Goal: Task Accomplishment & Management: Manage account settings

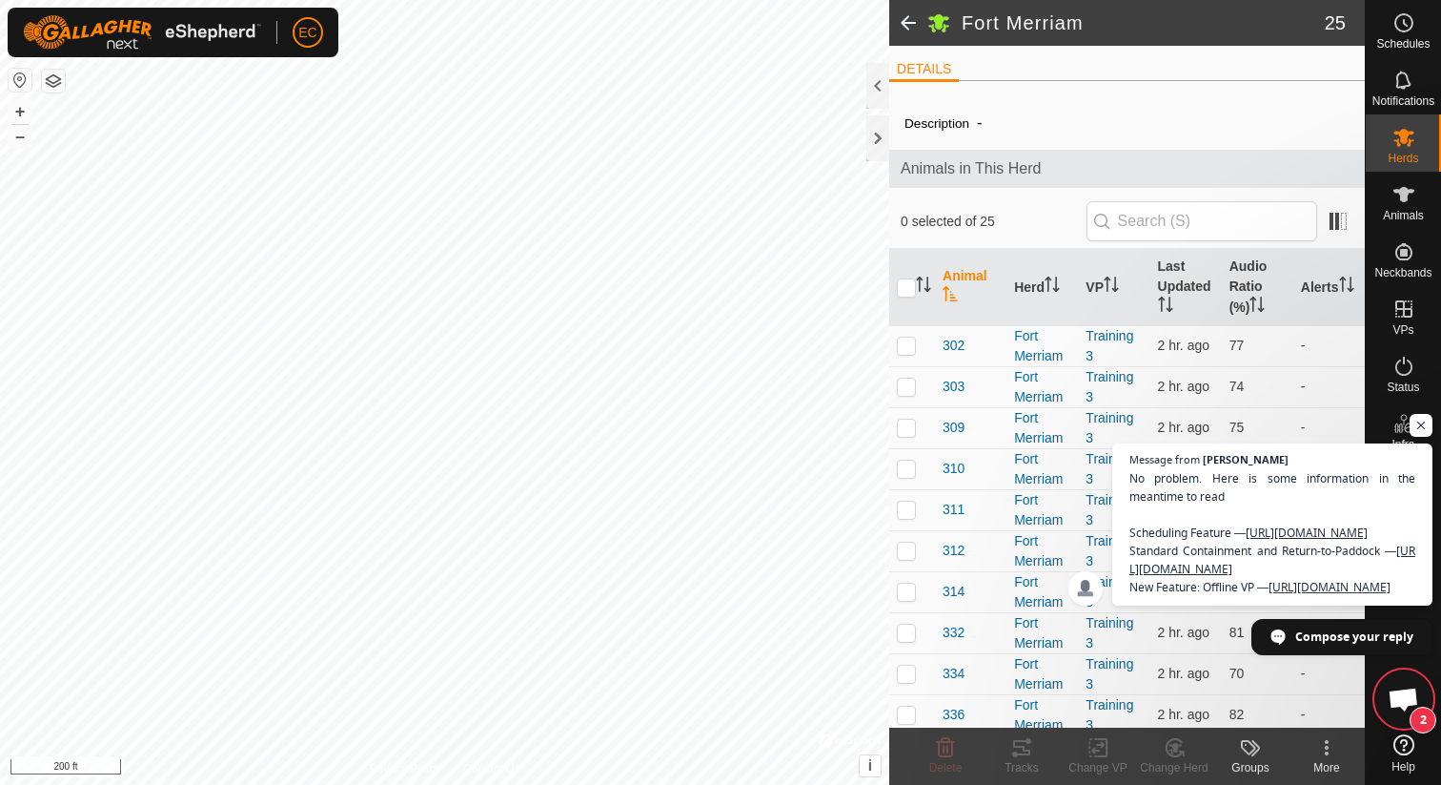
scroll to position [3394, 0]
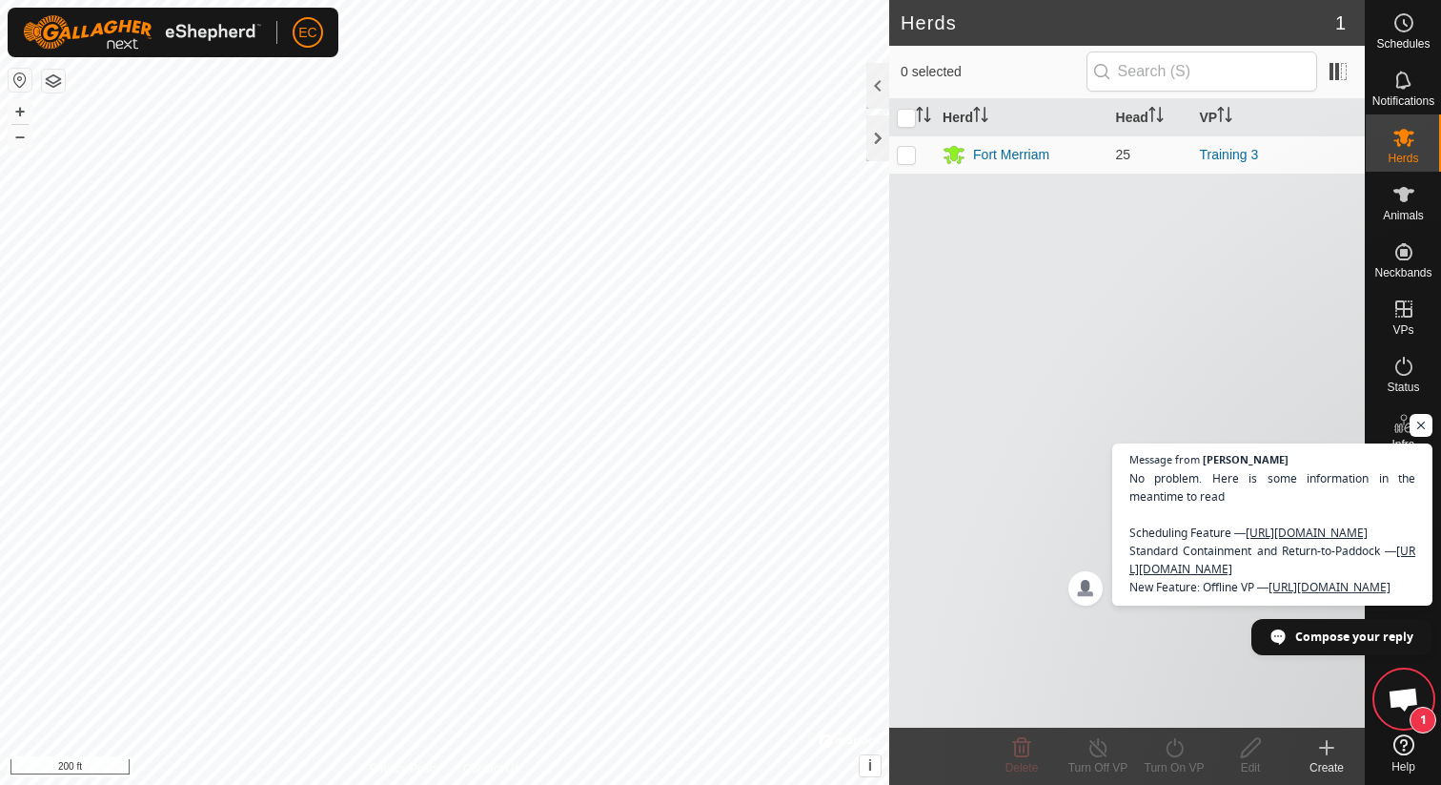
scroll to position [3394, 0]
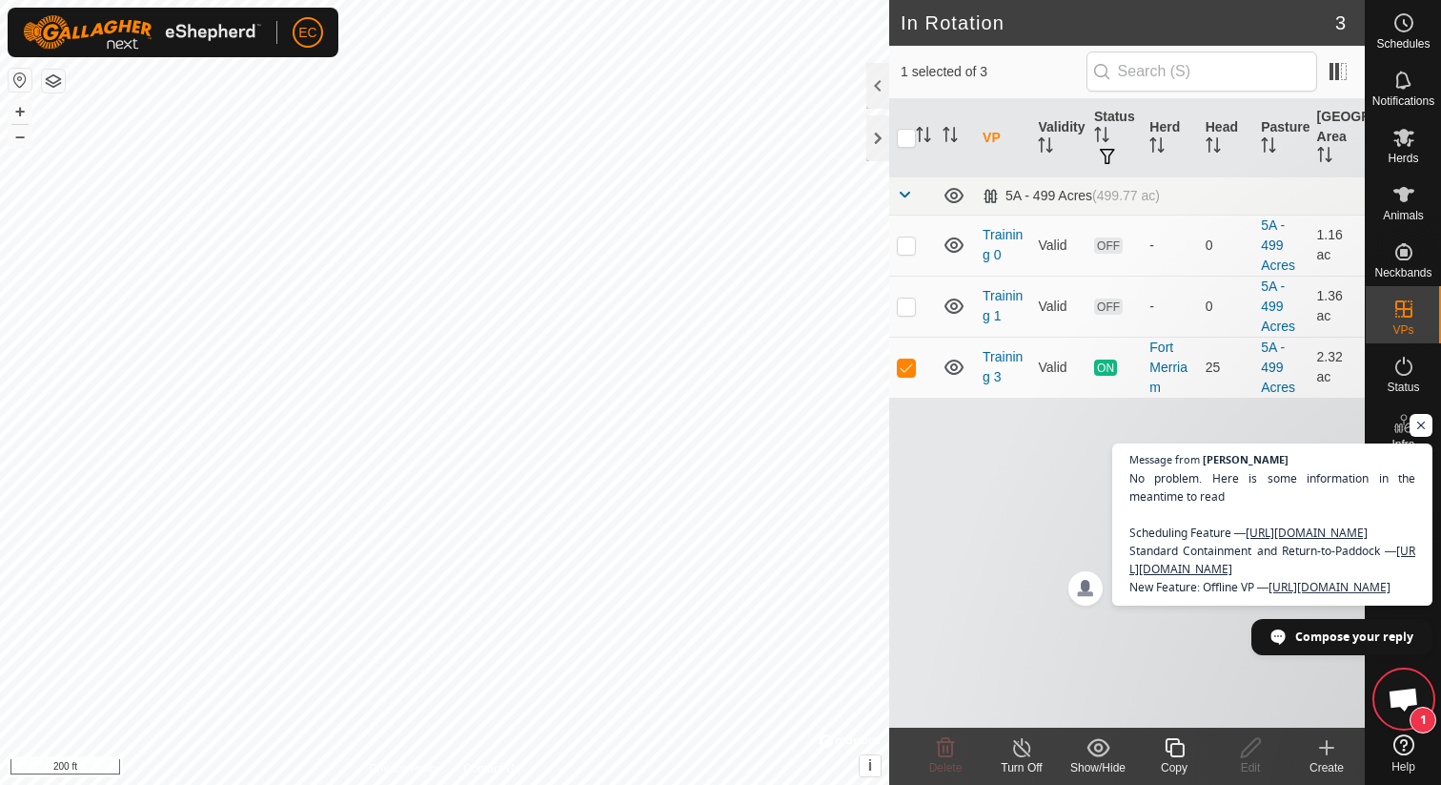
click at [1180, 753] on icon at bounding box center [1175, 747] width 24 height 23
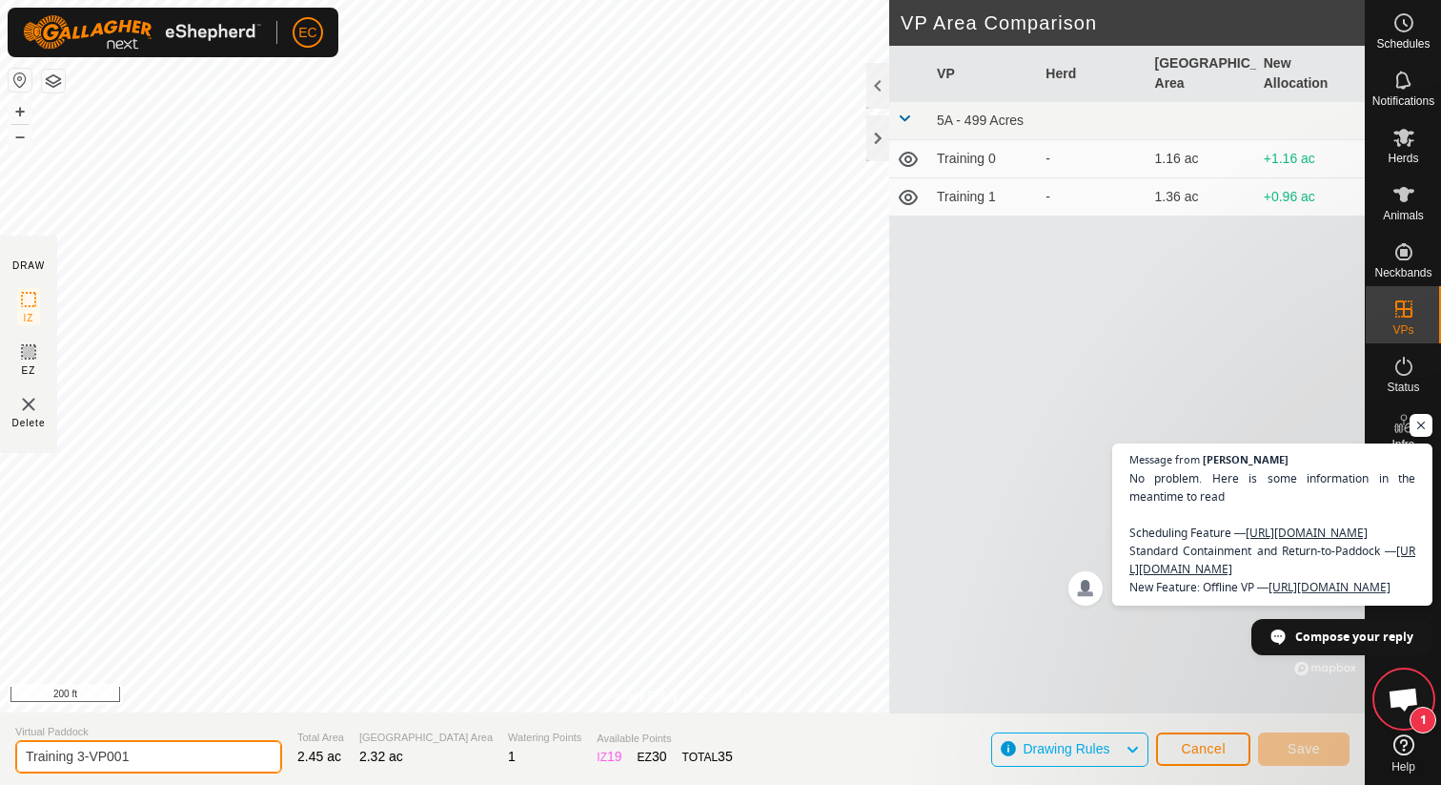
click at [144, 751] on input "Training 3-VP001" at bounding box center [148, 756] width 267 height 33
drag, startPoint x: 144, startPoint y: 751, endPoint x: 78, endPoint y: 757, distance: 66.0
click at [78, 757] on input "Training 3-VP001" at bounding box center [148, 756] width 267 height 33
type input "Training 4"
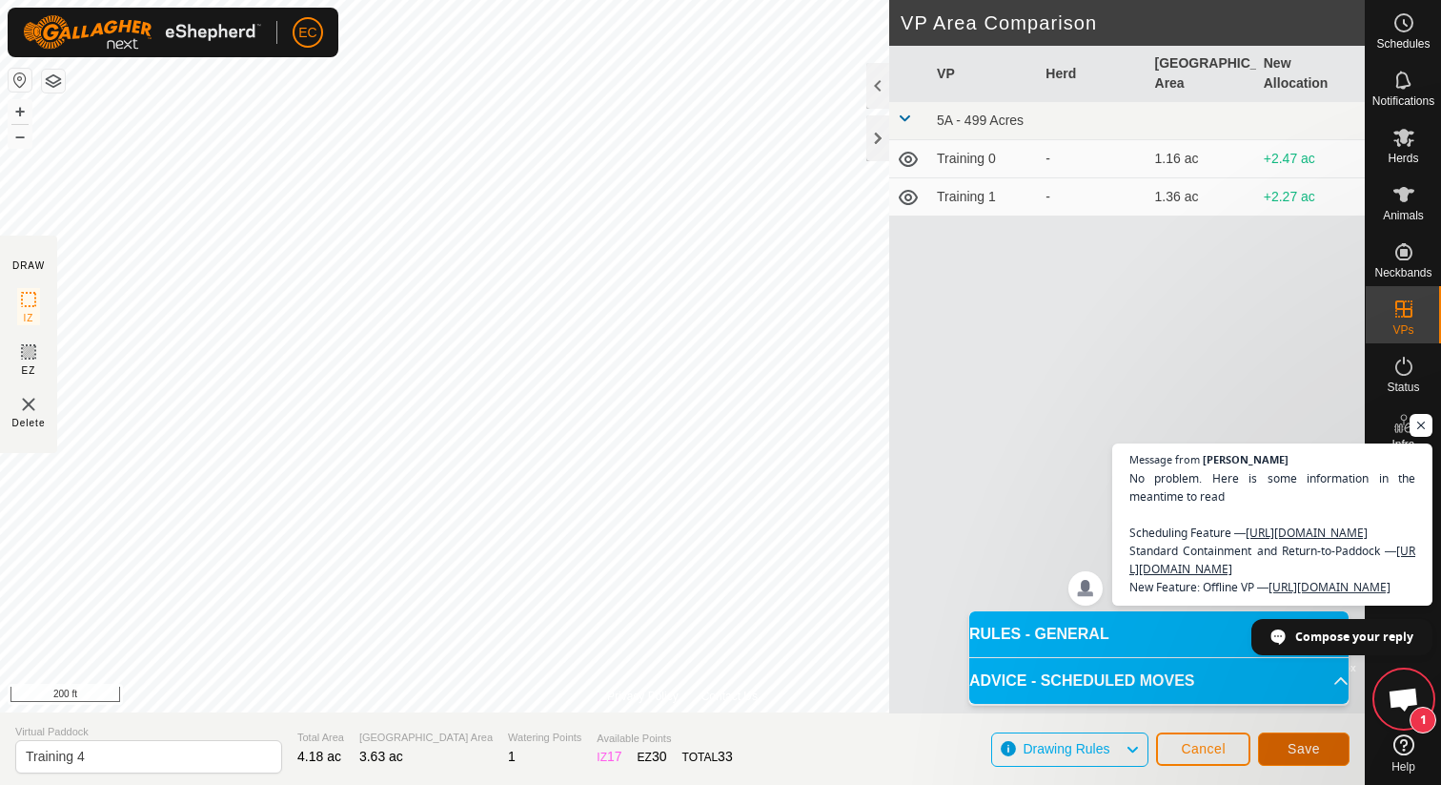
click at [1291, 751] on span "Save" at bounding box center [1304, 748] width 32 height 15
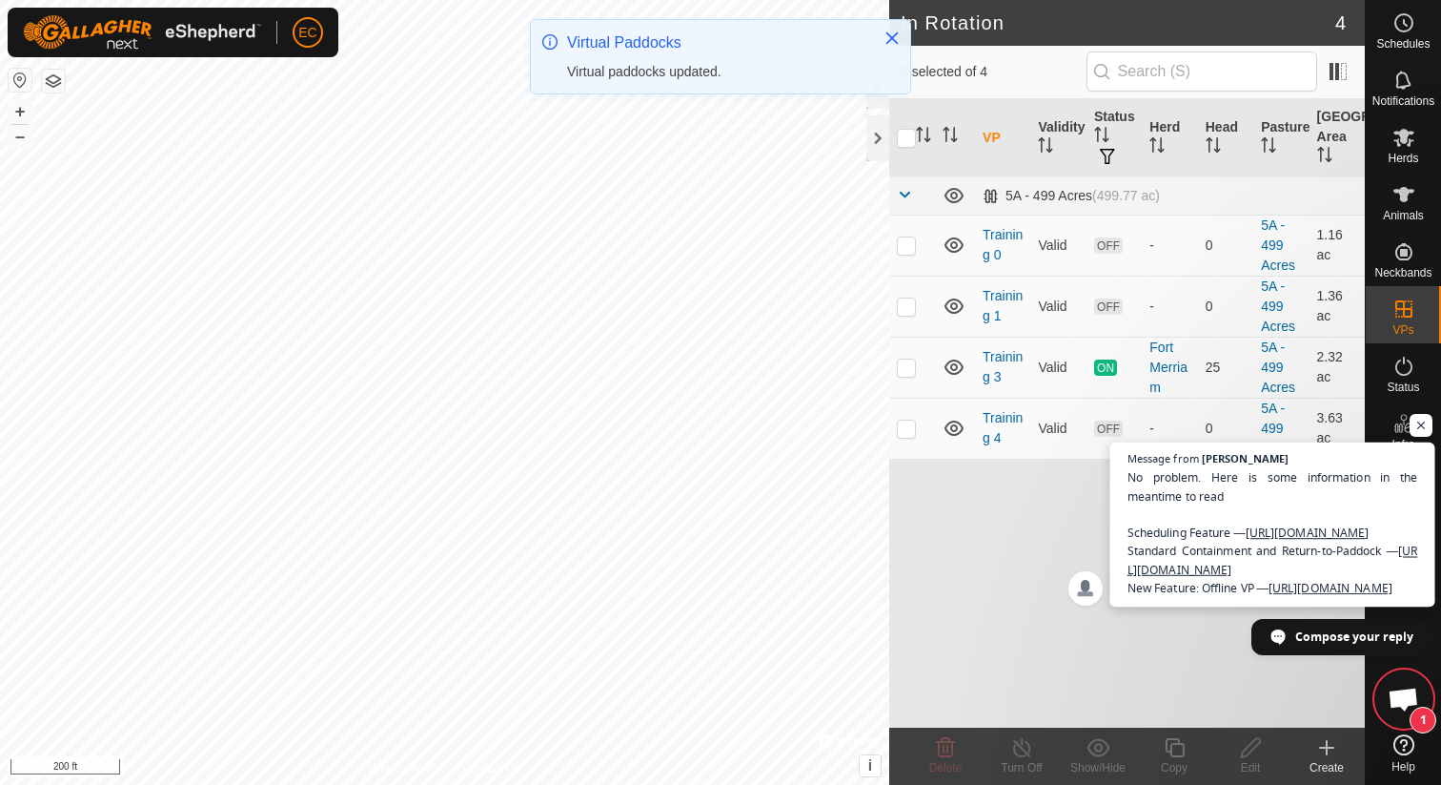
click at [1329, 571] on span "No problem. Here is some information in the meantime to read Scheduling Feature…" at bounding box center [1273, 532] width 291 height 129
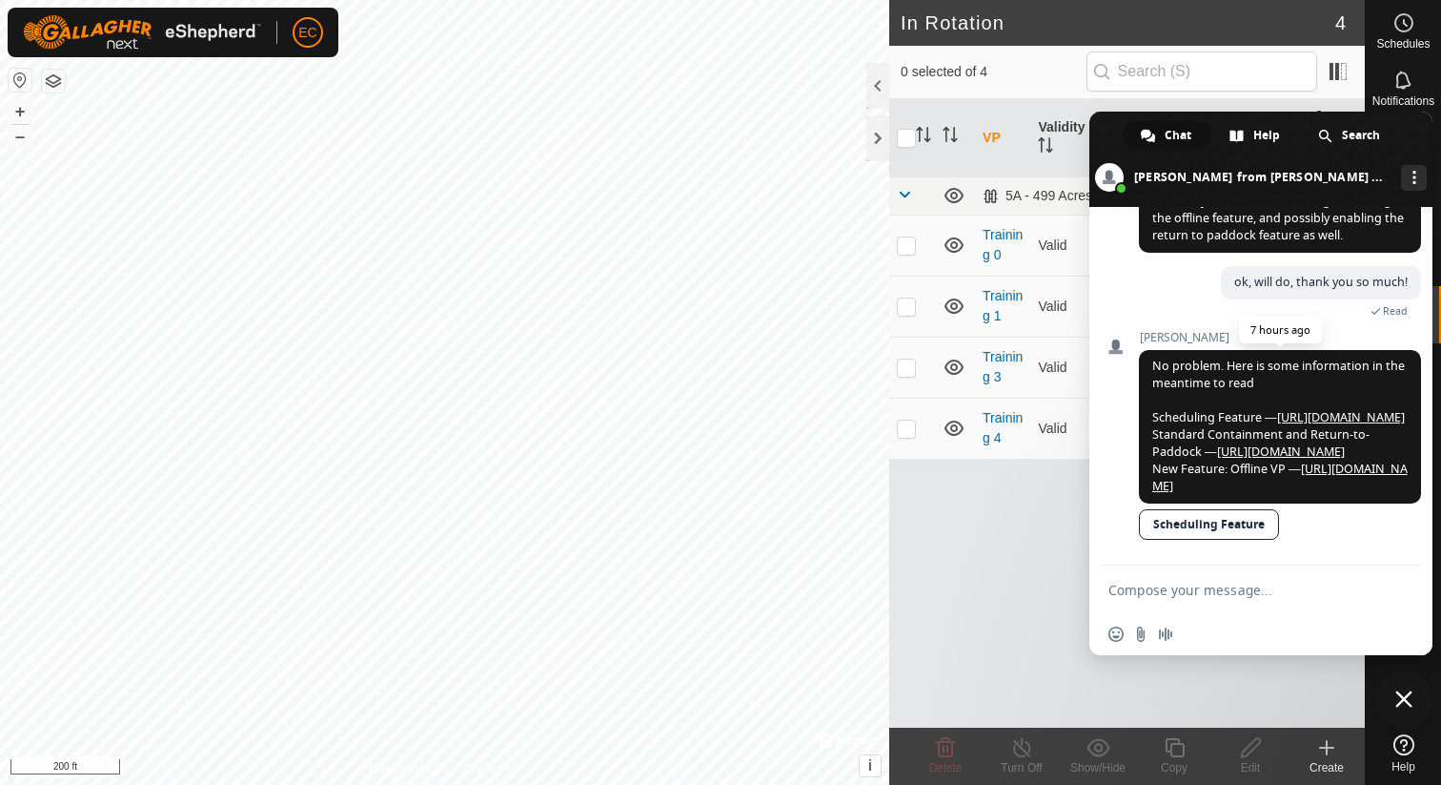
click at [1236, 469] on link "[URL][DOMAIN_NAME]" at bounding box center [1280, 476] width 255 height 33
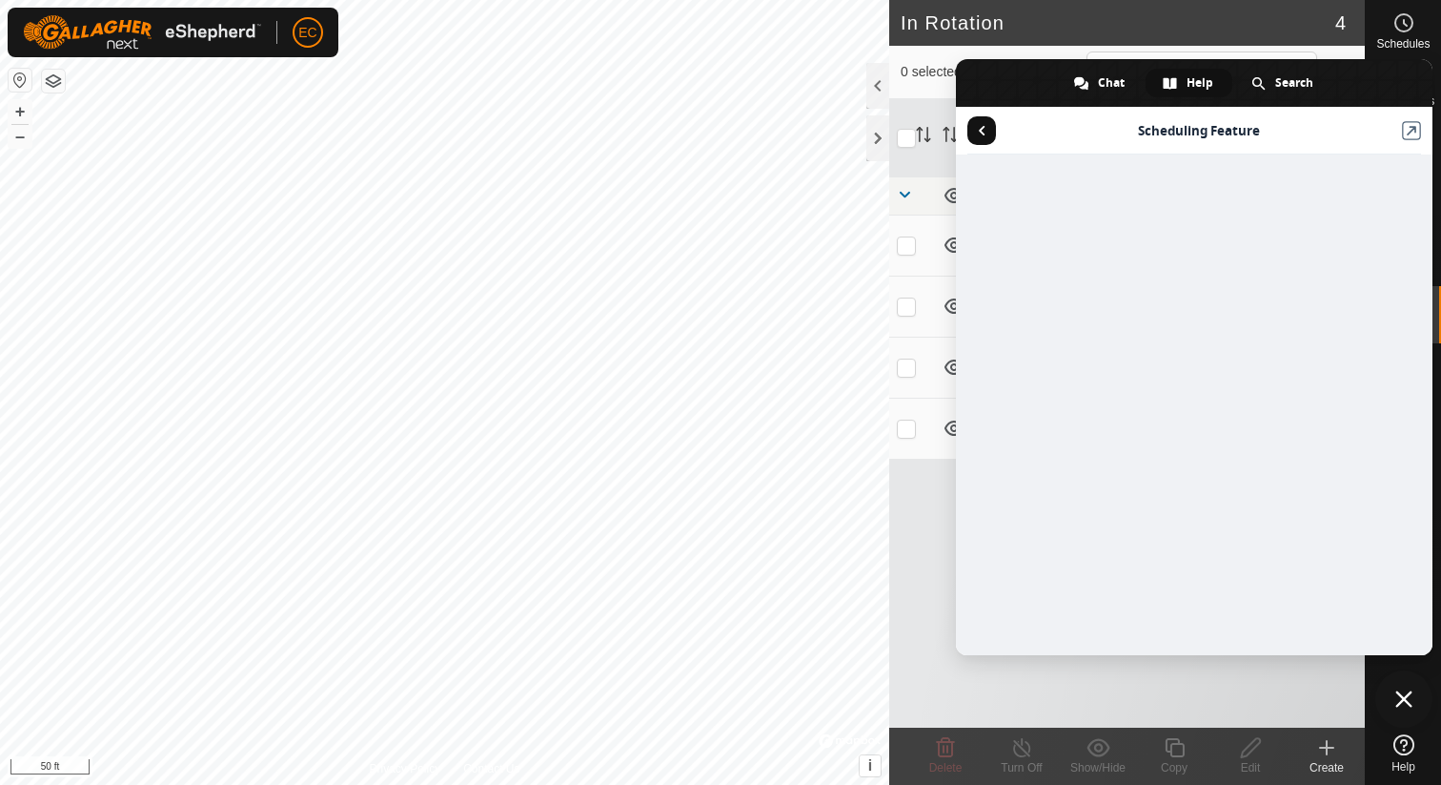
click at [979, 126] on span "Return to articles" at bounding box center [982, 131] width 7 height 10
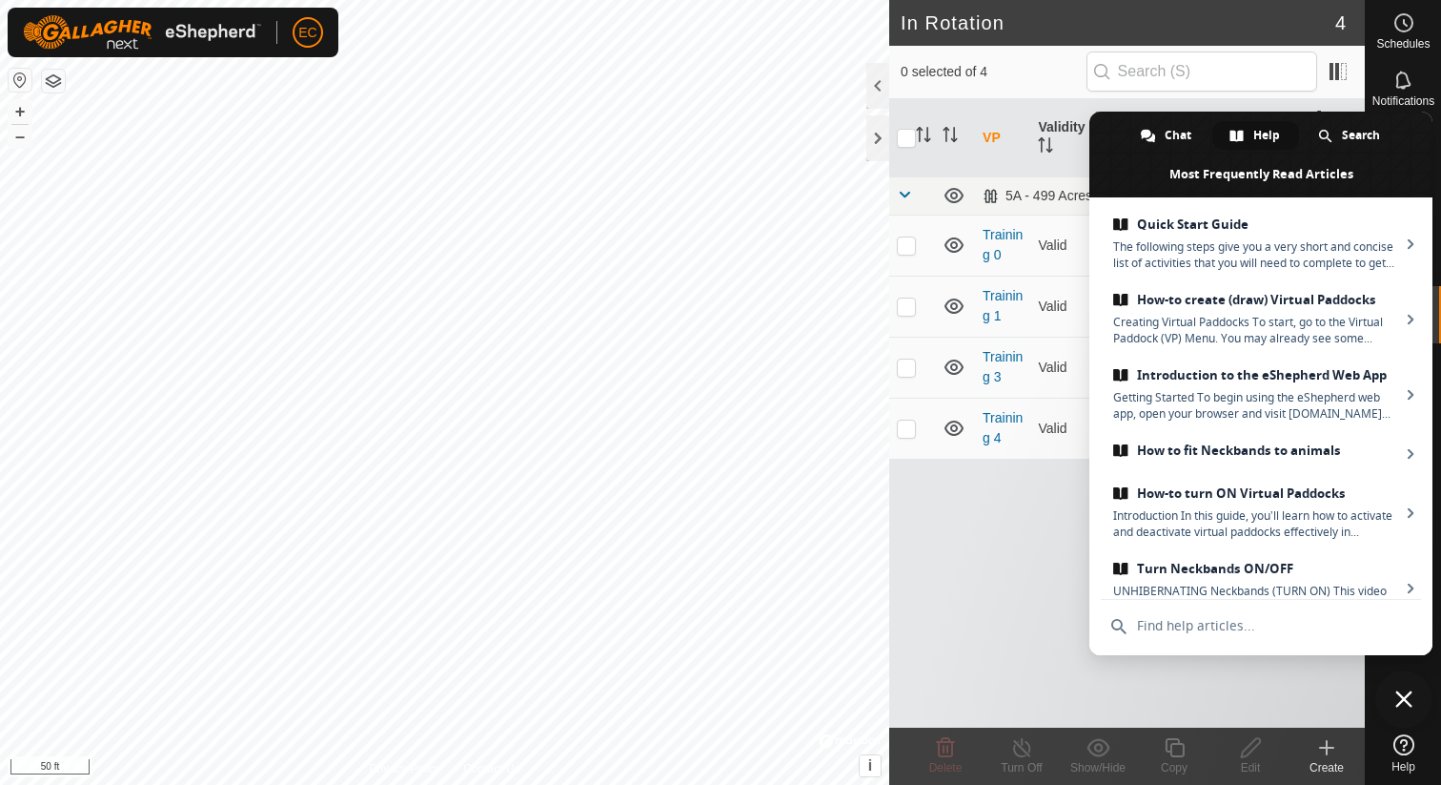
click at [1034, 595] on div "VP Validity Status Herd Head Pasture Grazing Area 5A - 499 Acres (499.77 ac) Tr…" at bounding box center [1127, 413] width 476 height 628
click at [1414, 129] on span at bounding box center [1261, 155] width 343 height 86
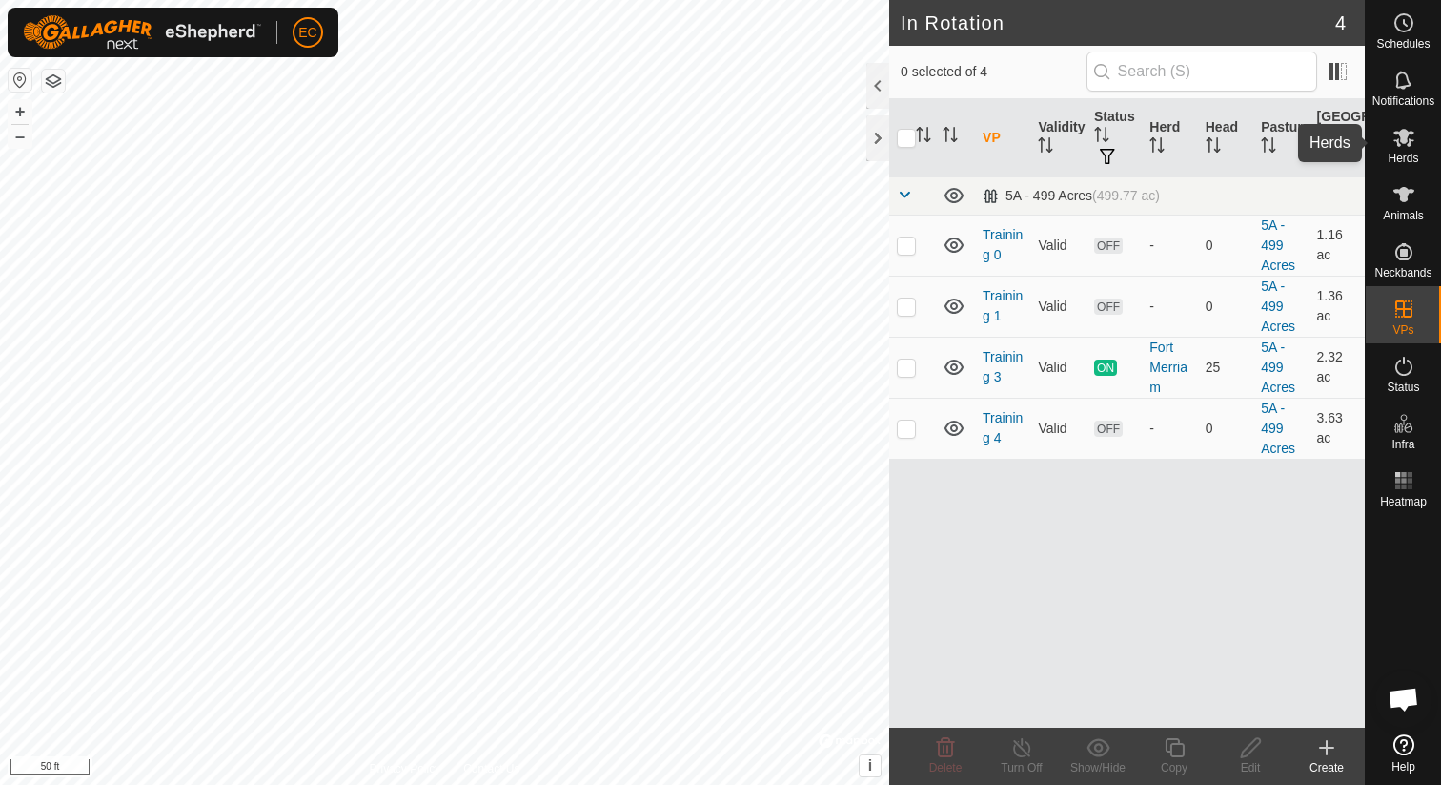
click at [1402, 153] on span "Herds" at bounding box center [1403, 158] width 31 height 11
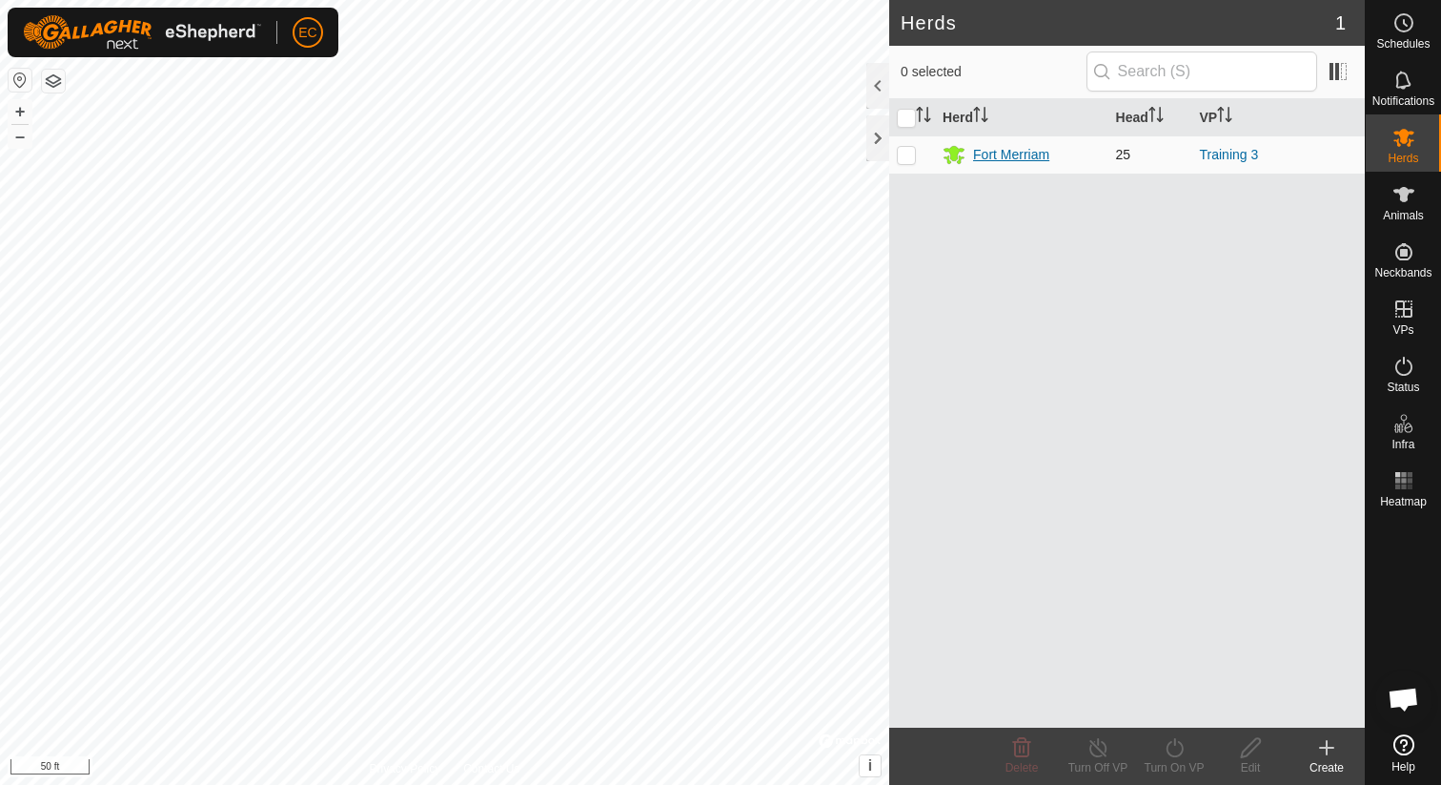
click at [1011, 158] on div "Fort Merriam" at bounding box center [1011, 155] width 76 height 20
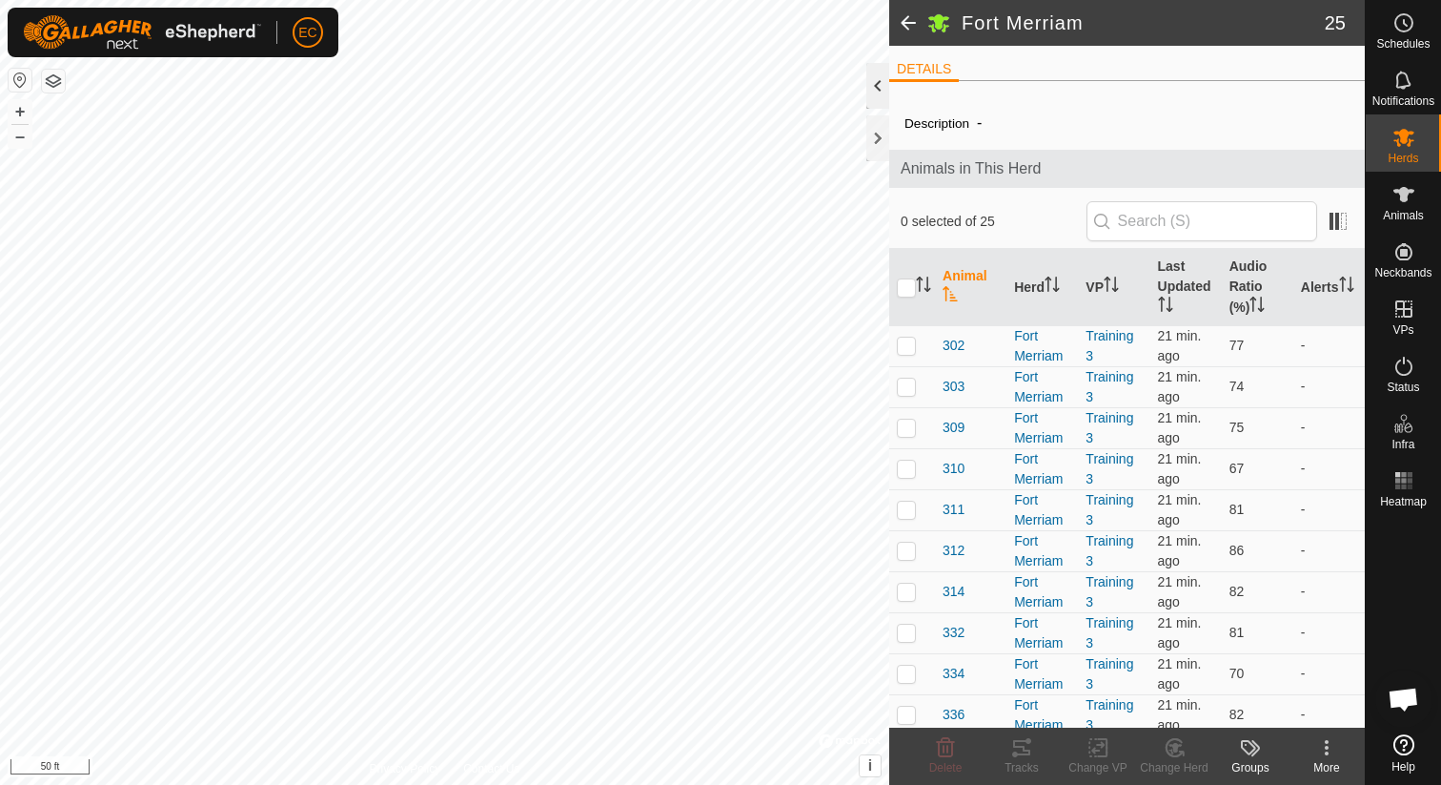
click at [876, 90] on div at bounding box center [878, 86] width 23 height 46
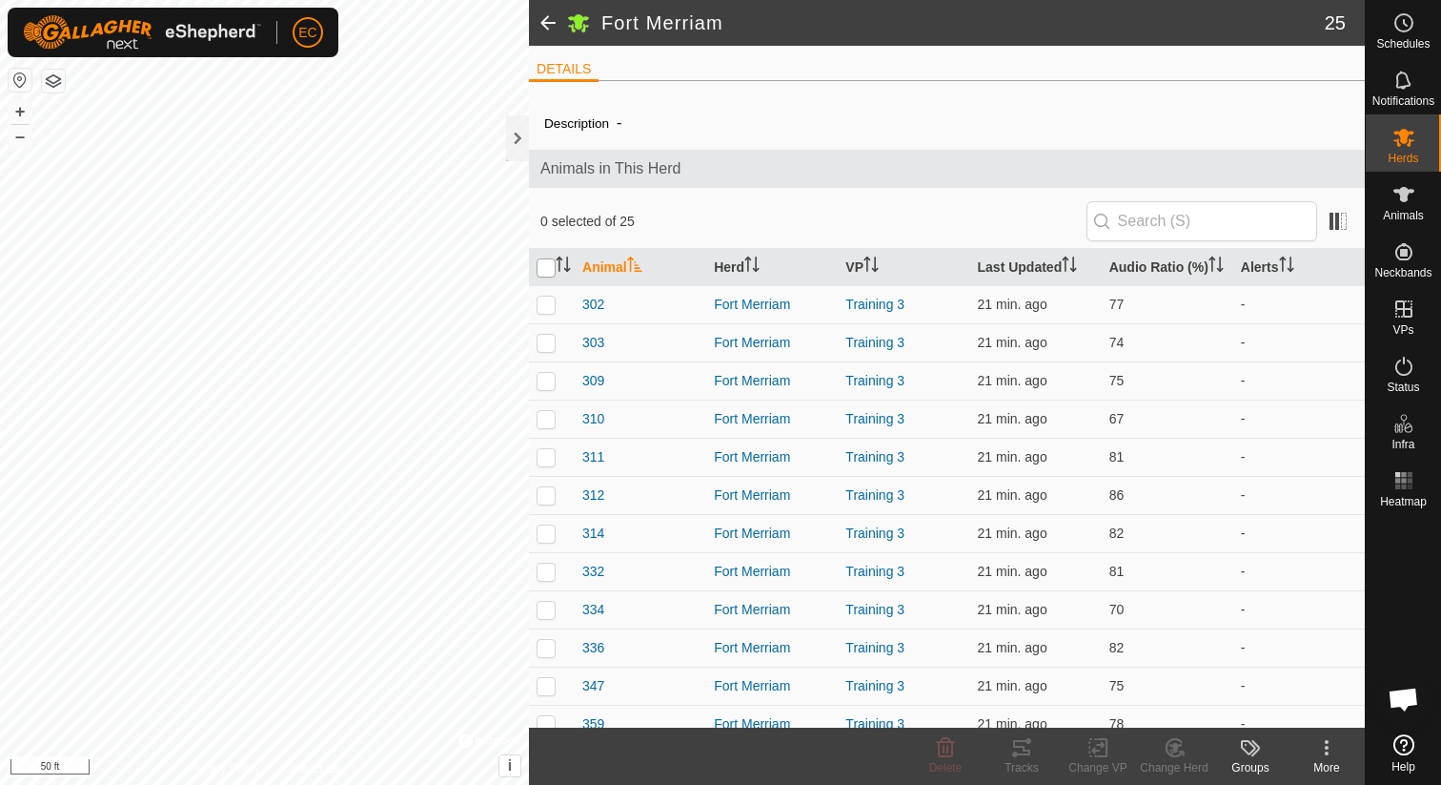
click at [545, 277] on input "checkbox" at bounding box center [546, 267] width 19 height 19
checkbox input "true"
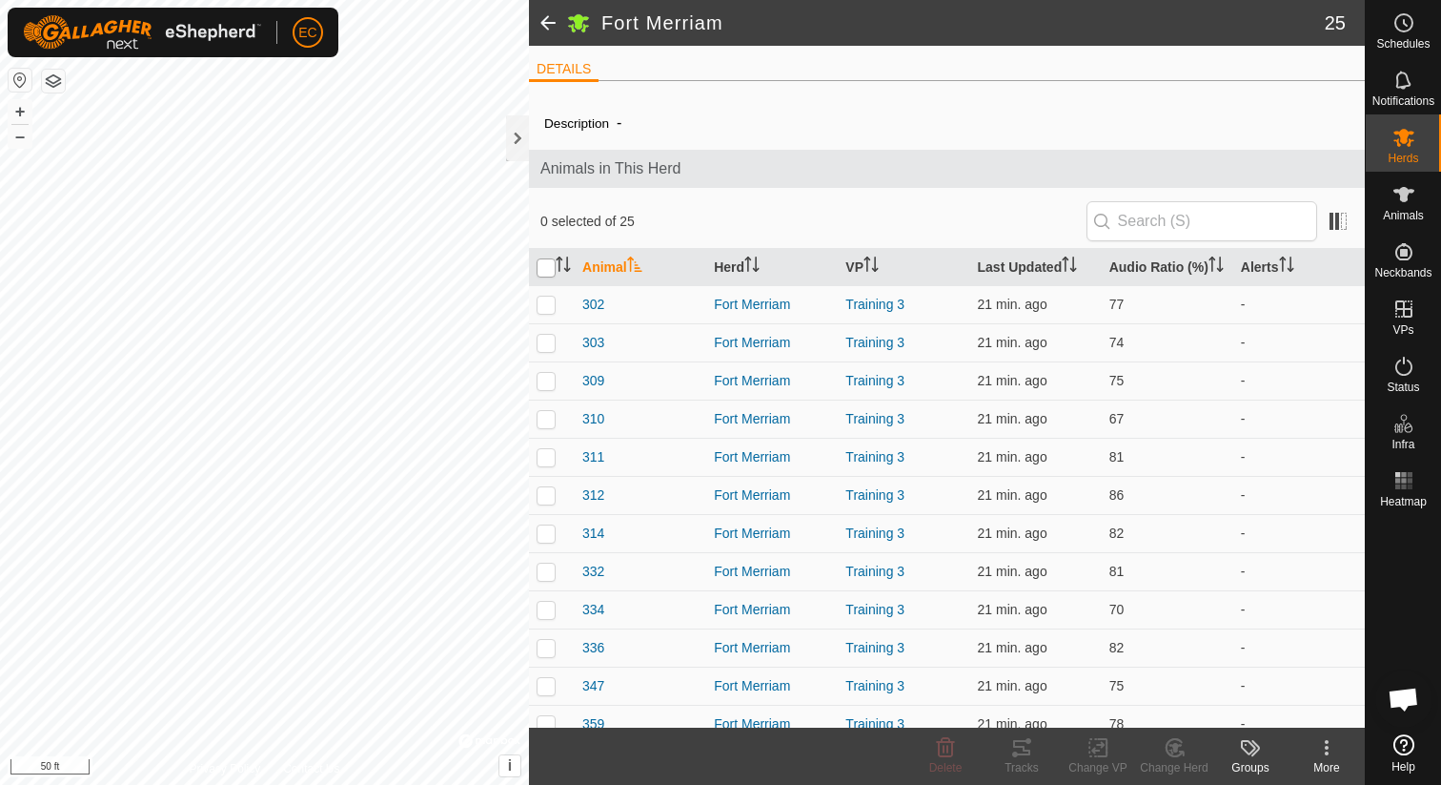
checkbox input "true"
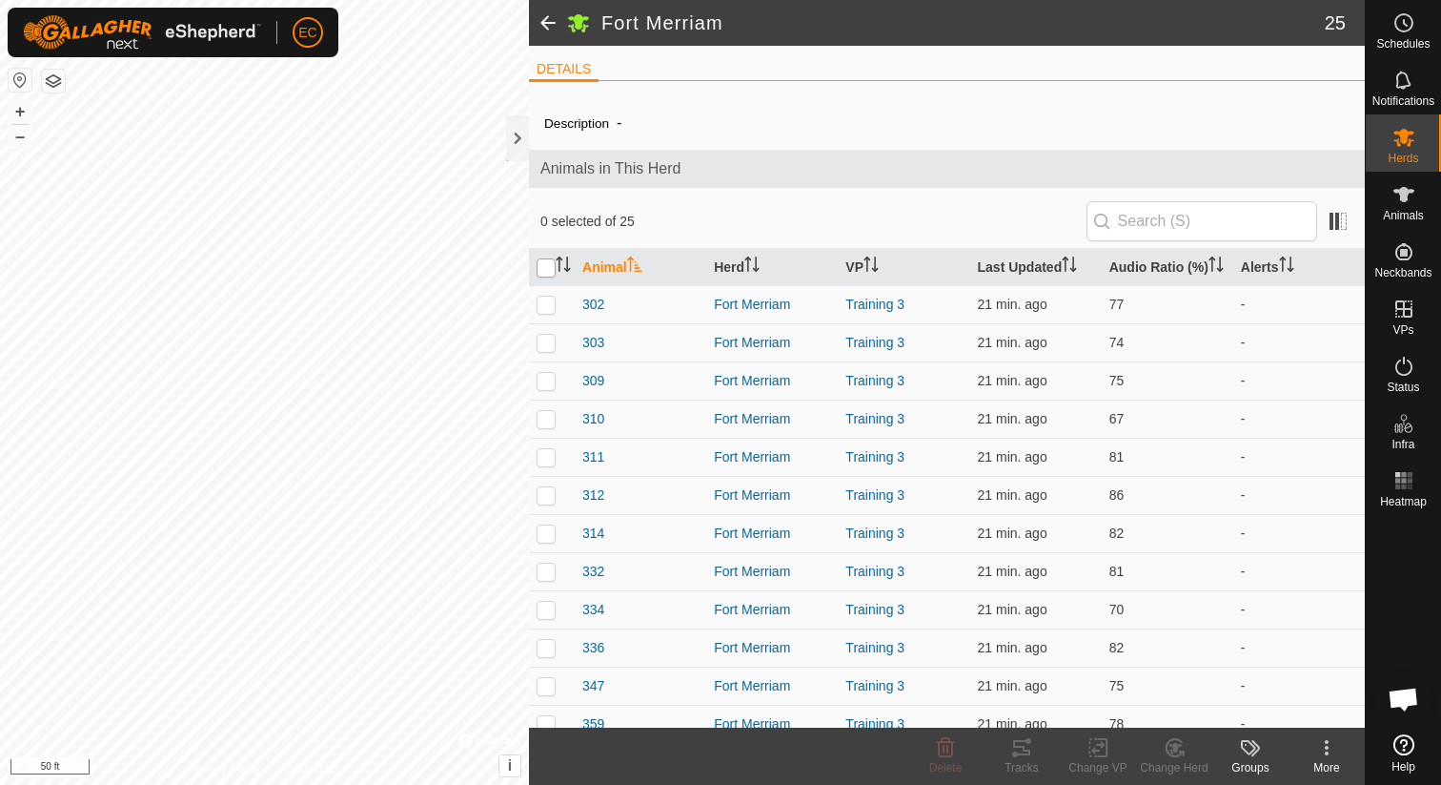
checkbox input "true"
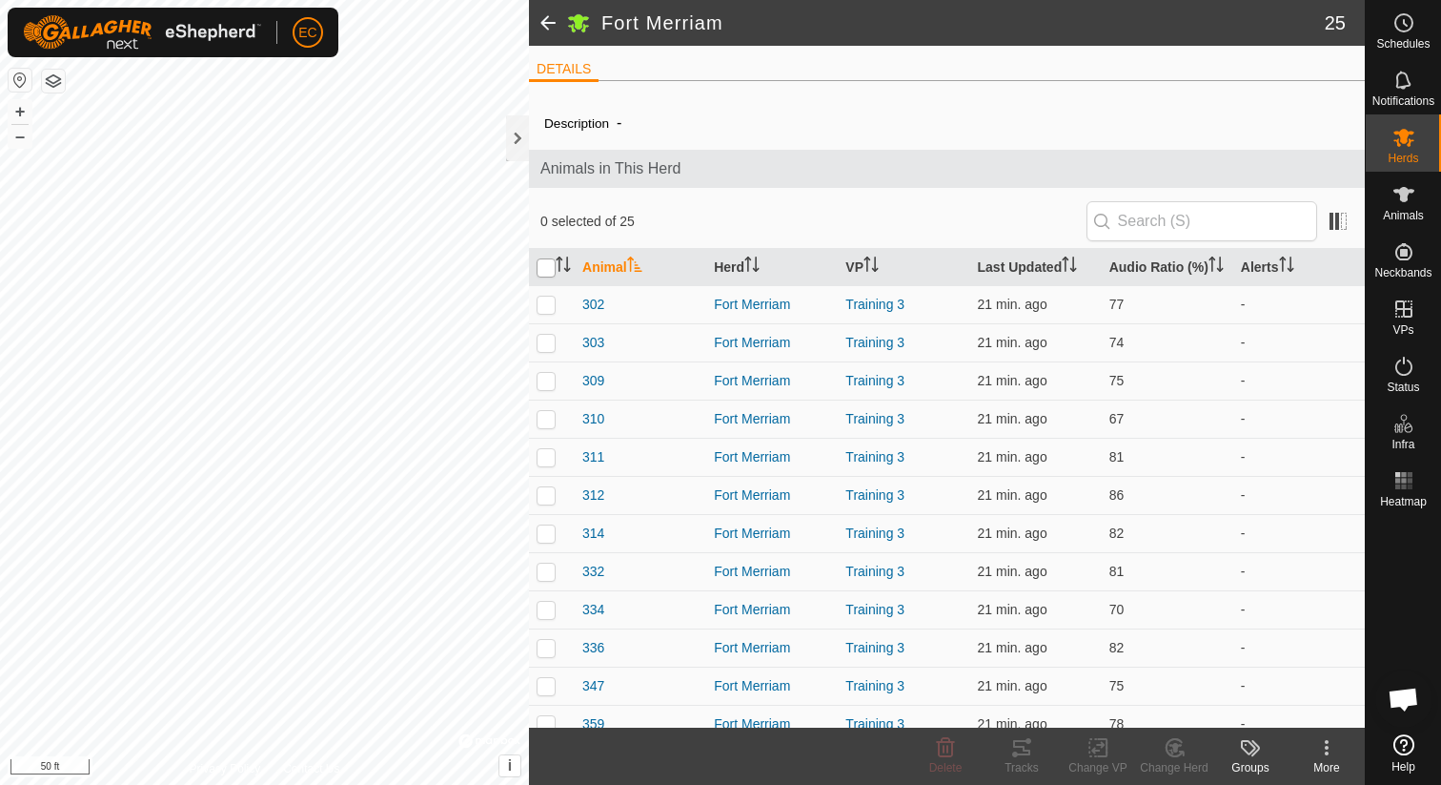
checkbox input "true"
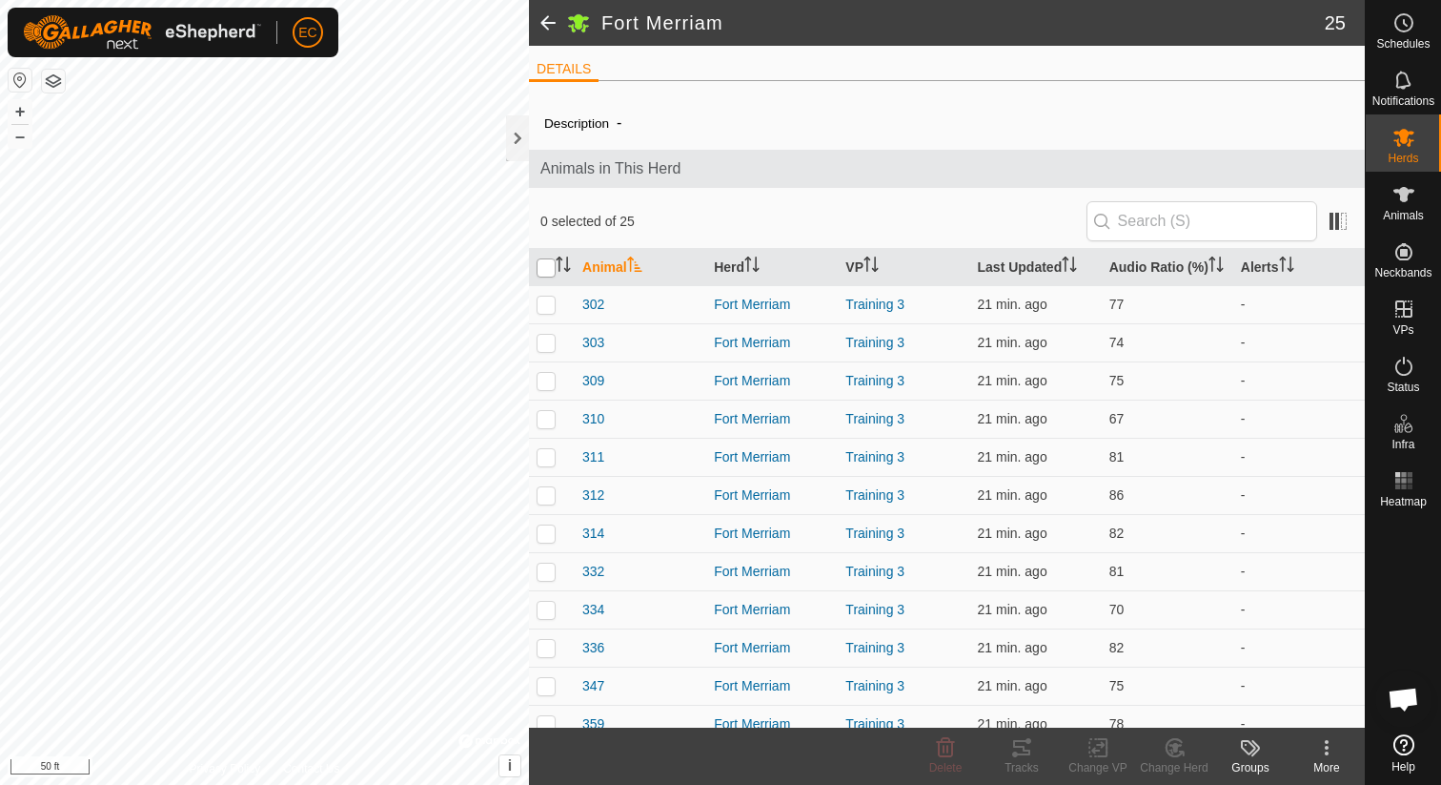
checkbox input "true"
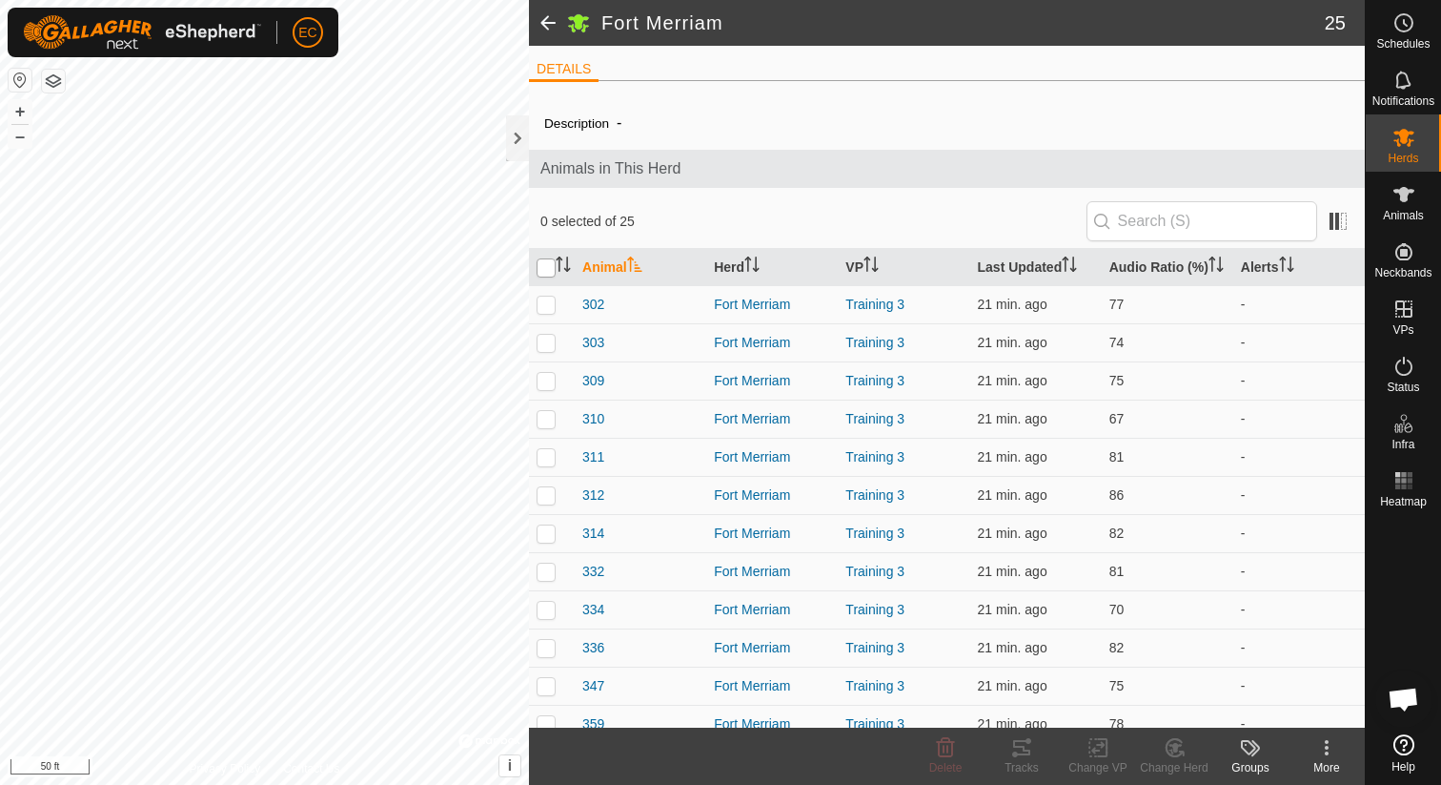
checkbox input "true"
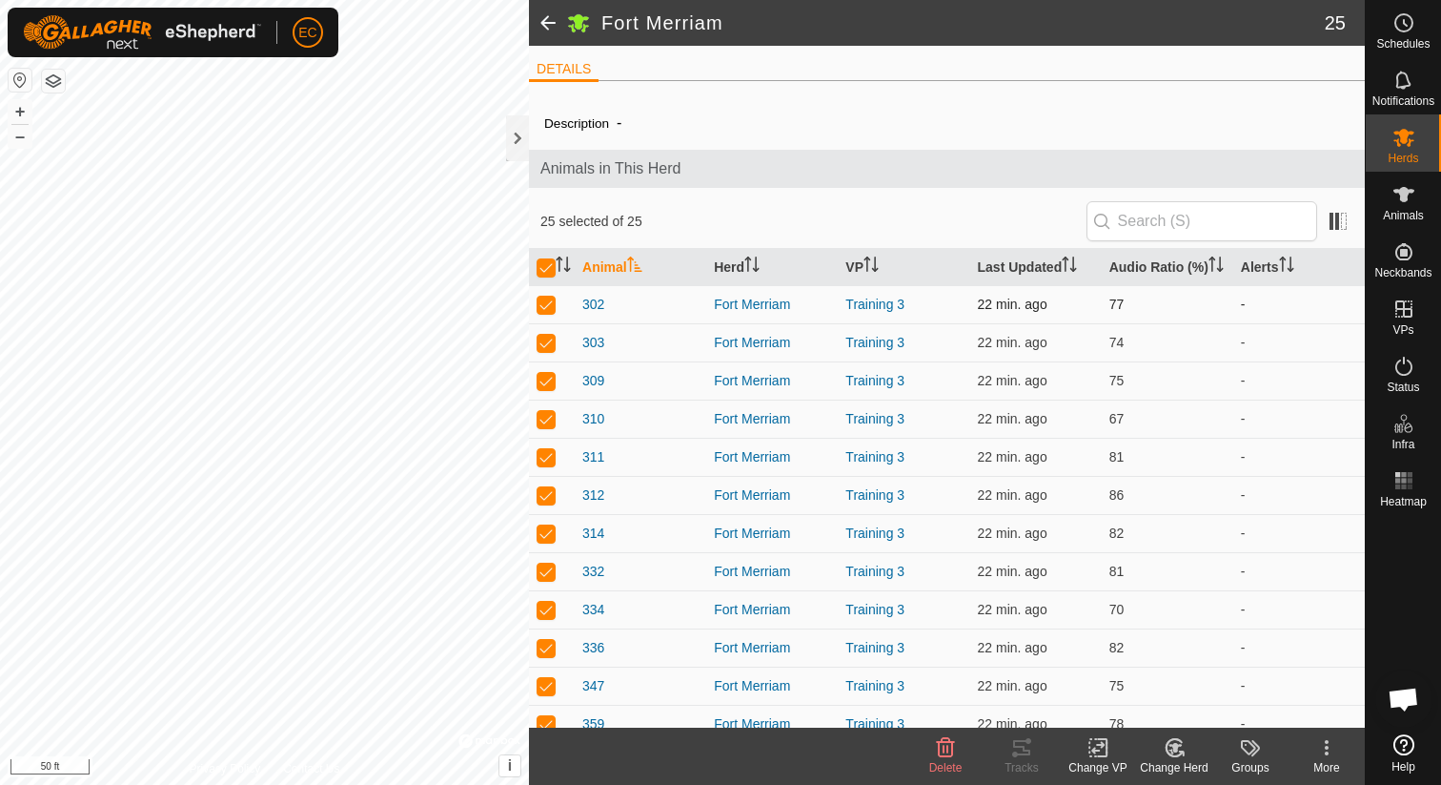
click at [542, 312] on p-checkbox at bounding box center [546, 303] width 19 height 15
checkbox input "false"
click at [541, 350] on p-checkbox at bounding box center [546, 342] width 19 height 15
checkbox input "false"
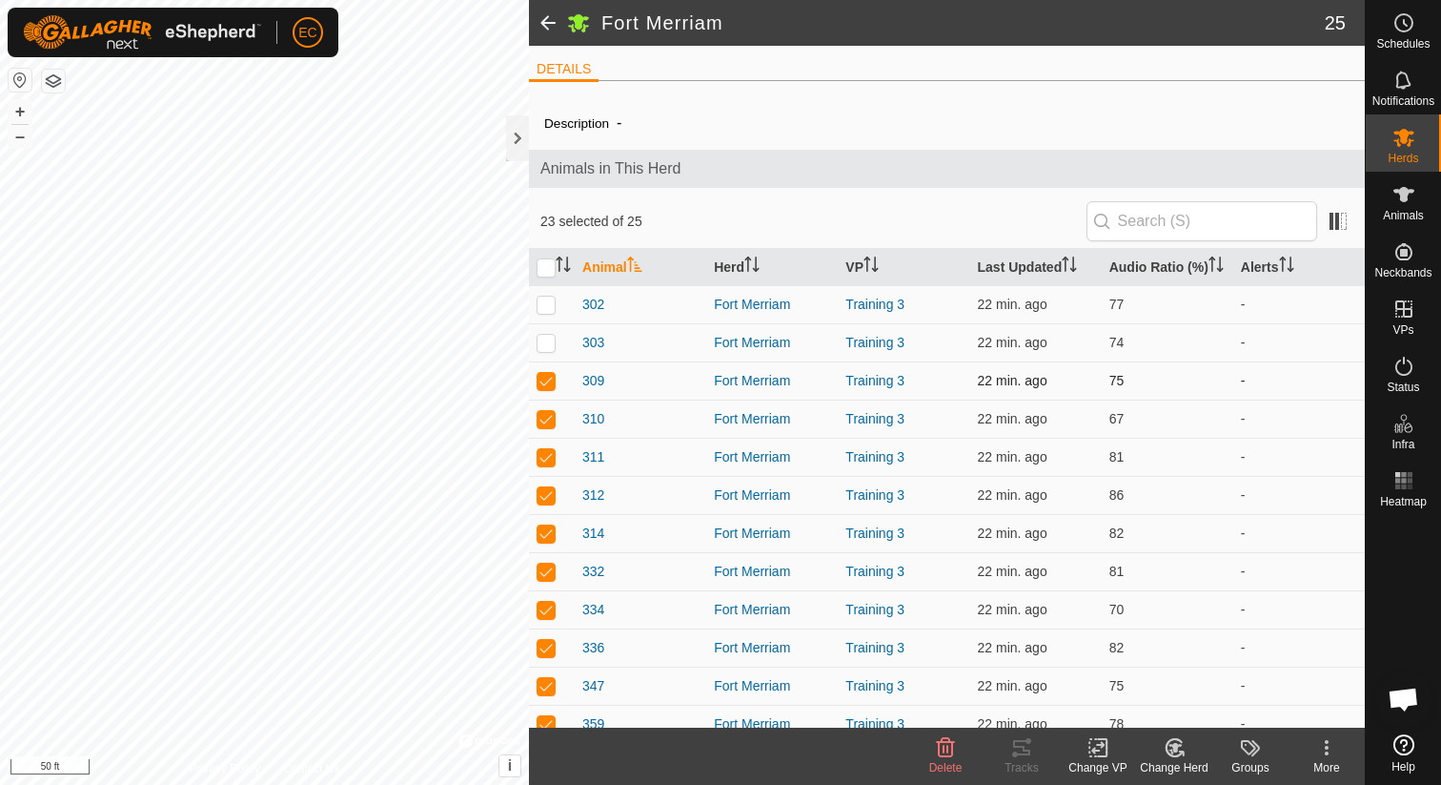
click at [541, 388] on p-checkbox at bounding box center [546, 380] width 19 height 15
checkbox input "false"
click at [541, 426] on p-checkbox at bounding box center [546, 418] width 19 height 15
checkbox input "false"
click at [542, 464] on p-checkbox at bounding box center [546, 456] width 19 height 15
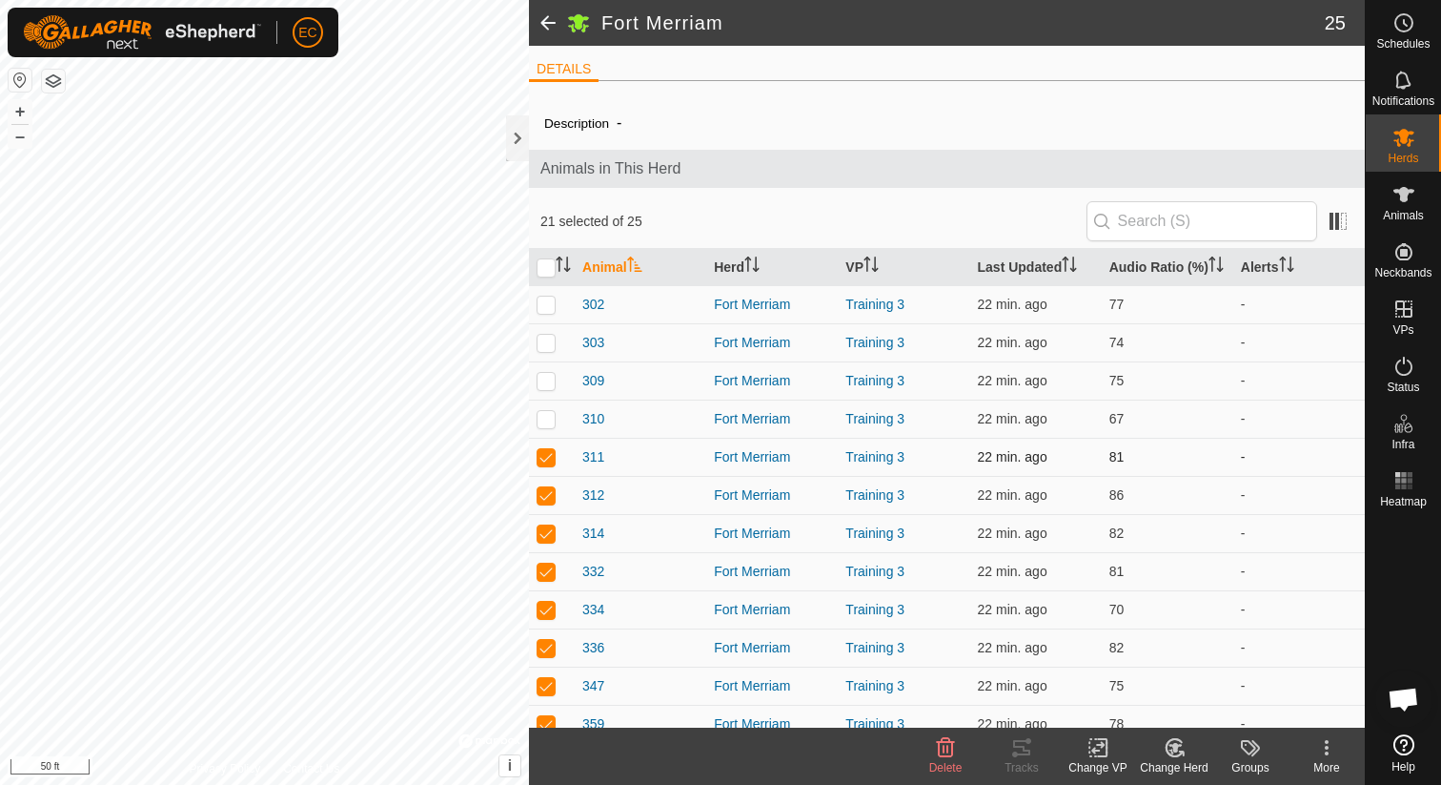
checkbox input "false"
click at [542, 514] on td at bounding box center [552, 495] width 46 height 38
checkbox input "false"
click at [541, 552] on td at bounding box center [552, 533] width 46 height 38
checkbox input "false"
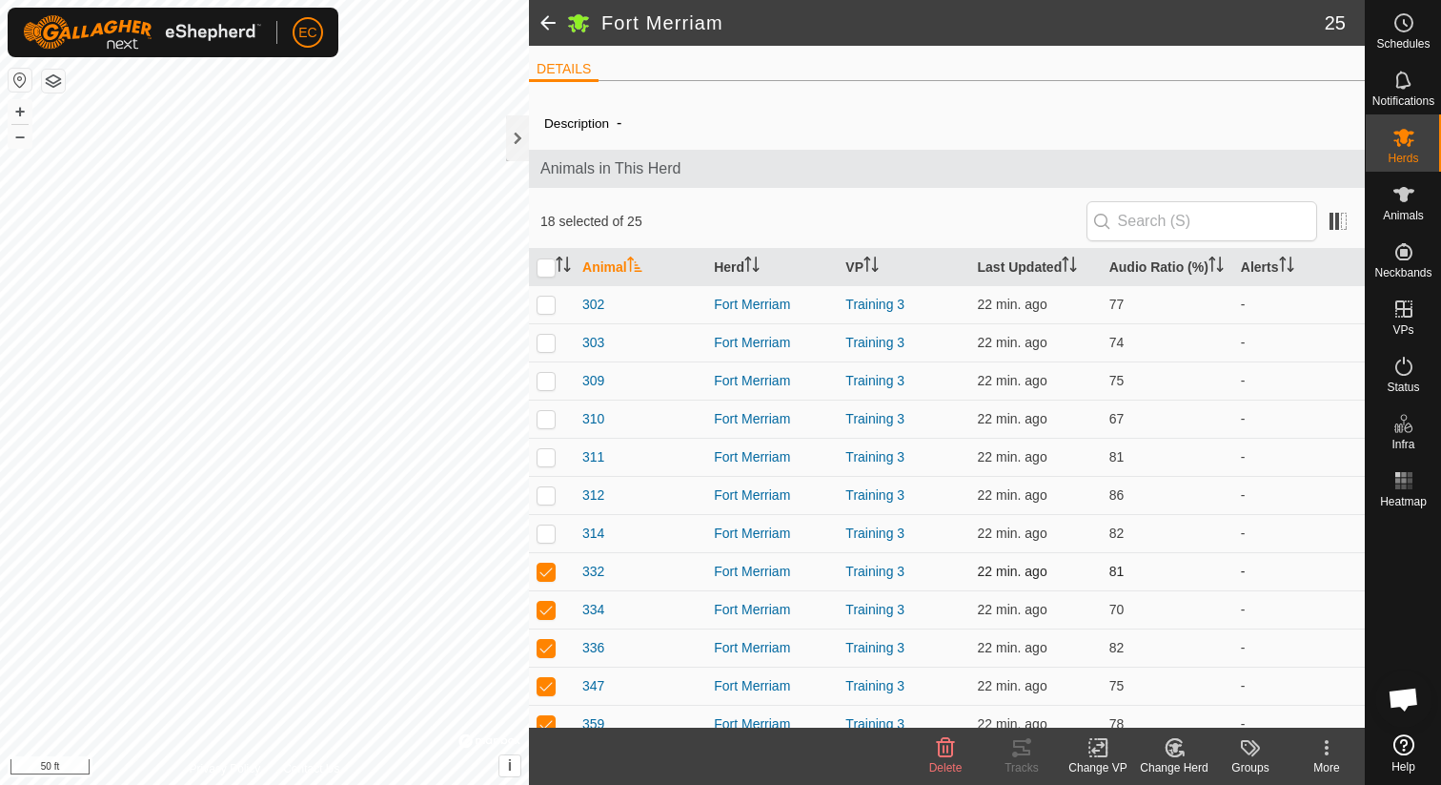
click at [541, 579] on p-checkbox at bounding box center [546, 570] width 19 height 15
checkbox input "false"
click at [542, 619] on td at bounding box center [552, 609] width 46 height 38
checkbox input "false"
click at [547, 655] on p-checkbox at bounding box center [546, 647] width 19 height 15
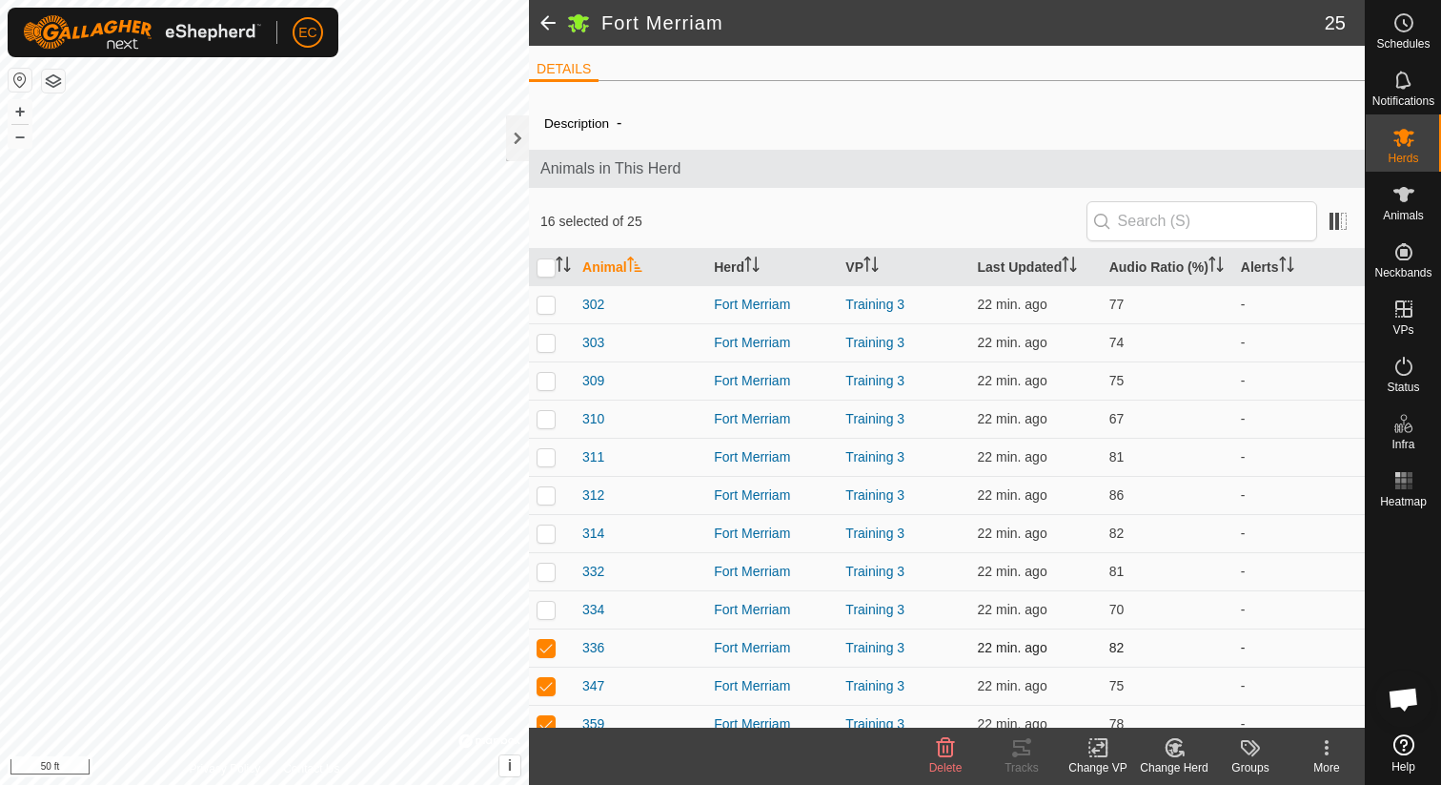
checkbox input "false"
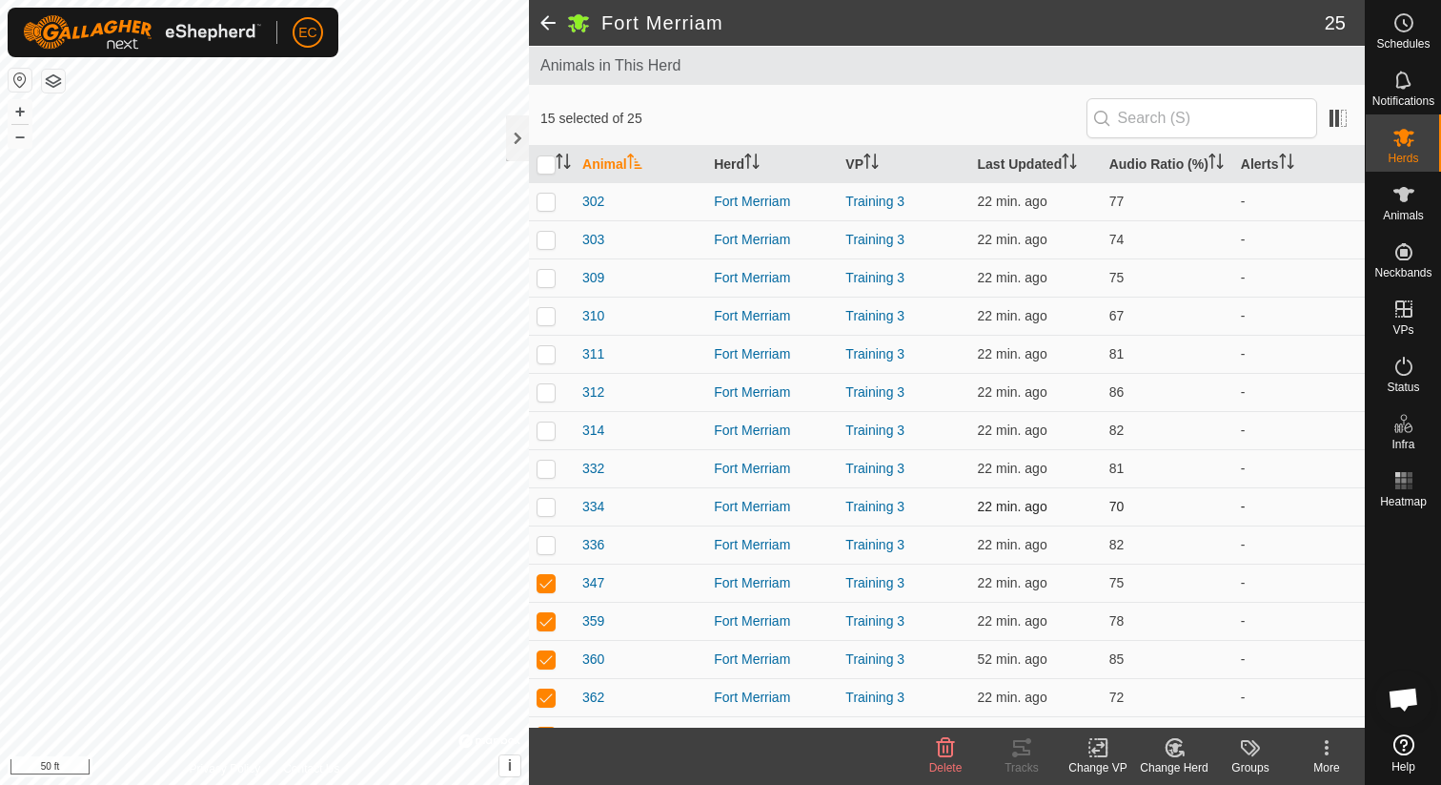
scroll to position [106, 0]
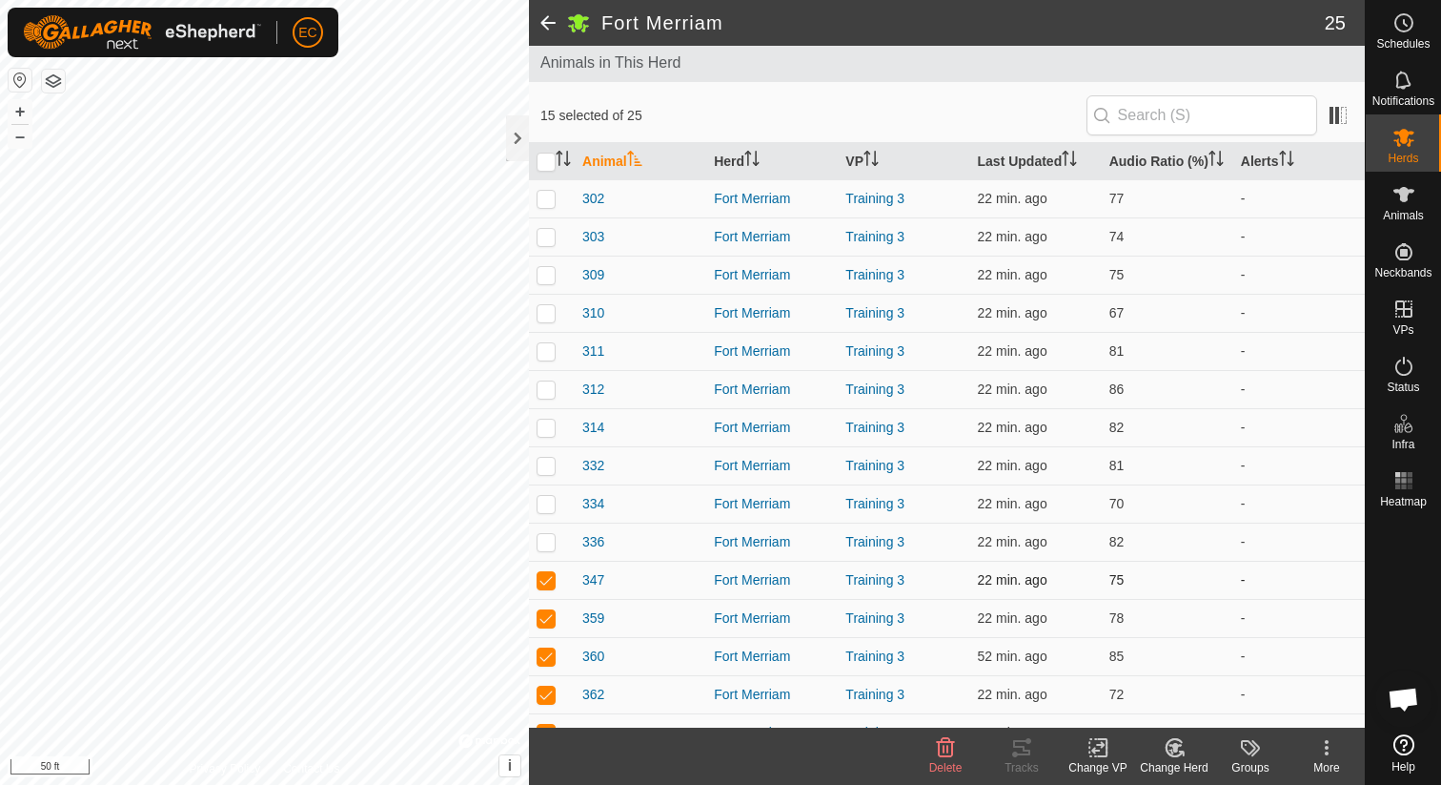
click at [543, 587] on p-checkbox at bounding box center [546, 579] width 19 height 15
checkbox input "false"
click at [540, 625] on p-checkbox at bounding box center [546, 617] width 19 height 15
checkbox input "false"
click at [551, 663] on p-checkbox at bounding box center [546, 655] width 19 height 15
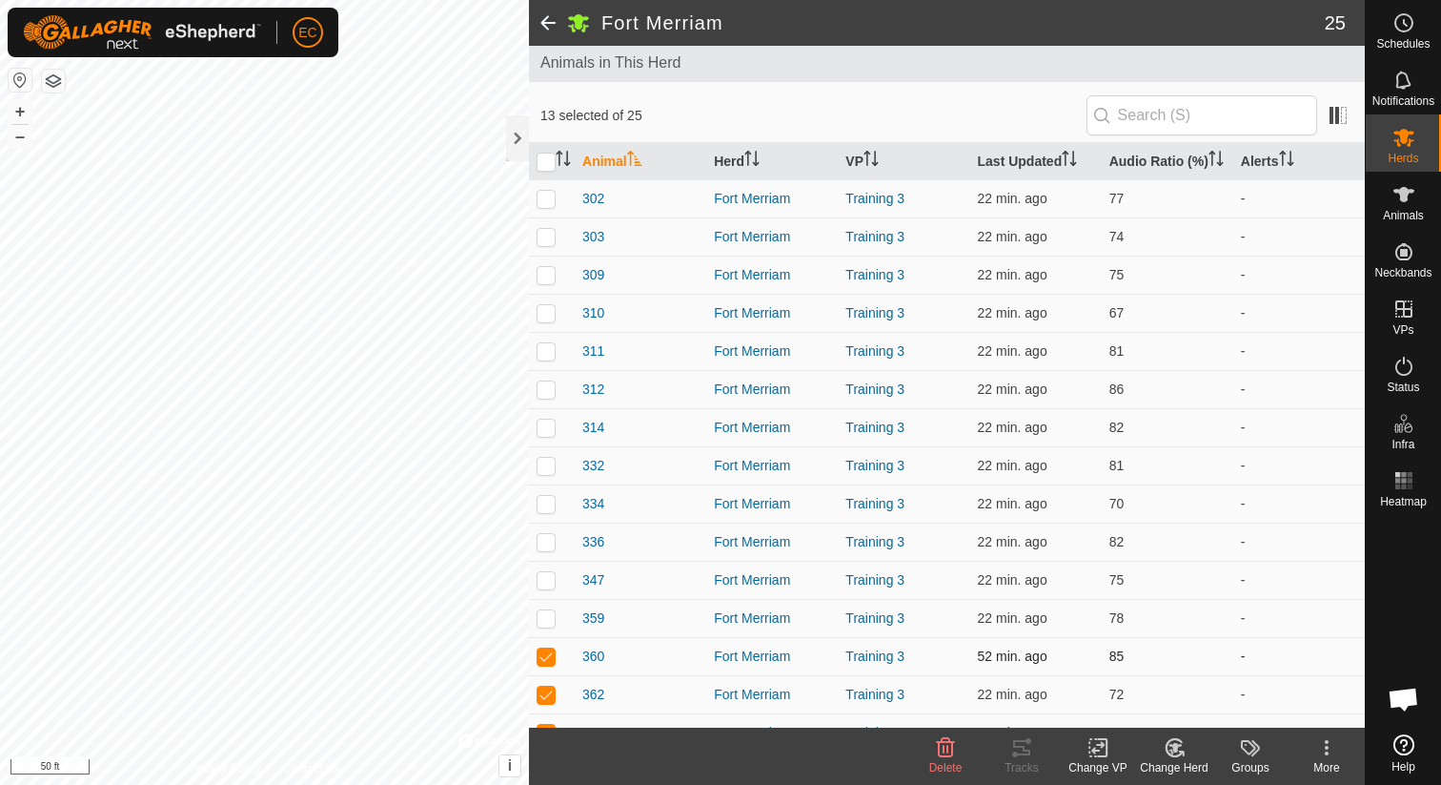
checkbox input "false"
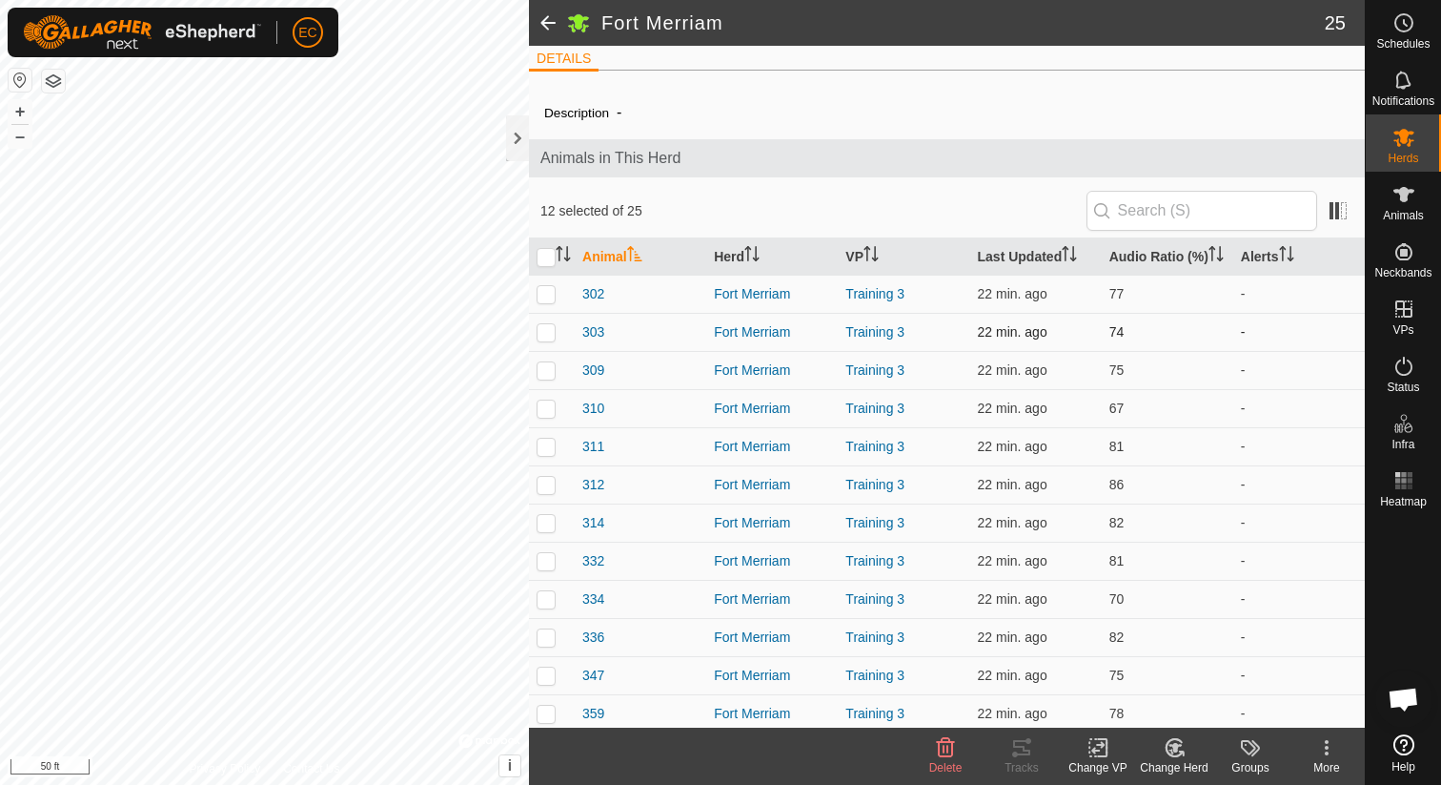
scroll to position [0, 0]
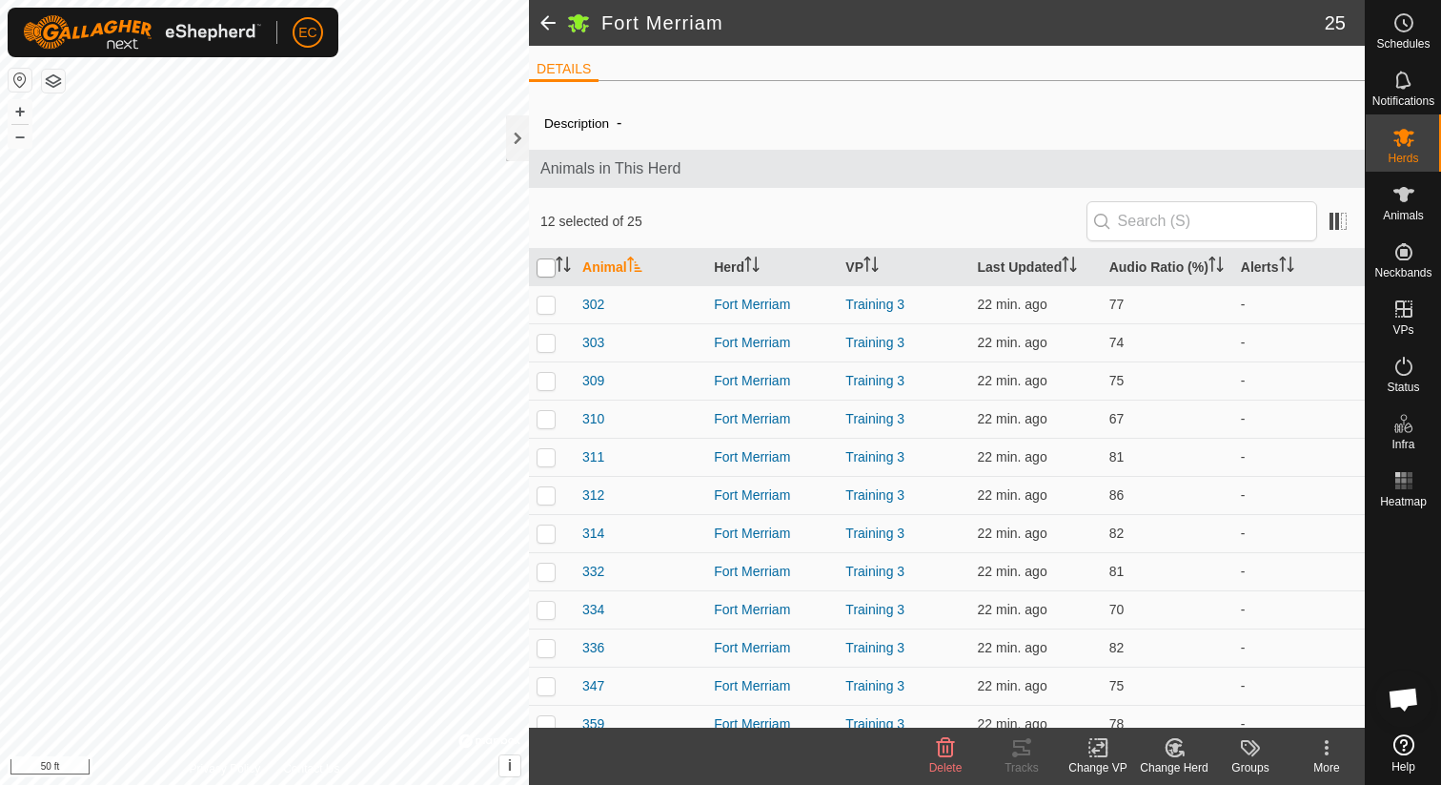
click at [545, 275] on input "checkbox" at bounding box center [546, 267] width 19 height 19
checkbox input "true"
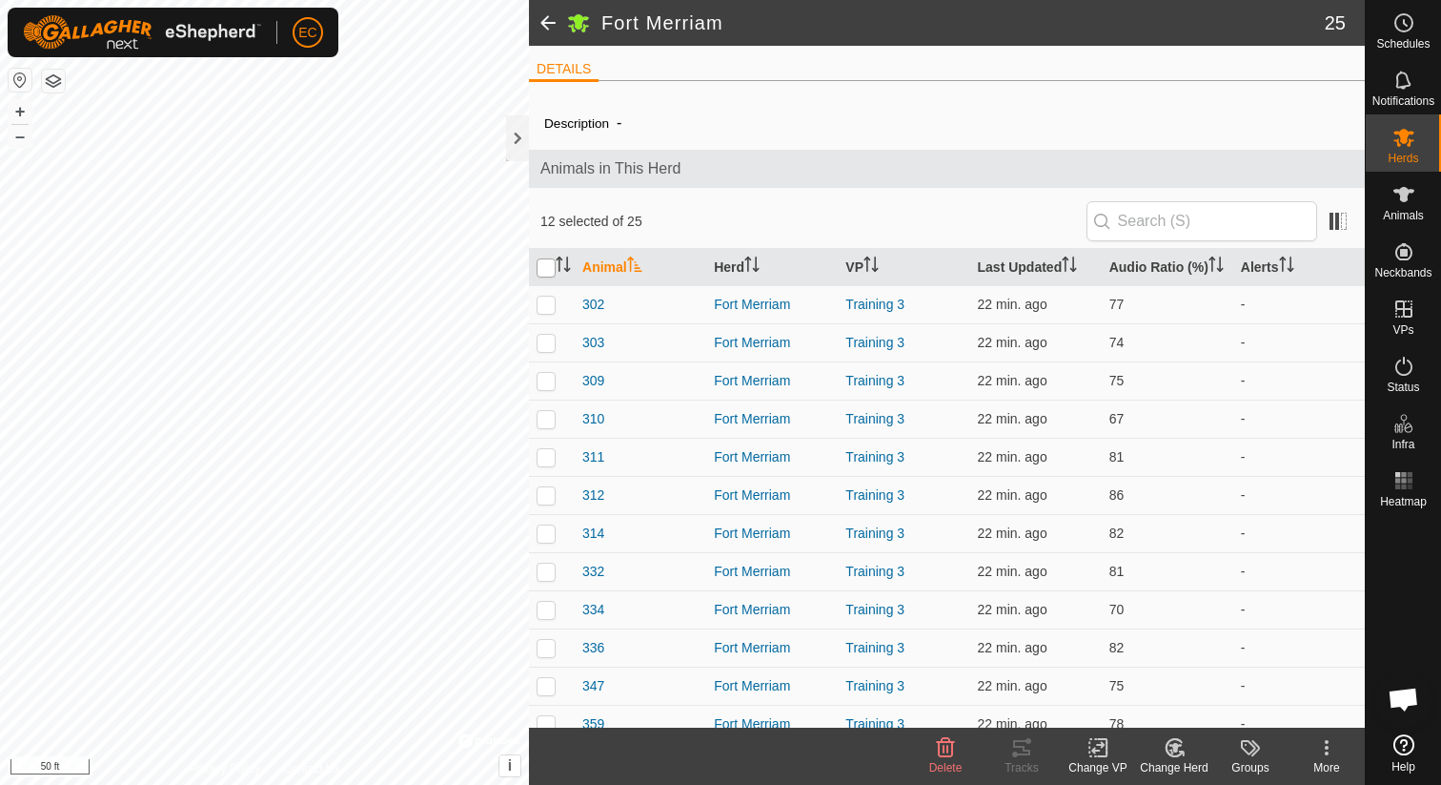
checkbox input "true"
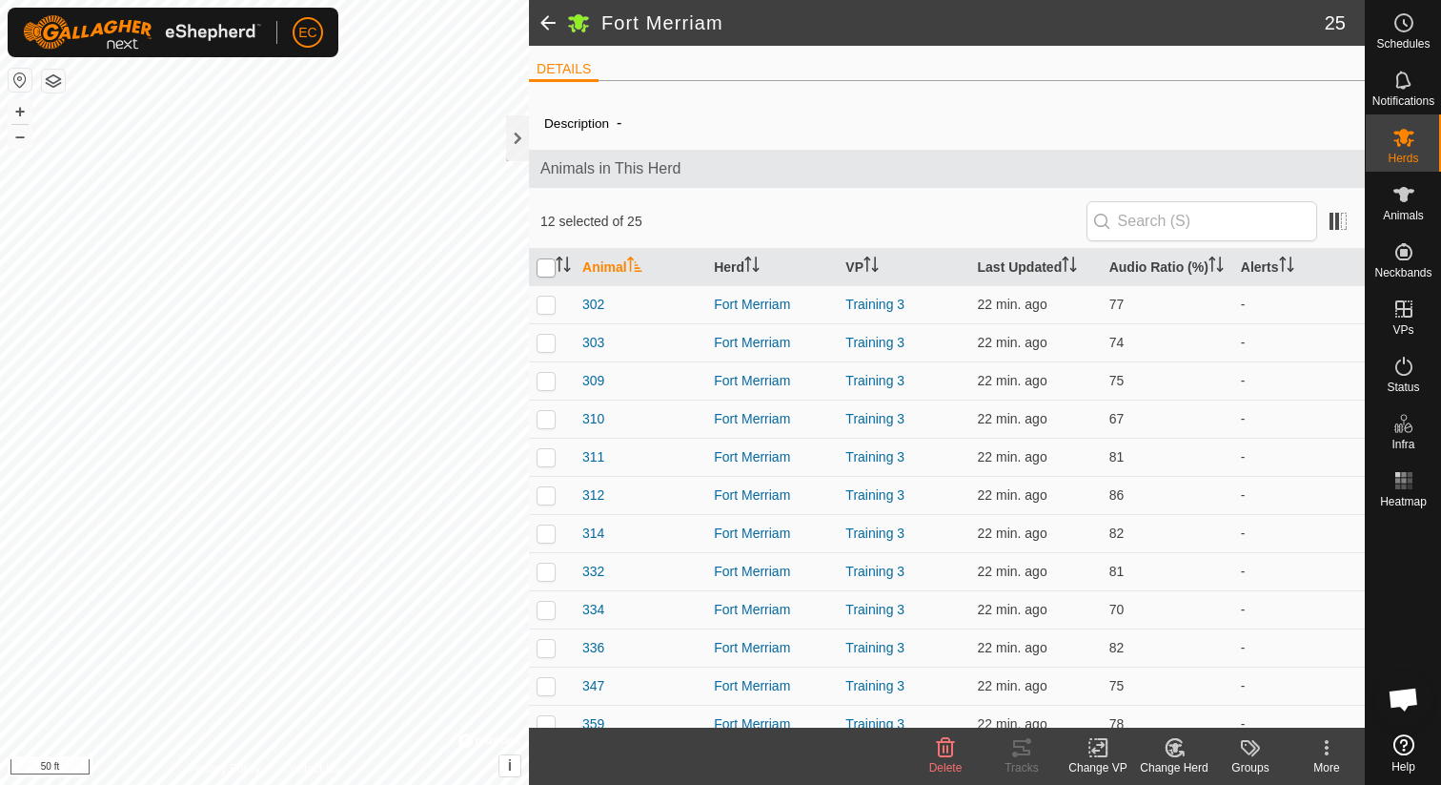
checkbox input "true"
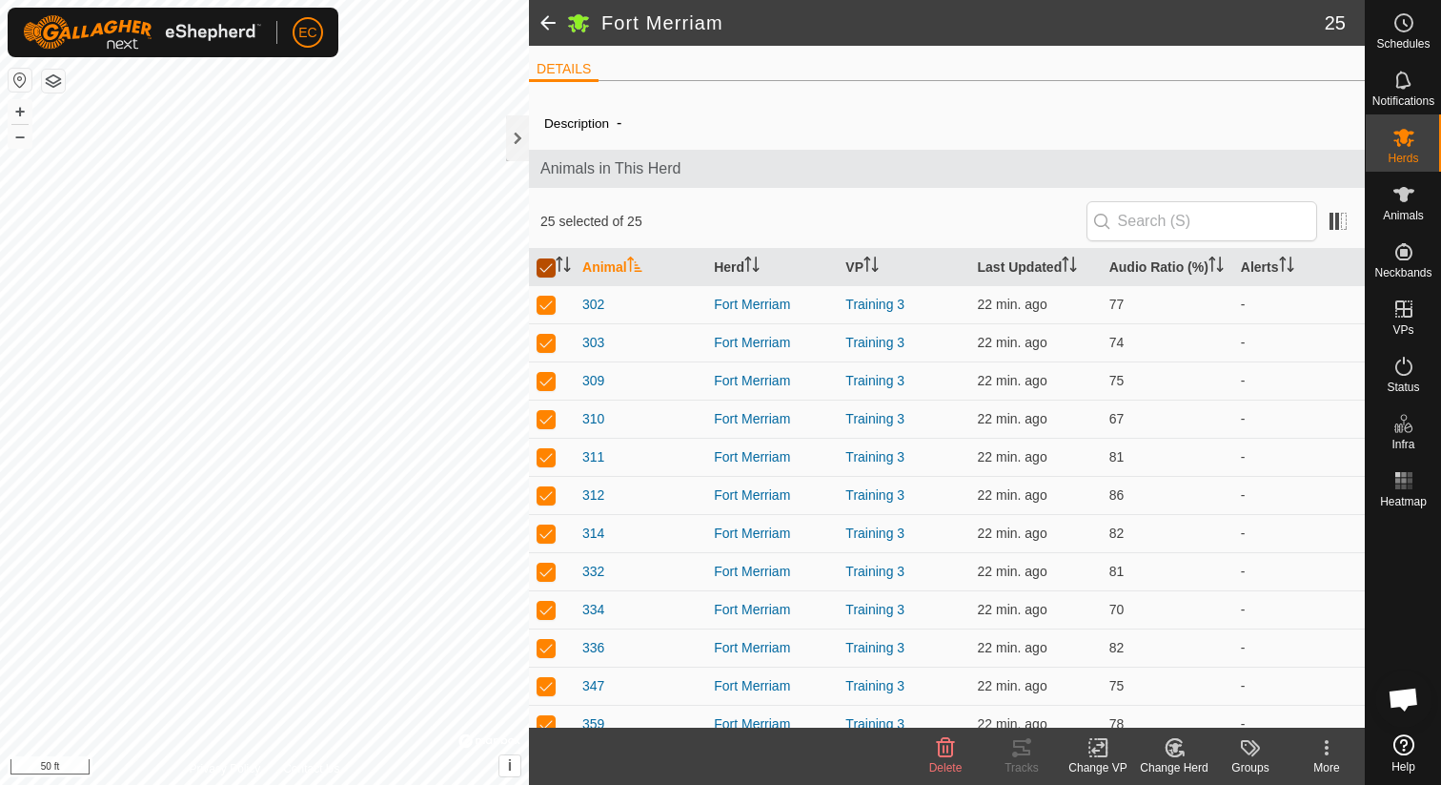
click at [545, 275] on input "checkbox" at bounding box center [546, 267] width 19 height 19
checkbox input "false"
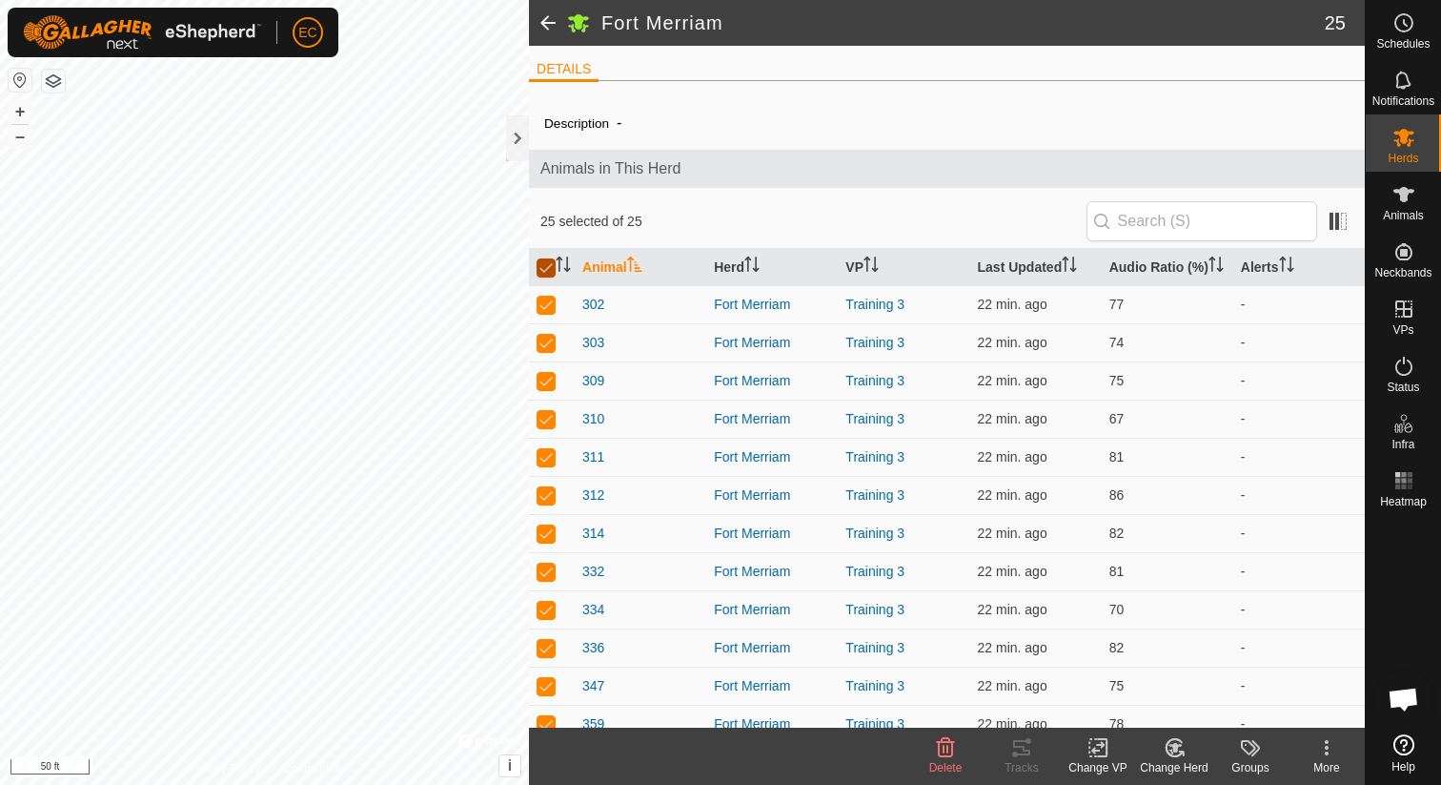
checkbox input "false"
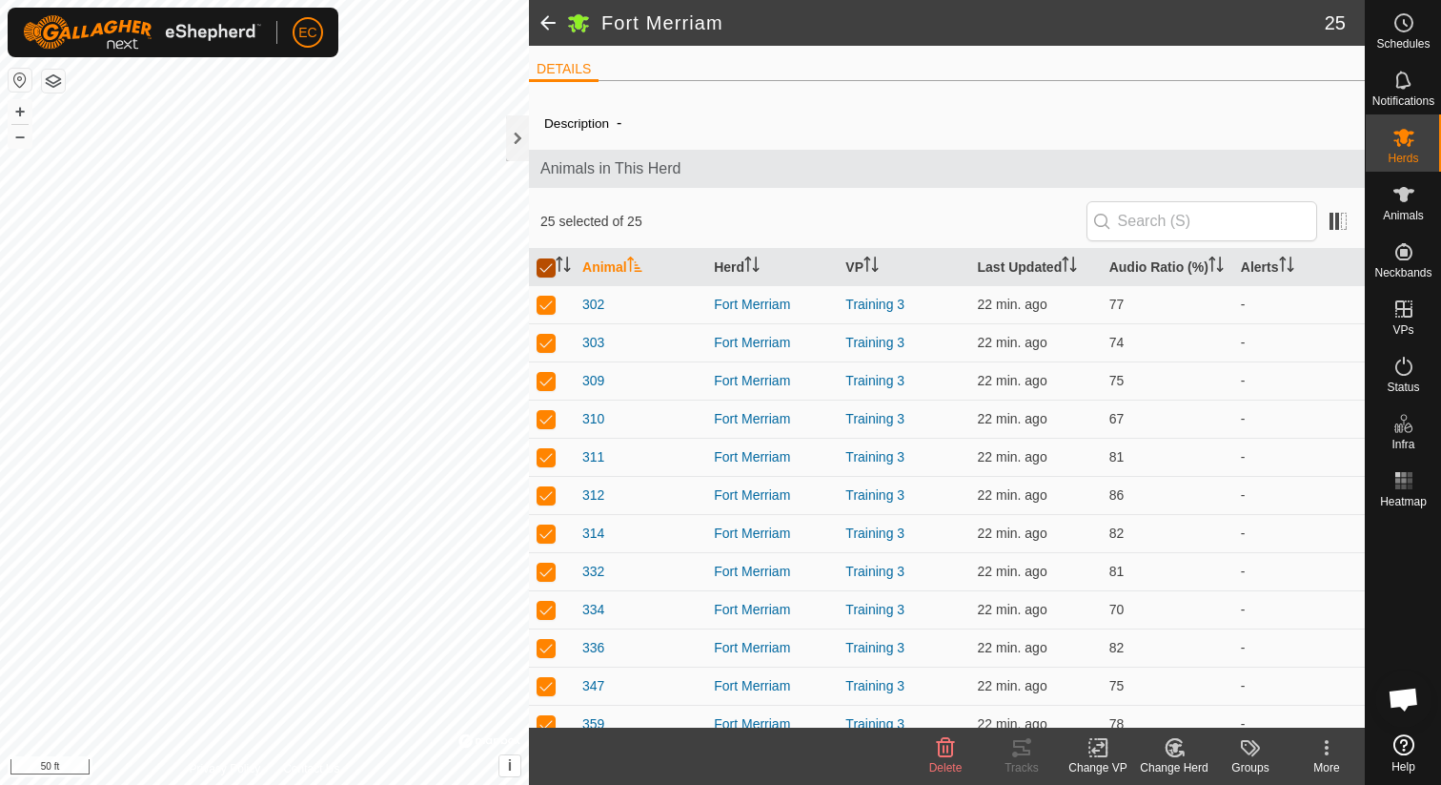
checkbox input "false"
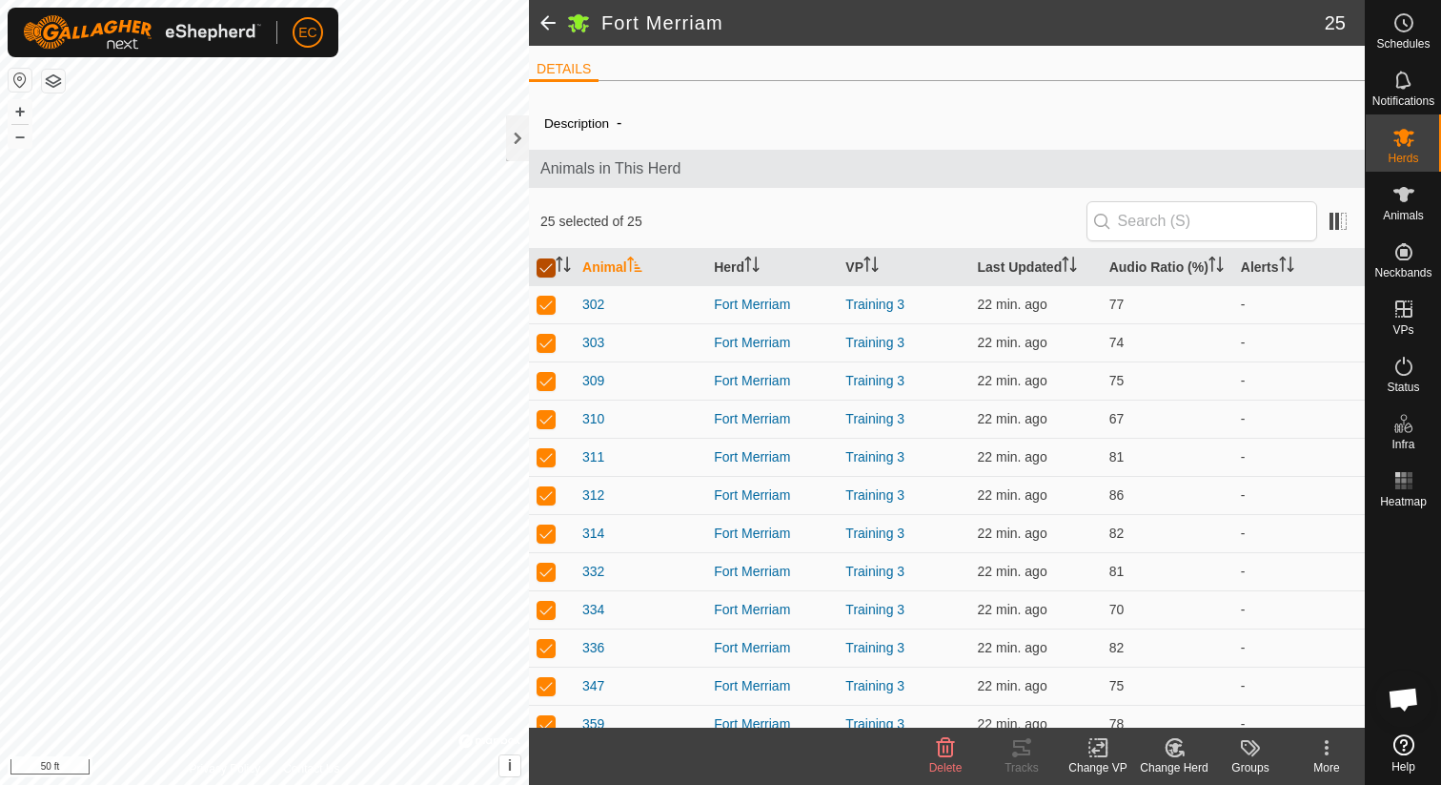
checkbox input "false"
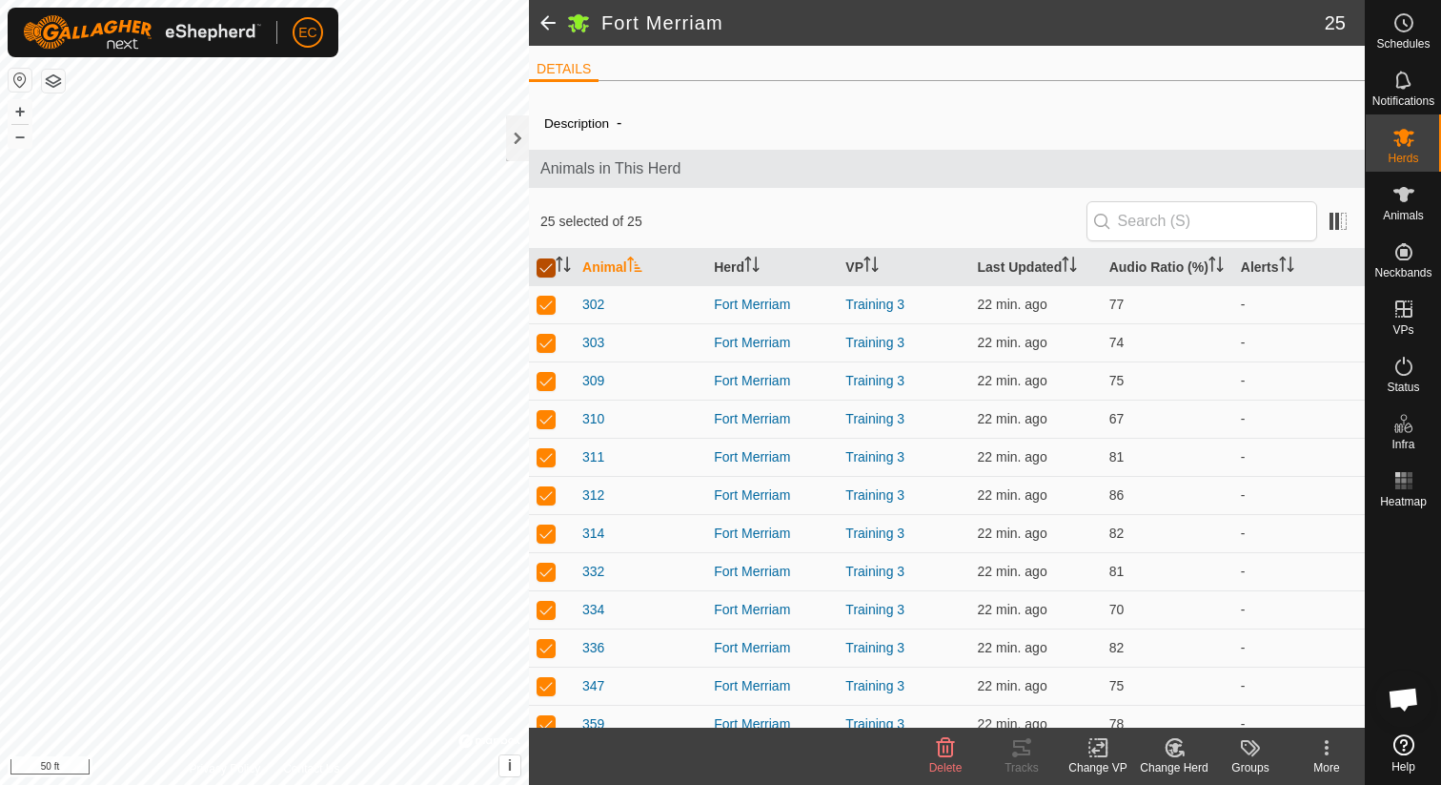
checkbox input "false"
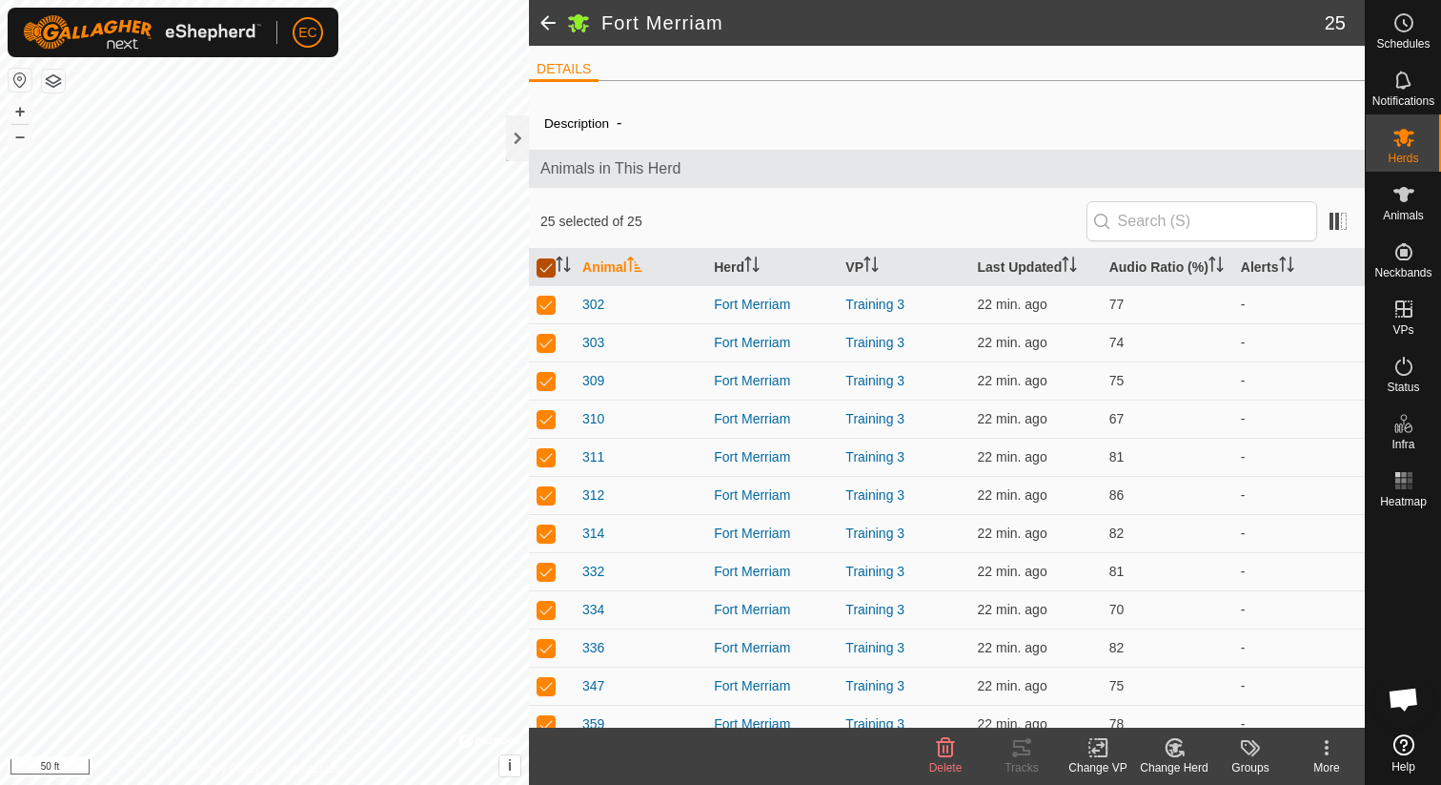
checkbox input "false"
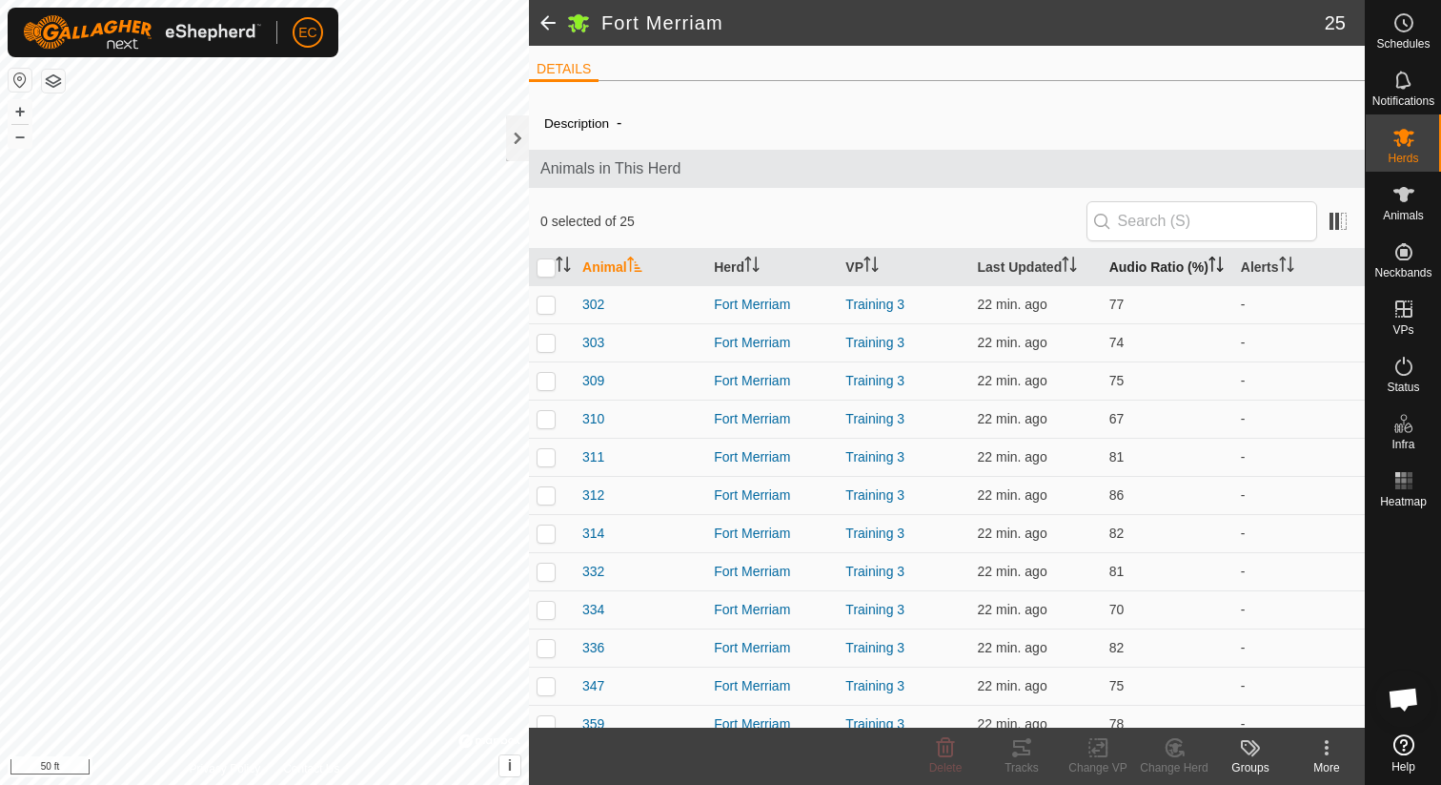
click at [1132, 277] on th "Audio Ratio (%)" at bounding box center [1168, 267] width 132 height 37
click at [541, 312] on p-checkbox at bounding box center [546, 303] width 19 height 15
click at [1023, 748] on icon at bounding box center [1021, 747] width 17 height 15
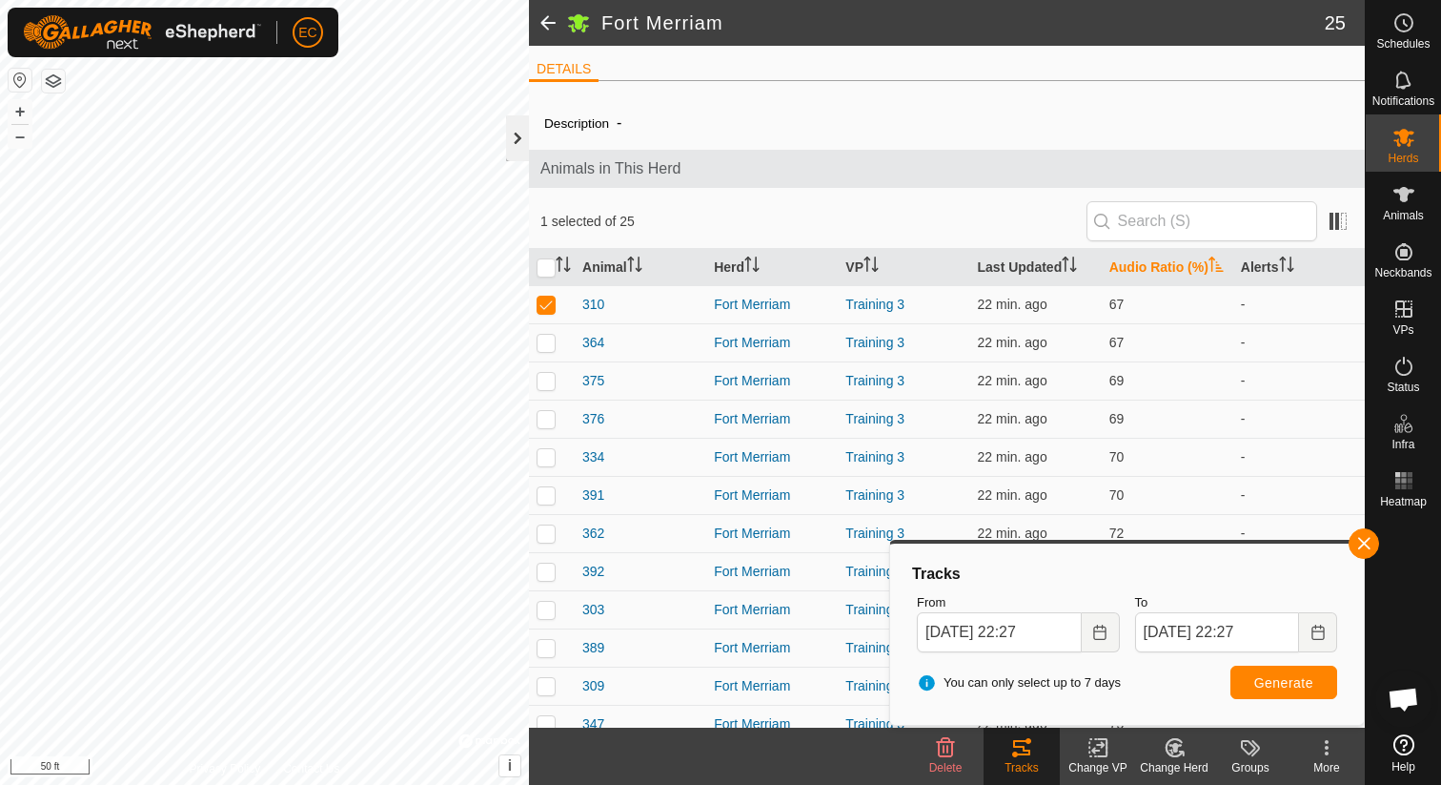
click at [519, 135] on div at bounding box center [517, 138] width 23 height 46
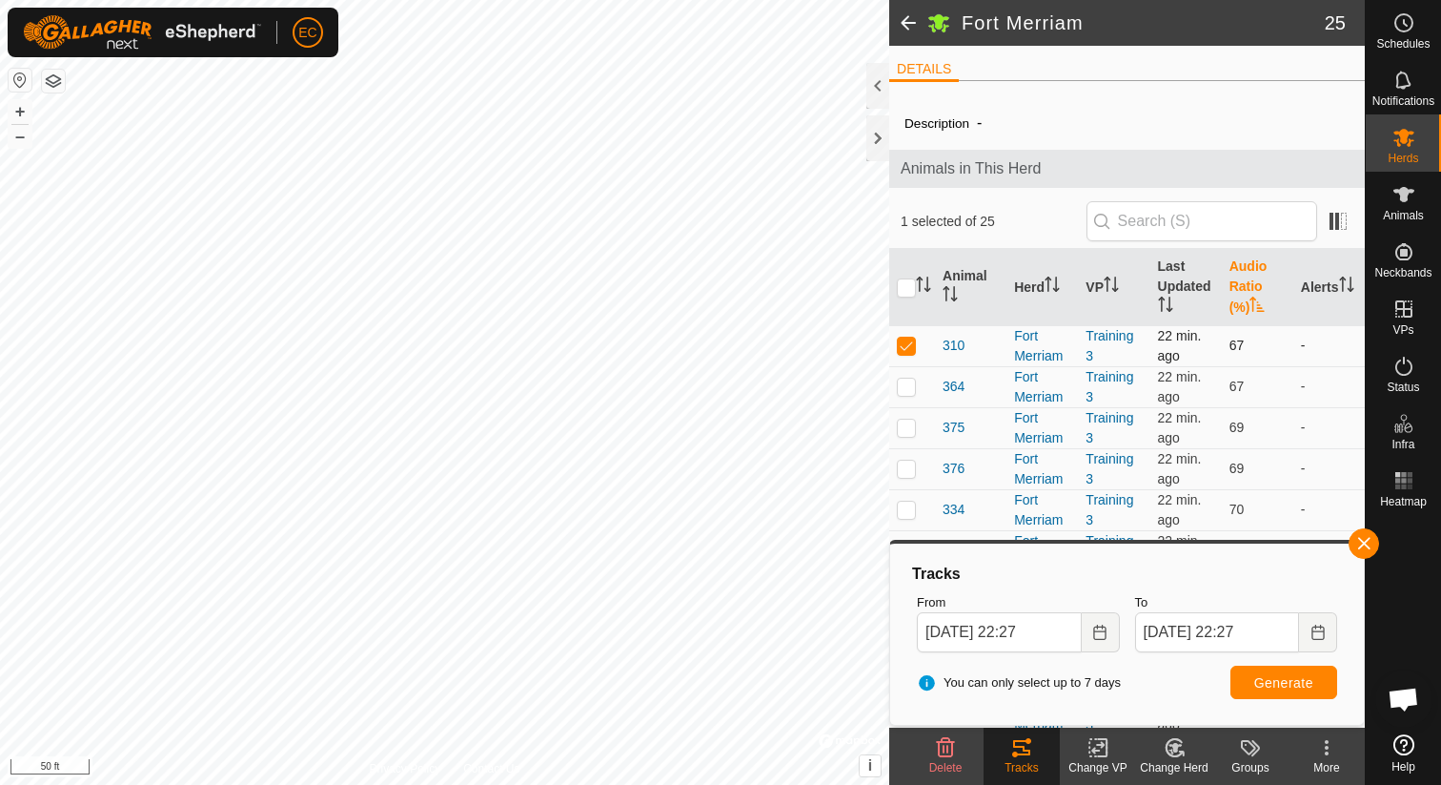
click at [913, 344] on p-checkbox at bounding box center [906, 344] width 19 height 15
checkbox input "false"
click at [905, 388] on p-checkbox at bounding box center [906, 385] width 19 height 15
click at [1360, 550] on button "button" at bounding box center [1364, 543] width 31 height 31
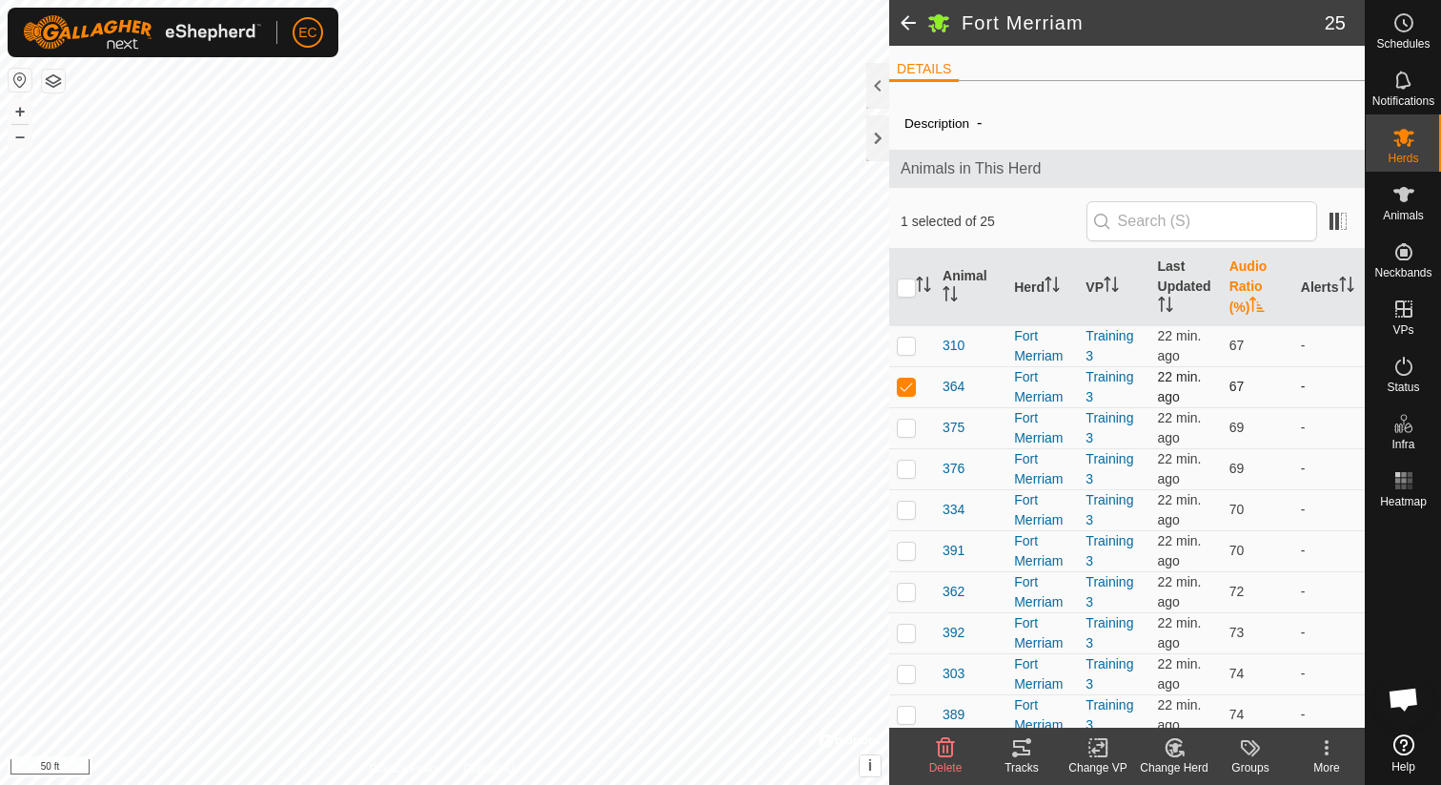
click at [902, 384] on p-checkbox at bounding box center [906, 385] width 19 height 15
click at [1019, 745] on icon at bounding box center [1021, 747] width 23 height 23
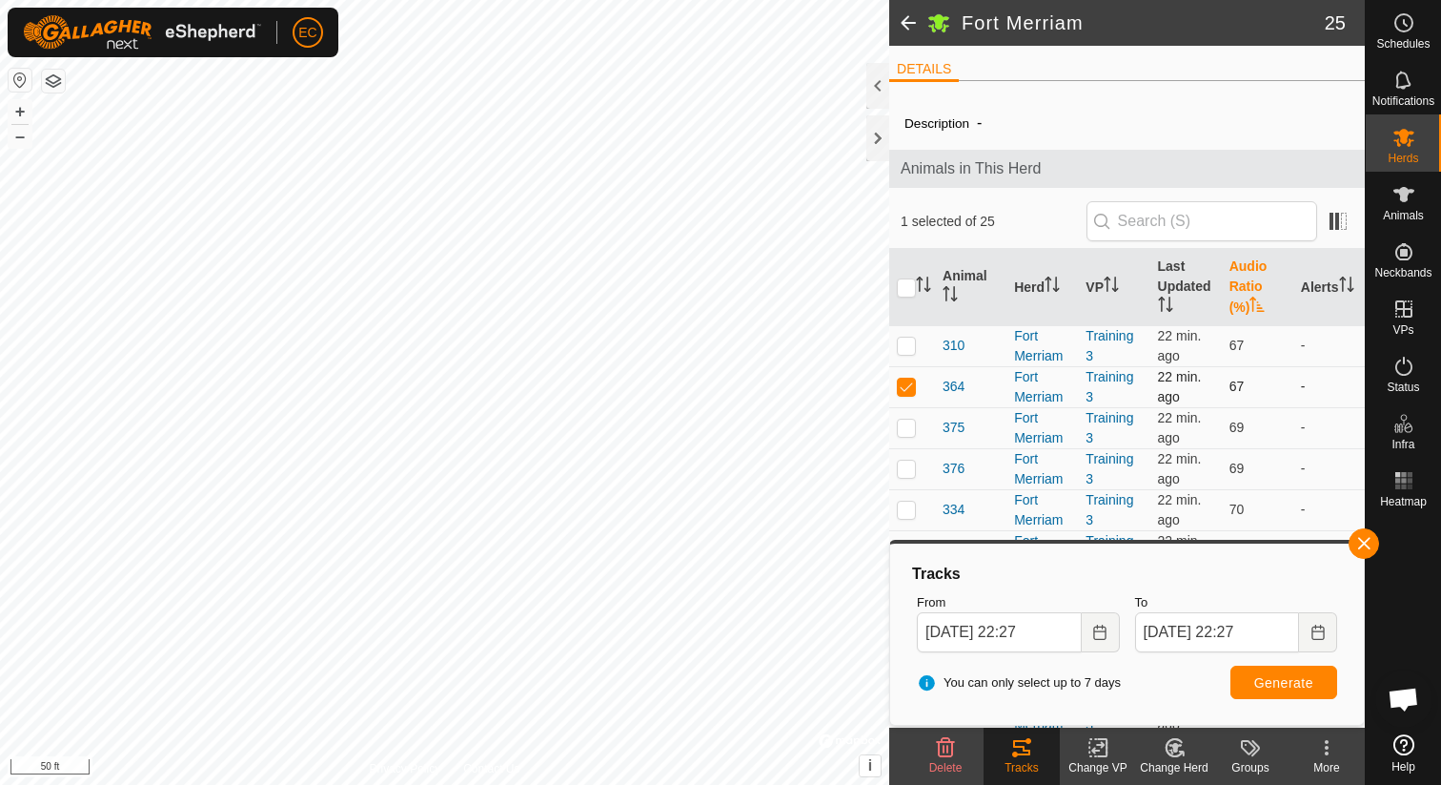
click at [902, 389] on p-checkbox at bounding box center [906, 385] width 19 height 15
checkbox input "false"
click at [1359, 550] on button "button" at bounding box center [1364, 543] width 31 height 31
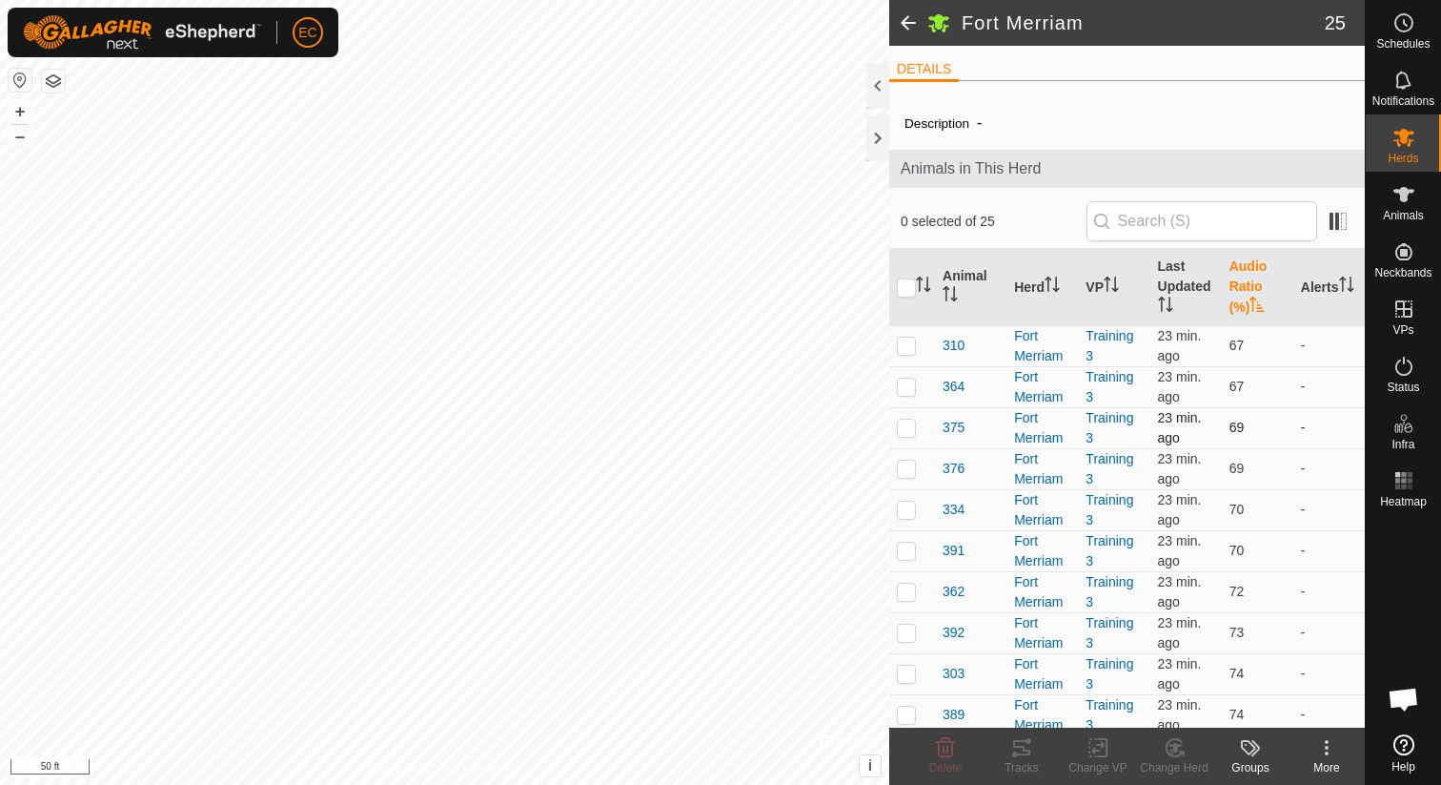
click at [899, 428] on p-checkbox at bounding box center [906, 426] width 19 height 15
click at [1031, 753] on icon at bounding box center [1021, 747] width 23 height 23
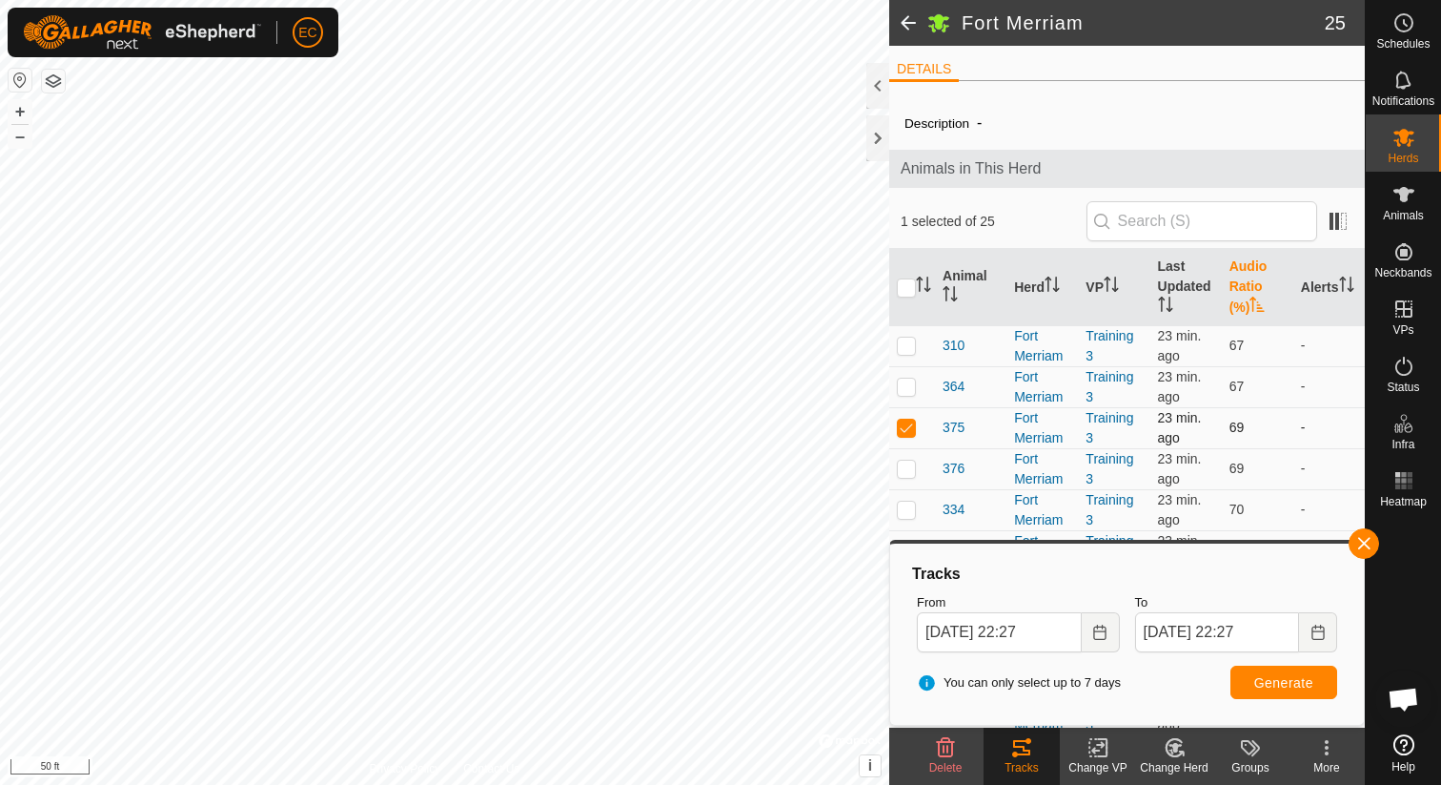
click at [901, 428] on p-checkbox at bounding box center [906, 426] width 19 height 15
checkbox input "false"
click at [1356, 546] on button "button" at bounding box center [1364, 543] width 31 height 31
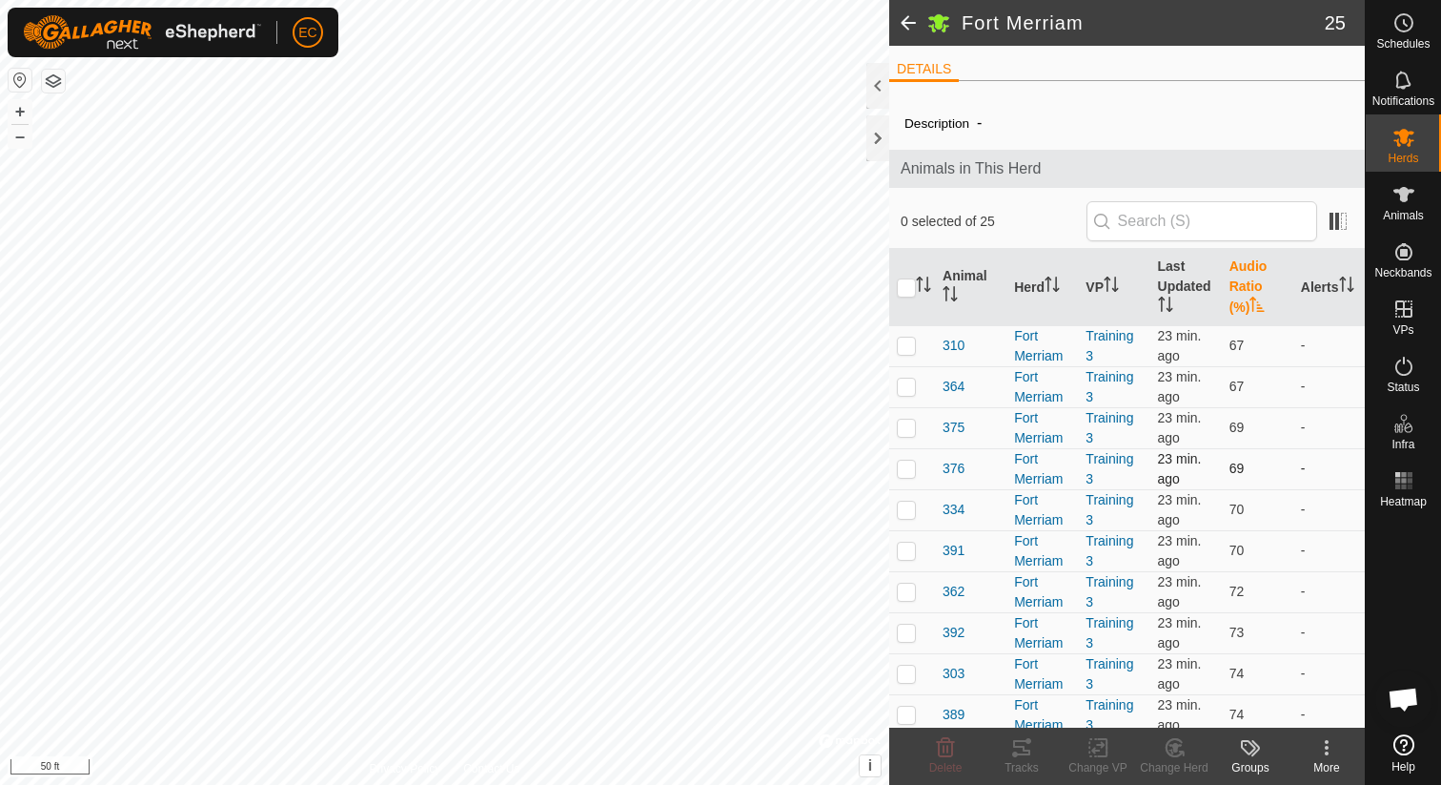
click at [908, 478] on td at bounding box center [912, 468] width 46 height 41
click at [1030, 750] on icon at bounding box center [1021, 747] width 17 height 15
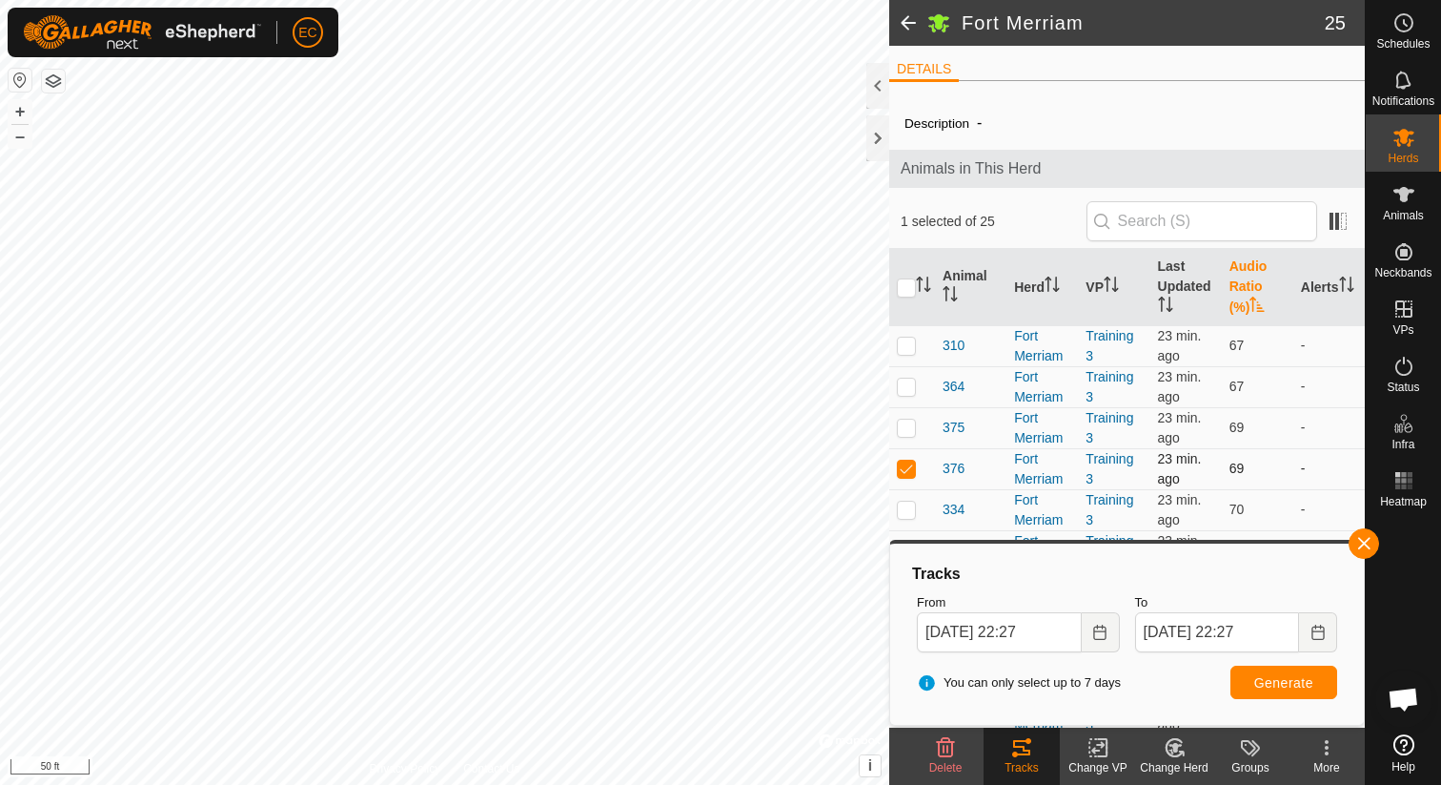
click at [901, 470] on p-checkbox at bounding box center [906, 467] width 19 height 15
checkbox input "false"
click at [1367, 546] on button "button" at bounding box center [1364, 543] width 31 height 31
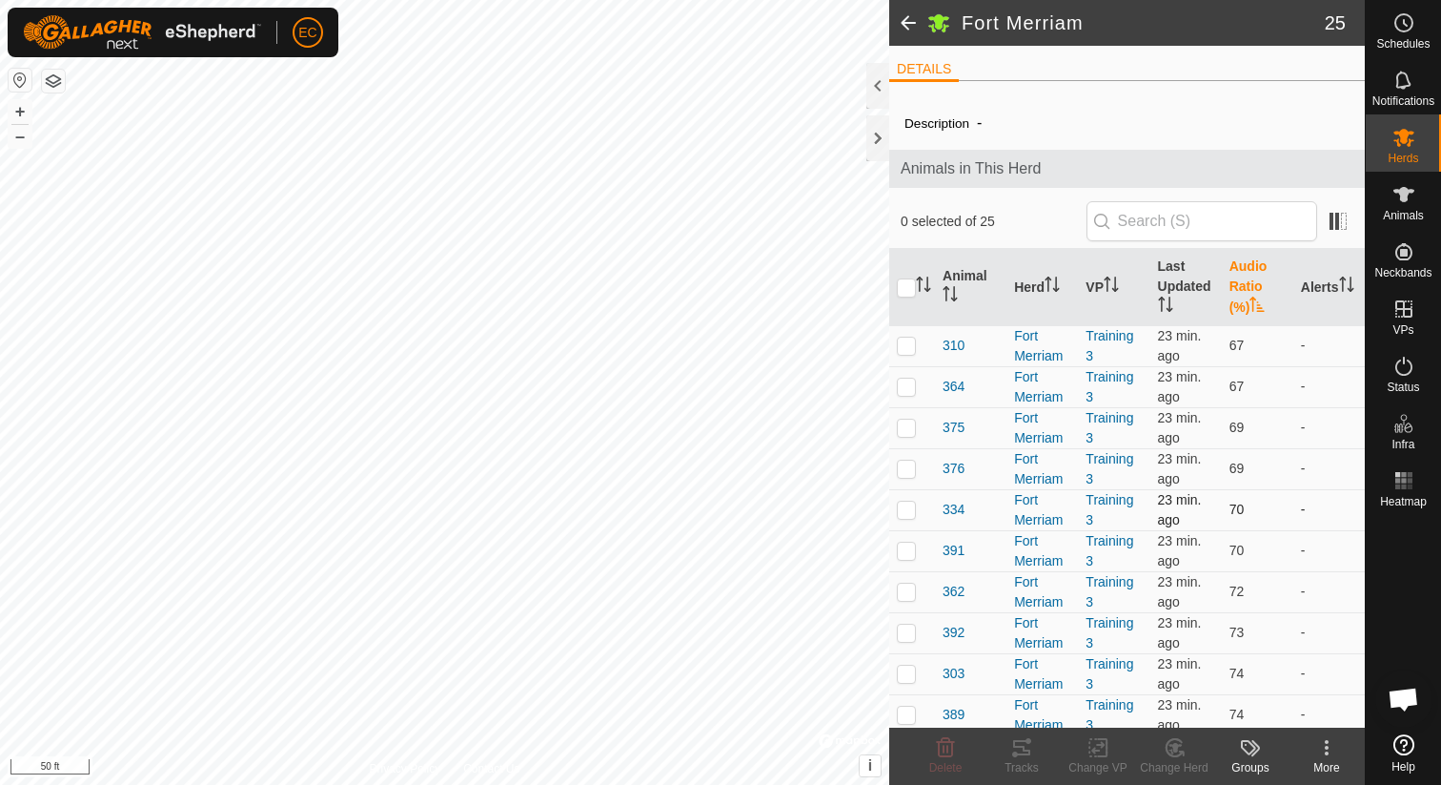
click at [908, 510] on p-checkbox at bounding box center [906, 508] width 19 height 15
click at [1024, 764] on div "Tracks" at bounding box center [1022, 767] width 76 height 17
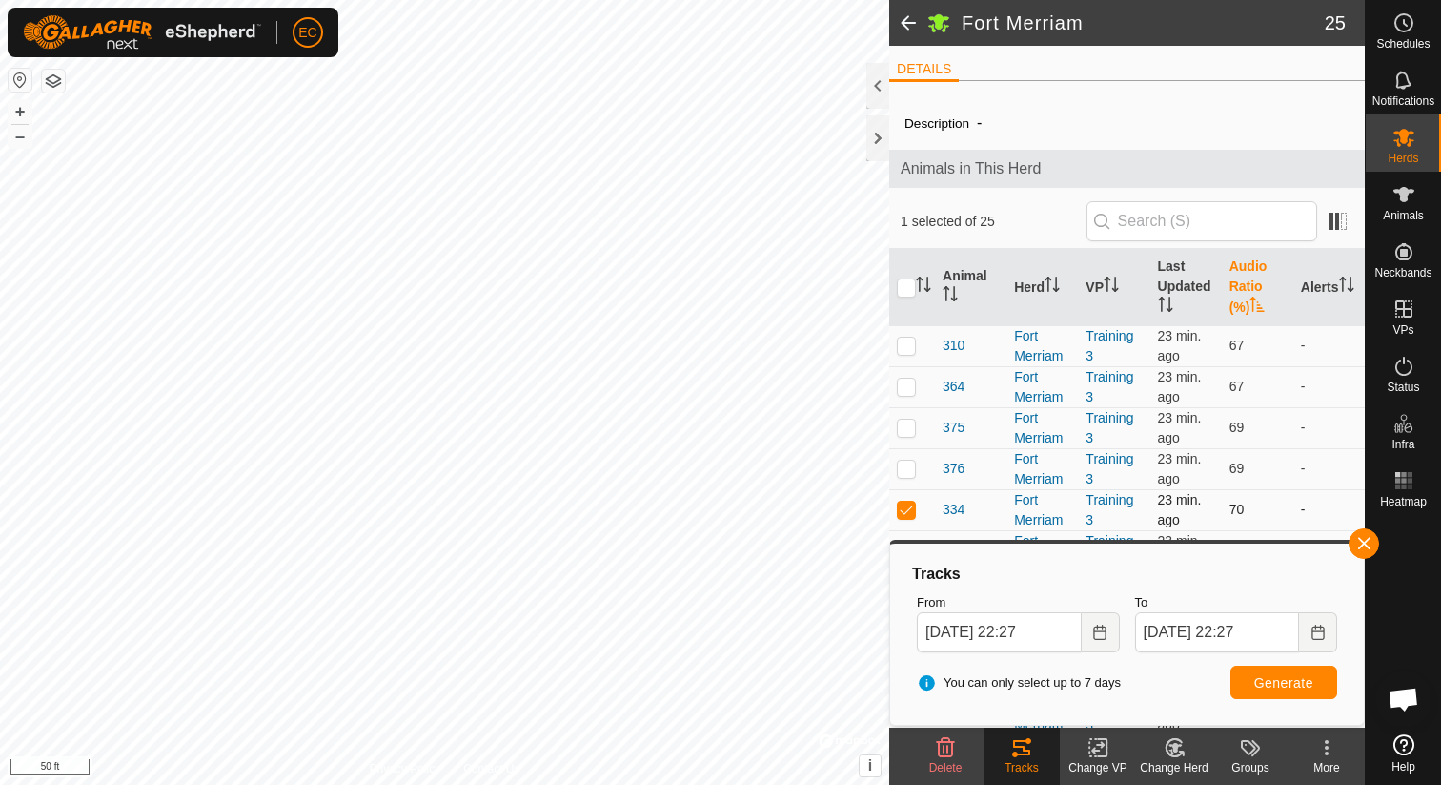
click at [911, 505] on p-checkbox at bounding box center [906, 508] width 19 height 15
checkbox input "false"
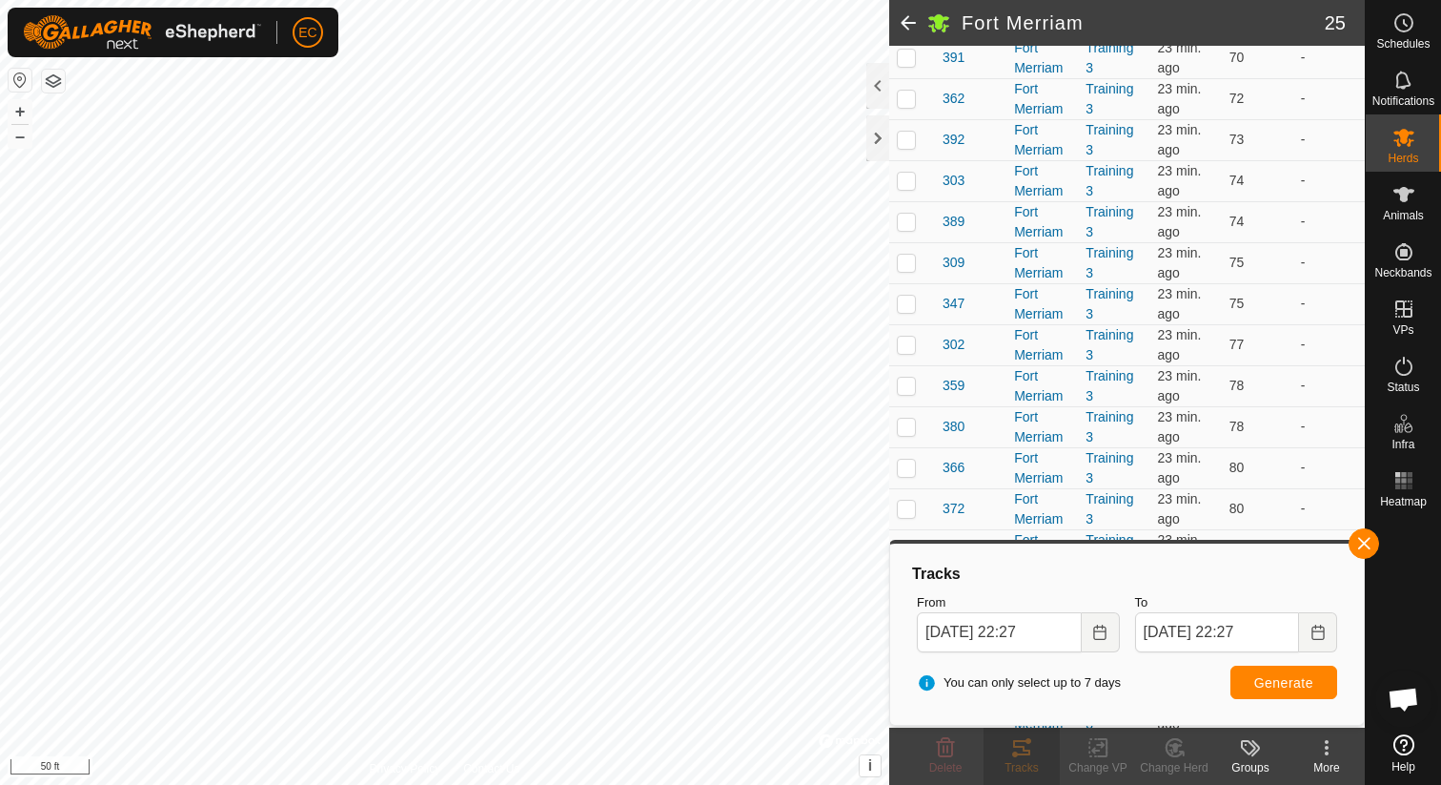
scroll to position [623, 0]
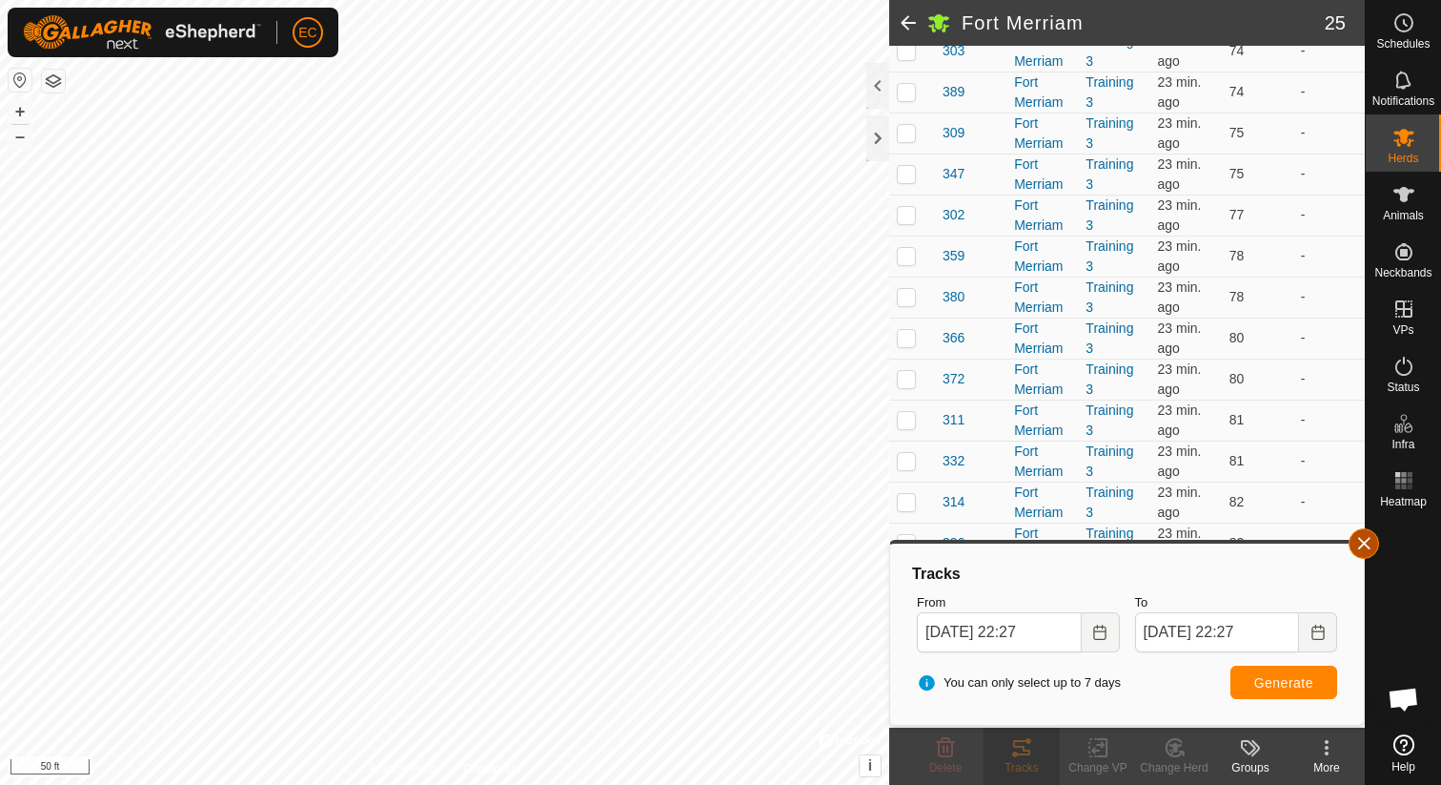
click at [1357, 544] on button "button" at bounding box center [1364, 543] width 31 height 31
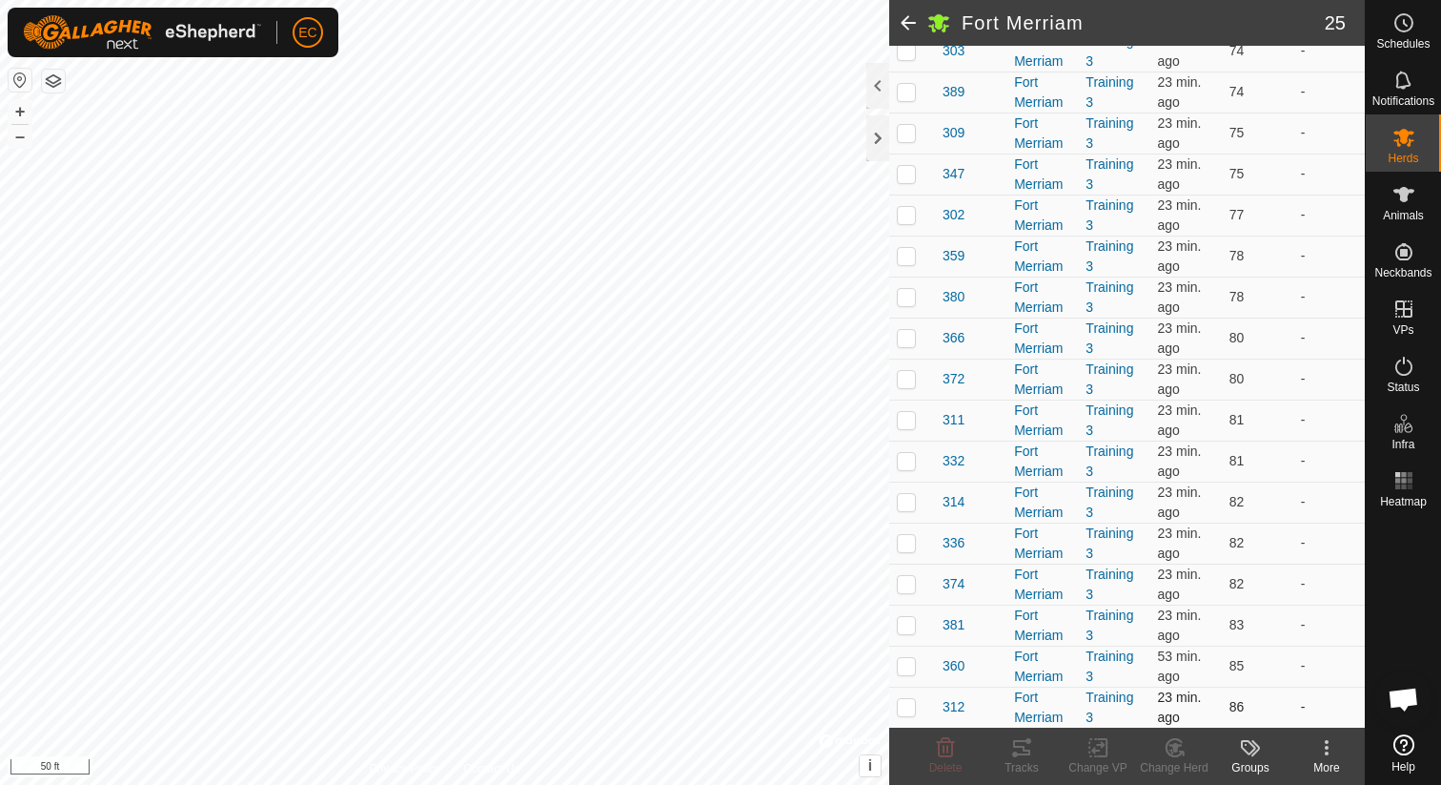
click at [908, 703] on p-checkbox at bounding box center [906, 706] width 19 height 15
click at [1028, 757] on icon at bounding box center [1021, 747] width 23 height 23
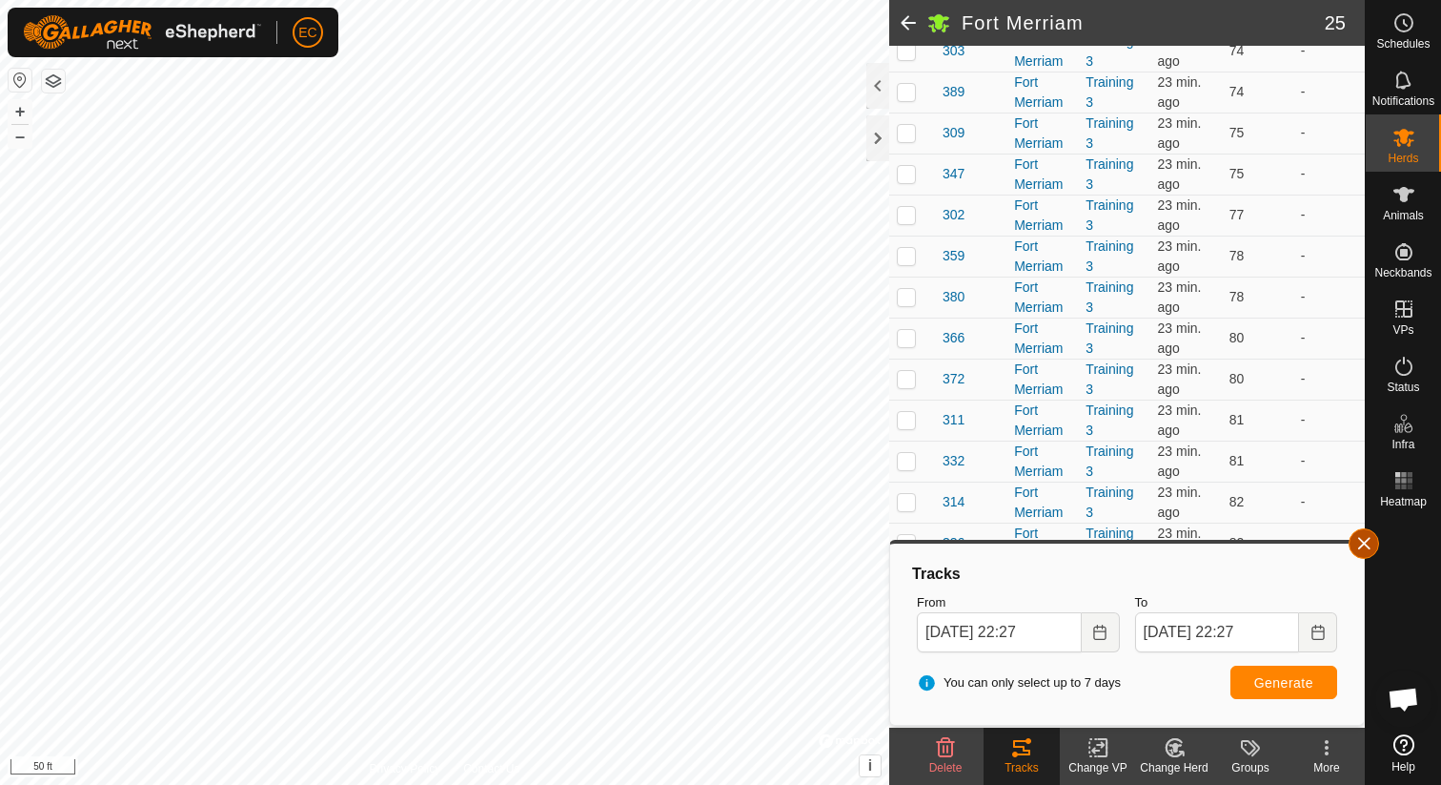
click at [1351, 541] on button "button" at bounding box center [1364, 543] width 31 height 31
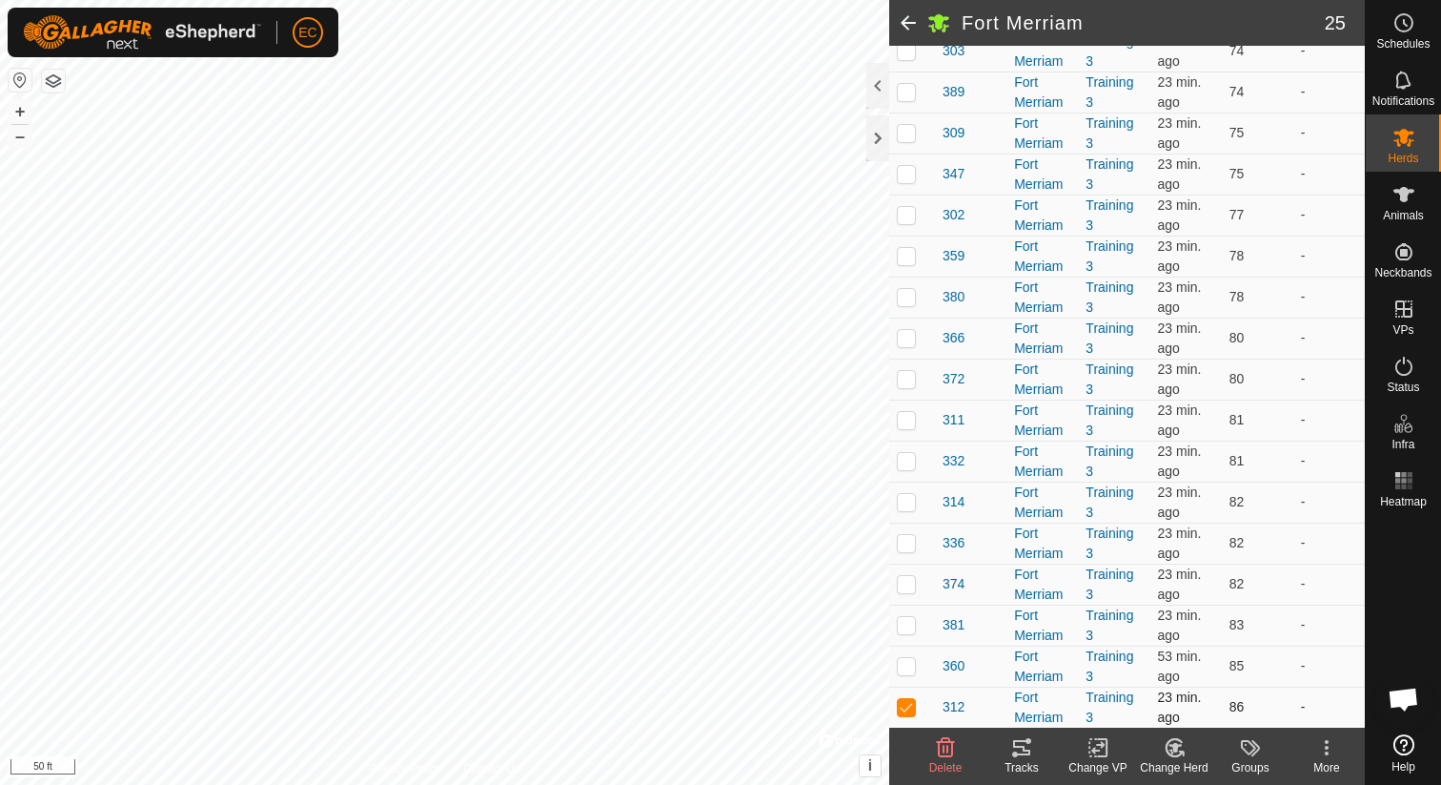
click at [912, 702] on p-checkbox at bounding box center [906, 706] width 19 height 15
checkbox input "false"
click at [908, 666] on p-checkbox at bounding box center [906, 665] width 19 height 15
click at [1021, 747] on icon at bounding box center [1021, 747] width 23 height 23
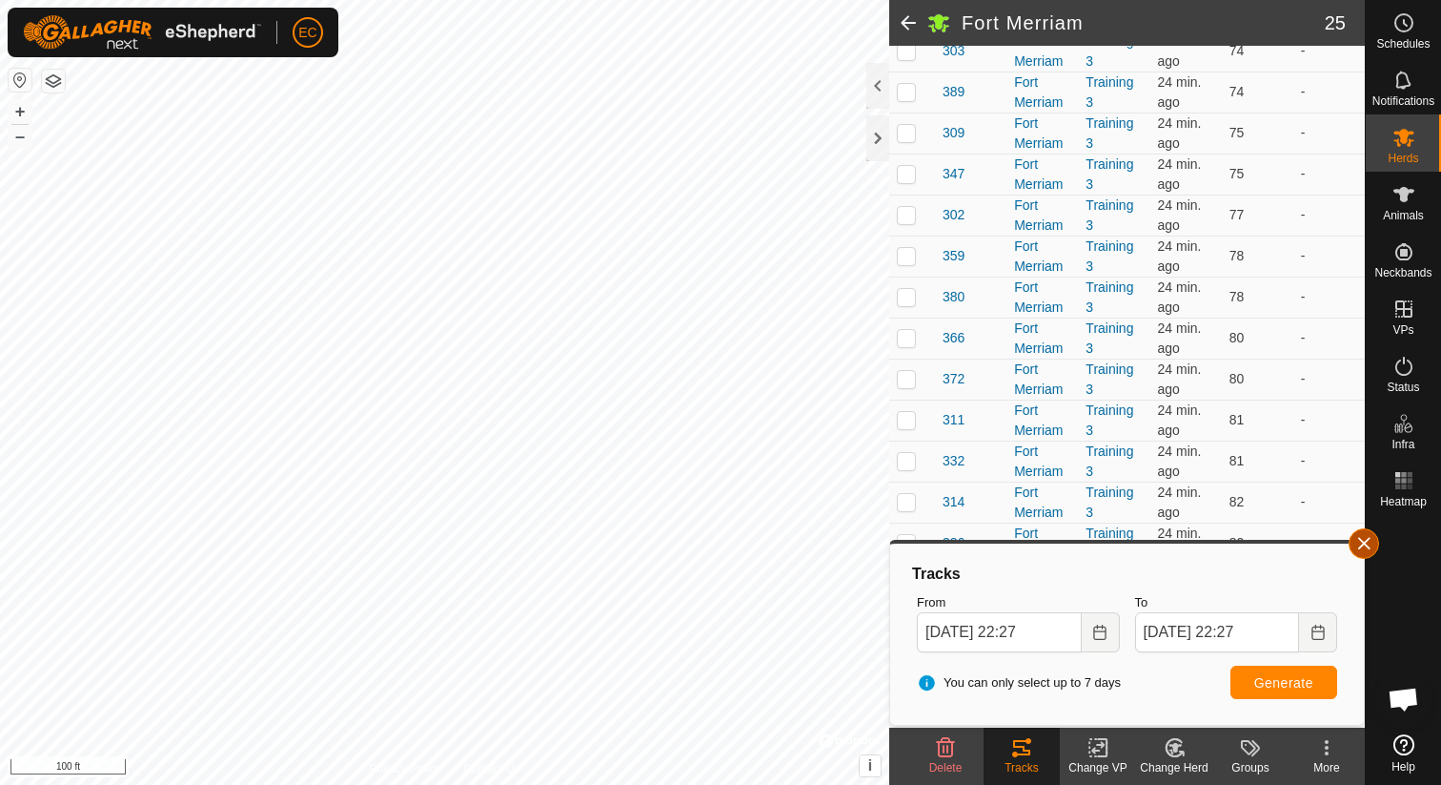
click at [1375, 544] on button "button" at bounding box center [1364, 543] width 31 height 31
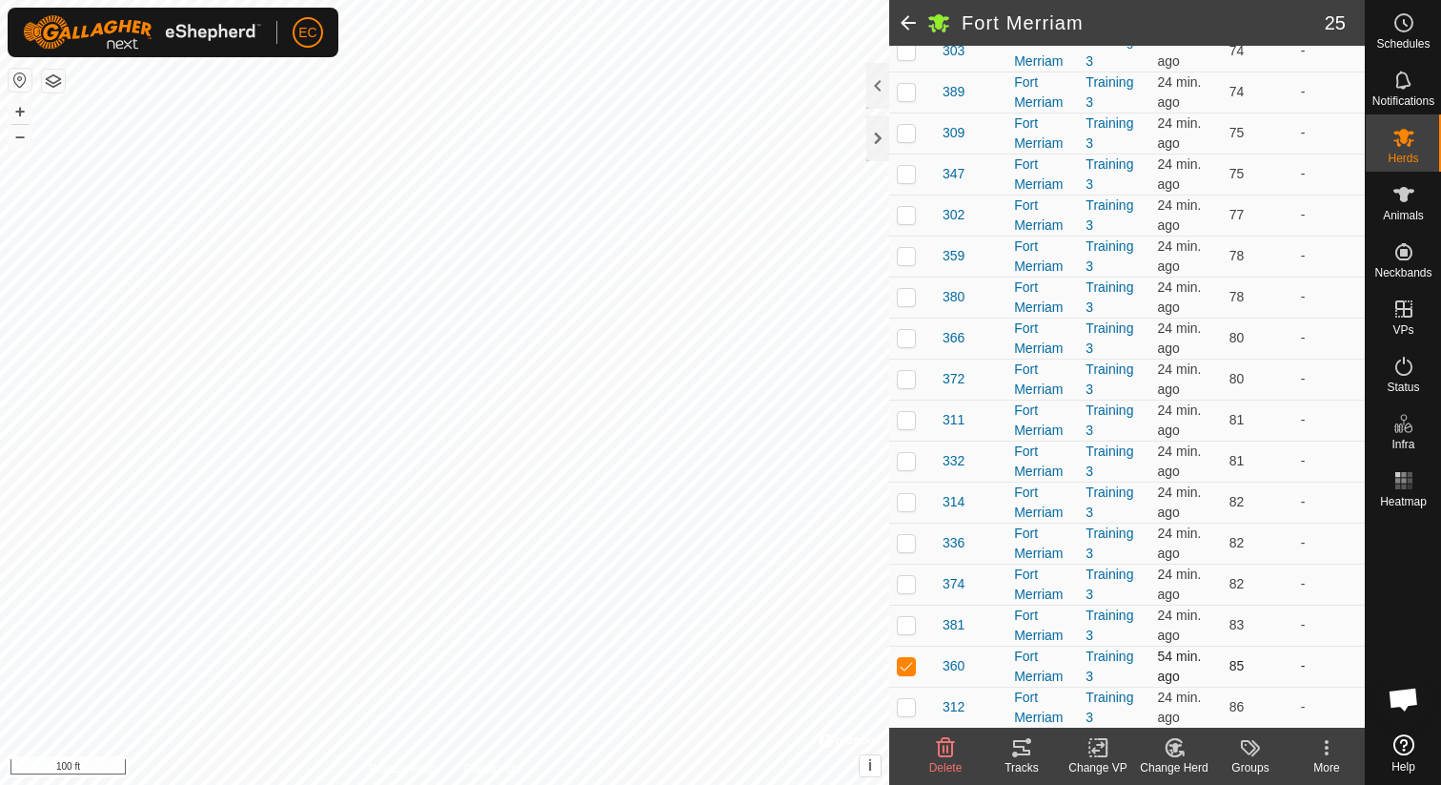
click at [910, 666] on p-checkbox at bounding box center [906, 665] width 19 height 15
checkbox input "false"
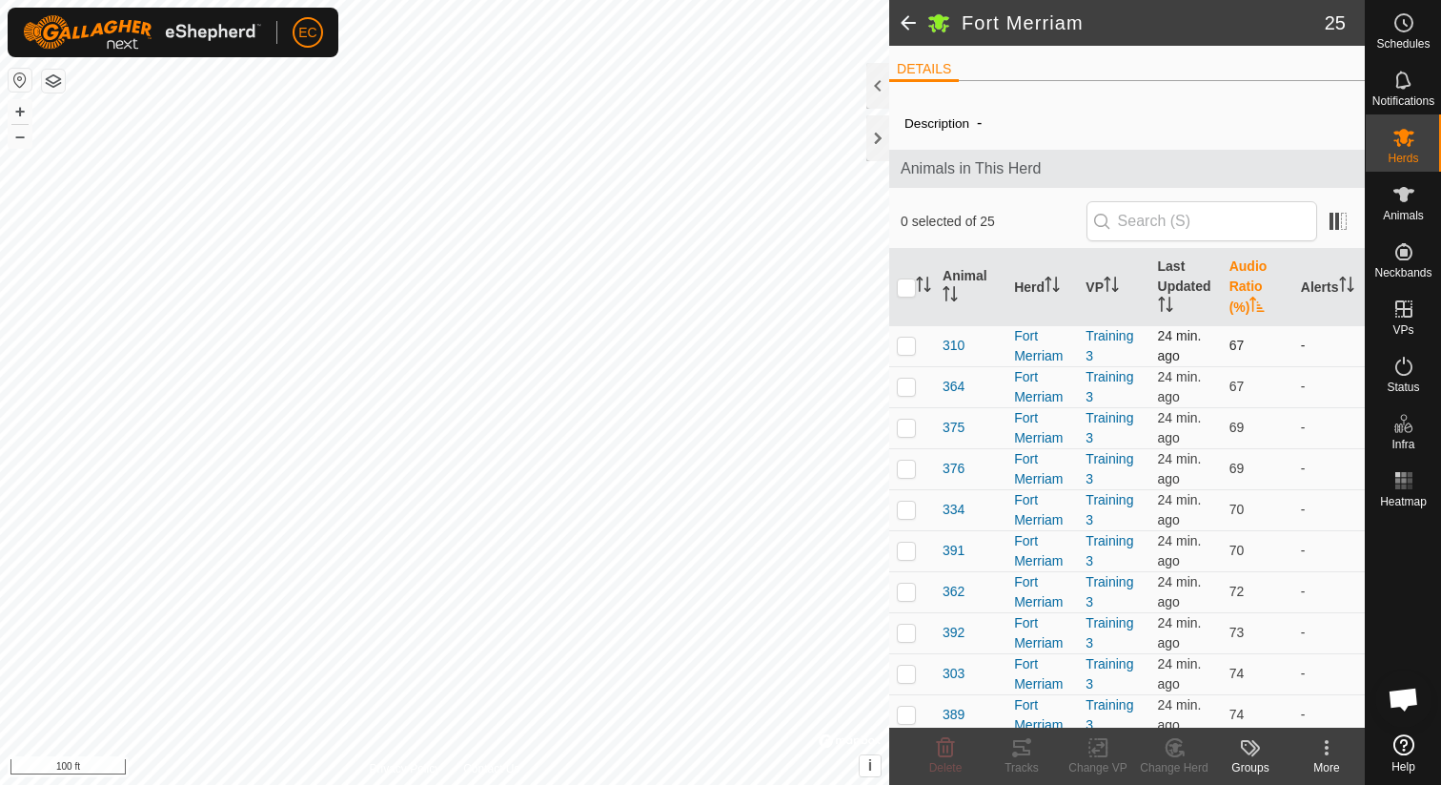
click at [908, 357] on td at bounding box center [912, 345] width 46 height 41
checkbox input "true"
click at [1024, 754] on icon at bounding box center [1021, 747] width 17 height 15
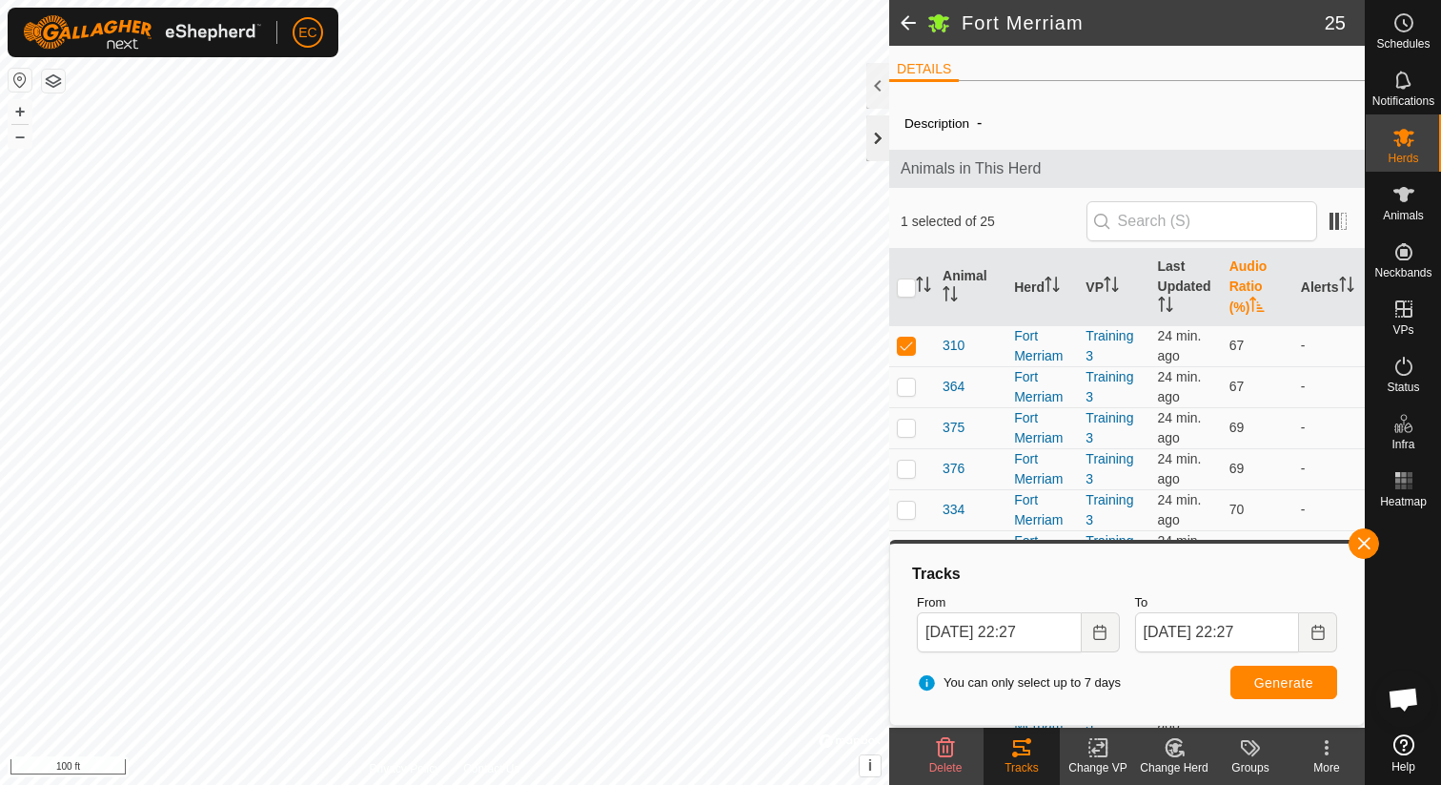
click at [883, 151] on div at bounding box center [878, 138] width 23 height 46
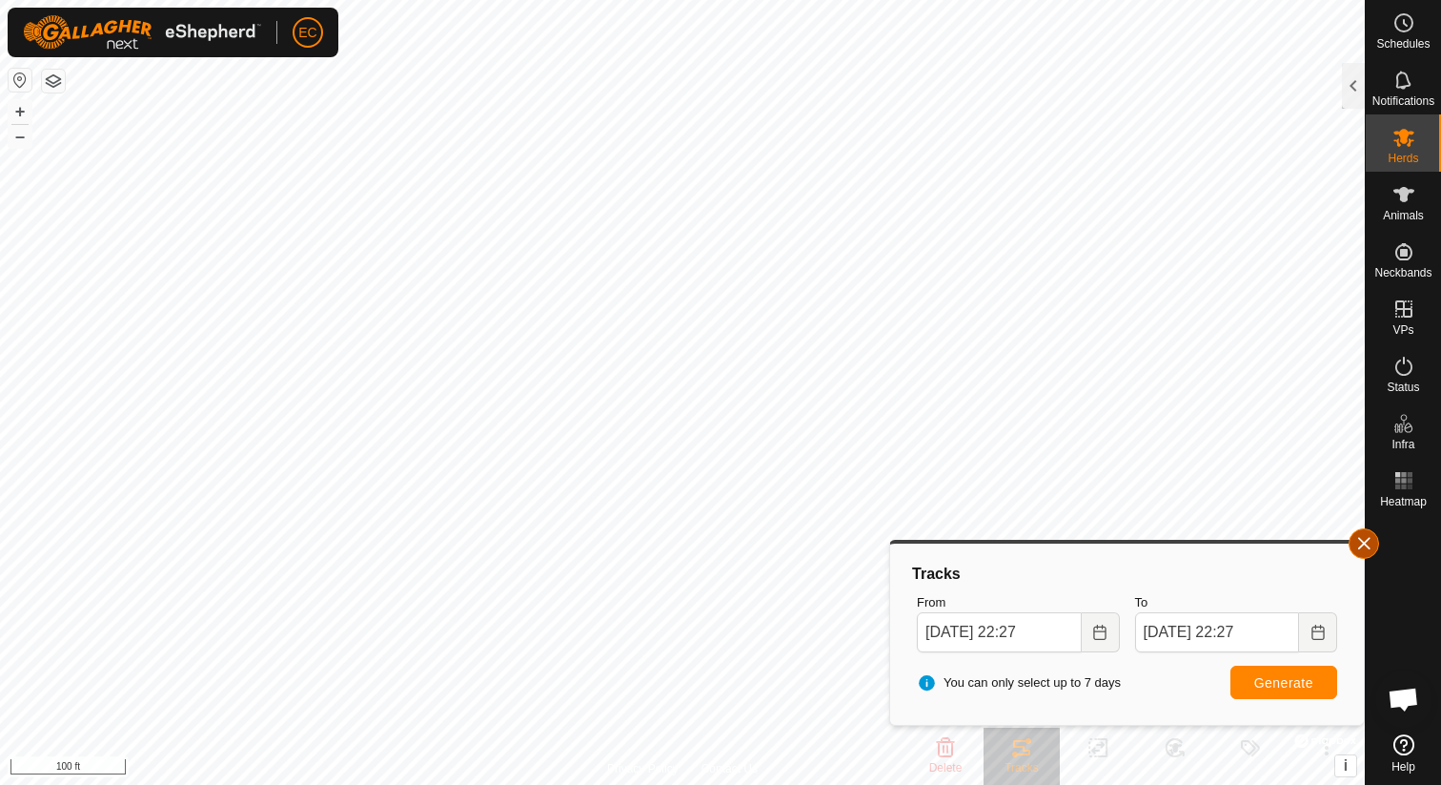
click at [1364, 546] on button "button" at bounding box center [1364, 543] width 31 height 31
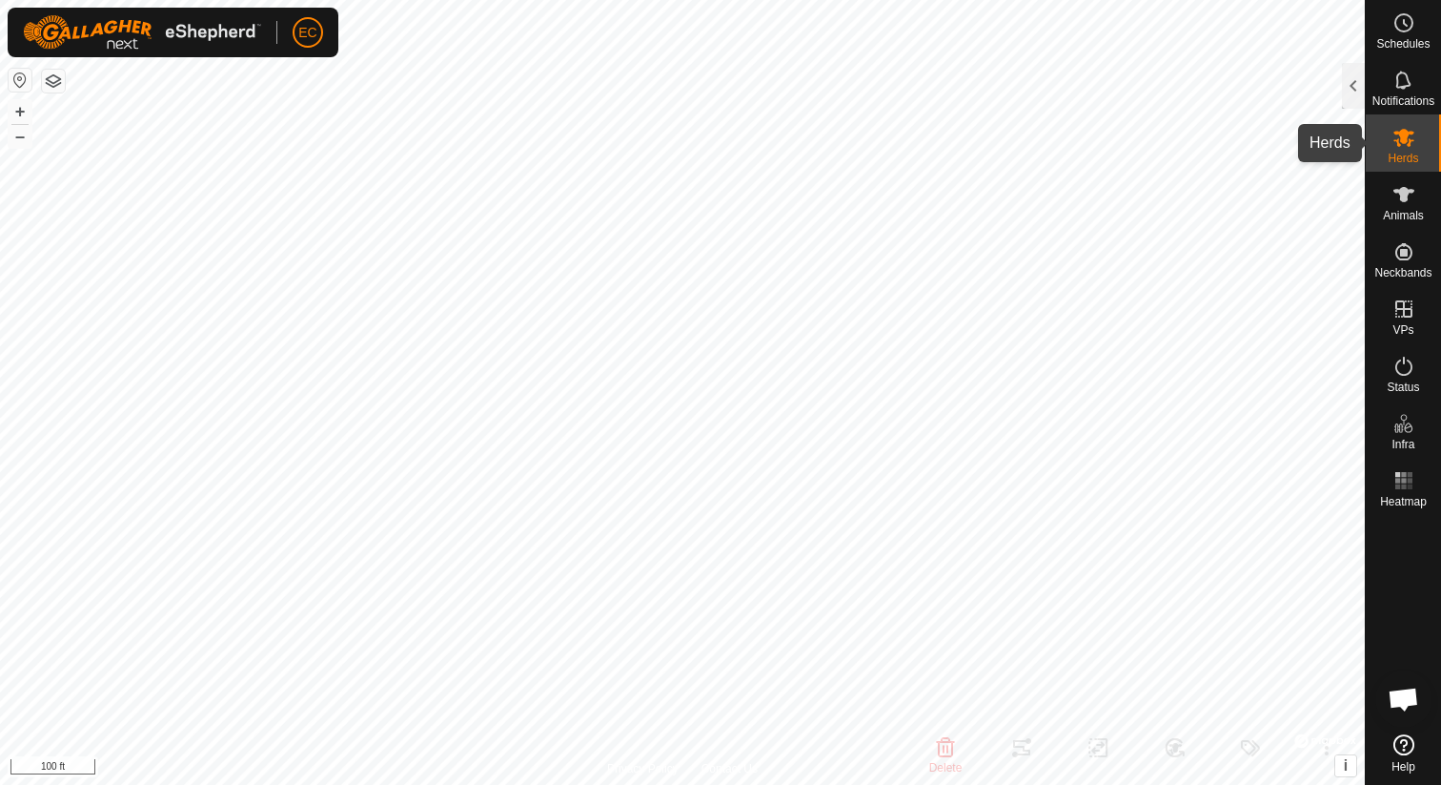
click at [1410, 138] on icon at bounding box center [1404, 138] width 21 height 18
click at [1403, 130] on icon at bounding box center [1404, 138] width 21 height 18
click at [1350, 87] on div at bounding box center [1353, 86] width 23 height 46
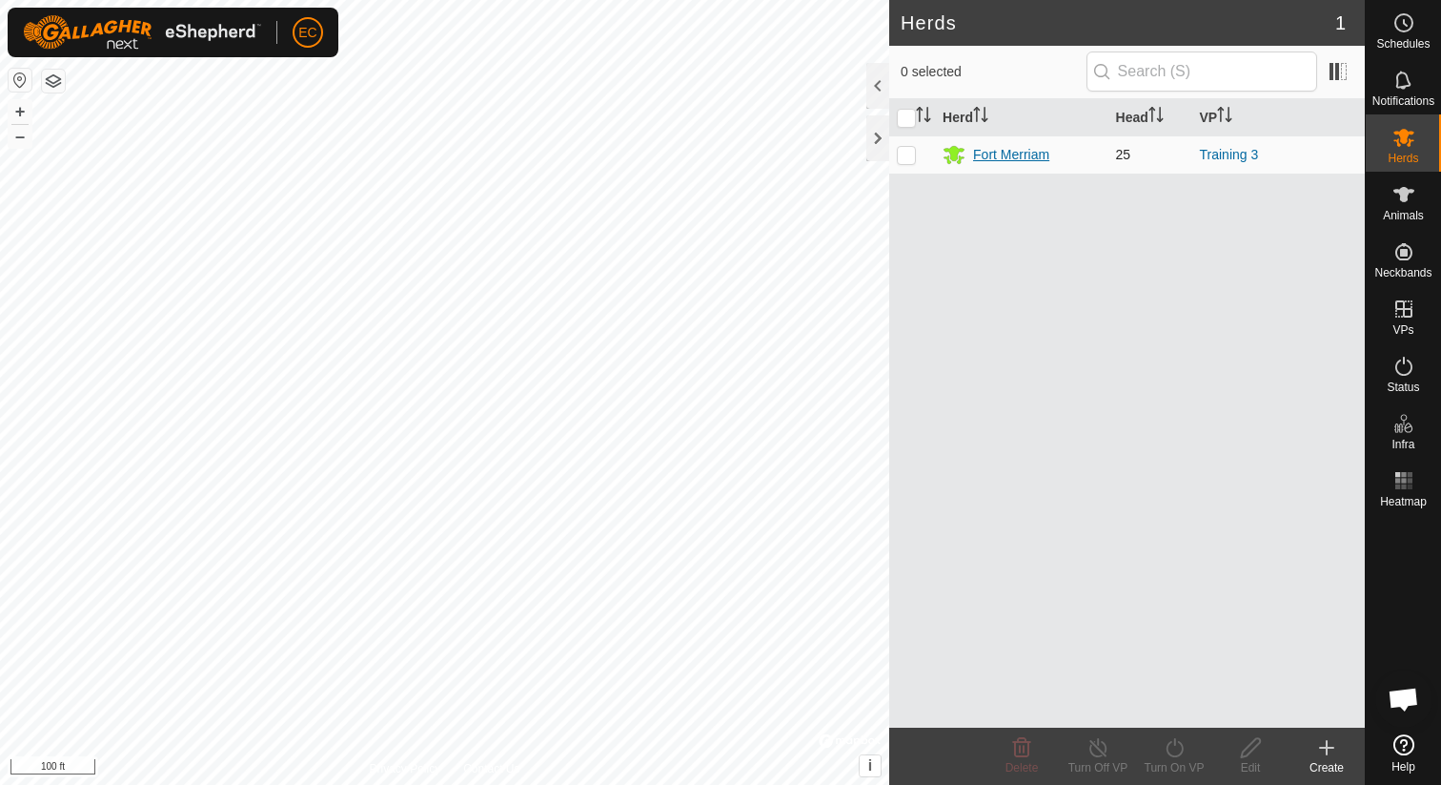
click at [1013, 155] on div "Fort Merriam" at bounding box center [1011, 155] width 76 height 20
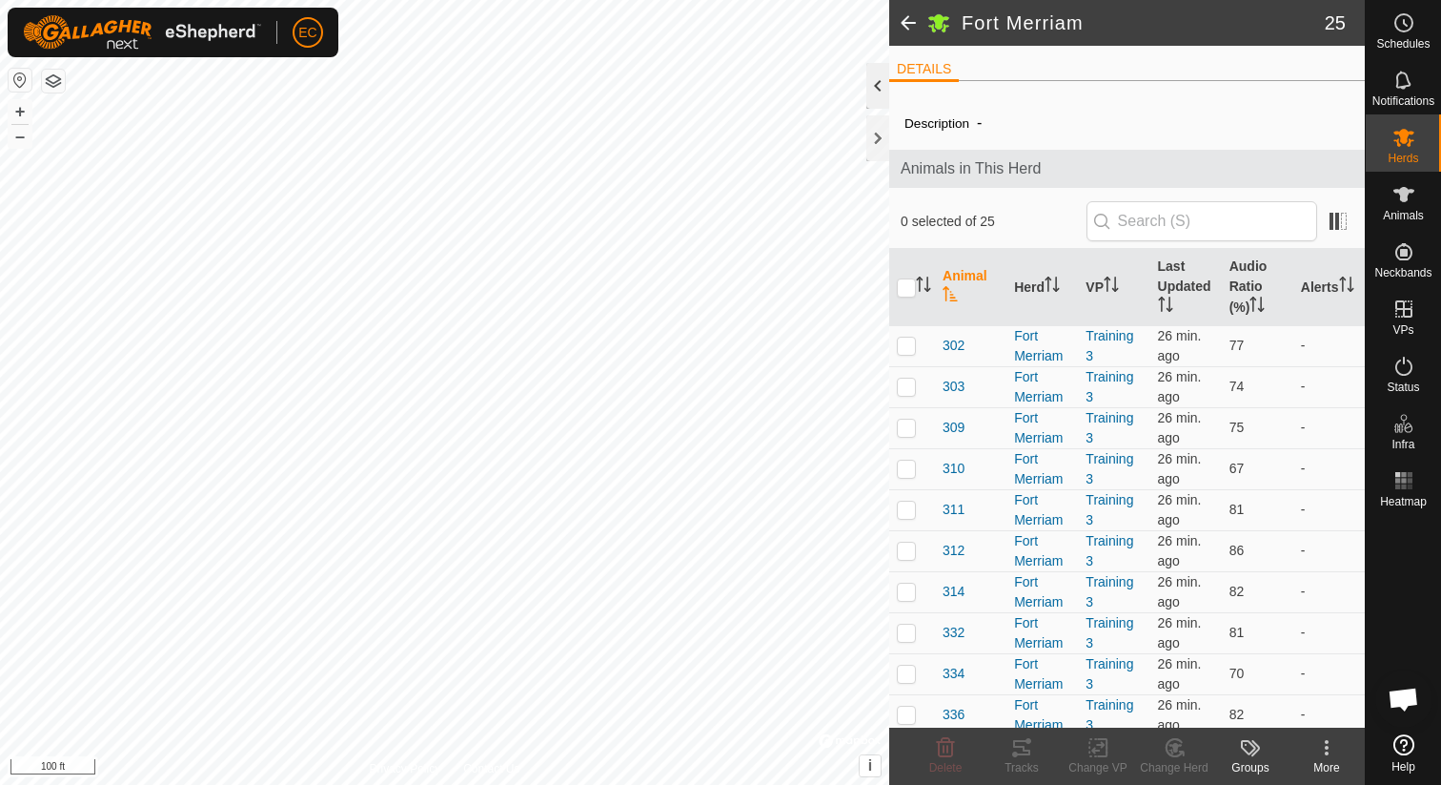
click at [880, 89] on div at bounding box center [878, 86] width 23 height 46
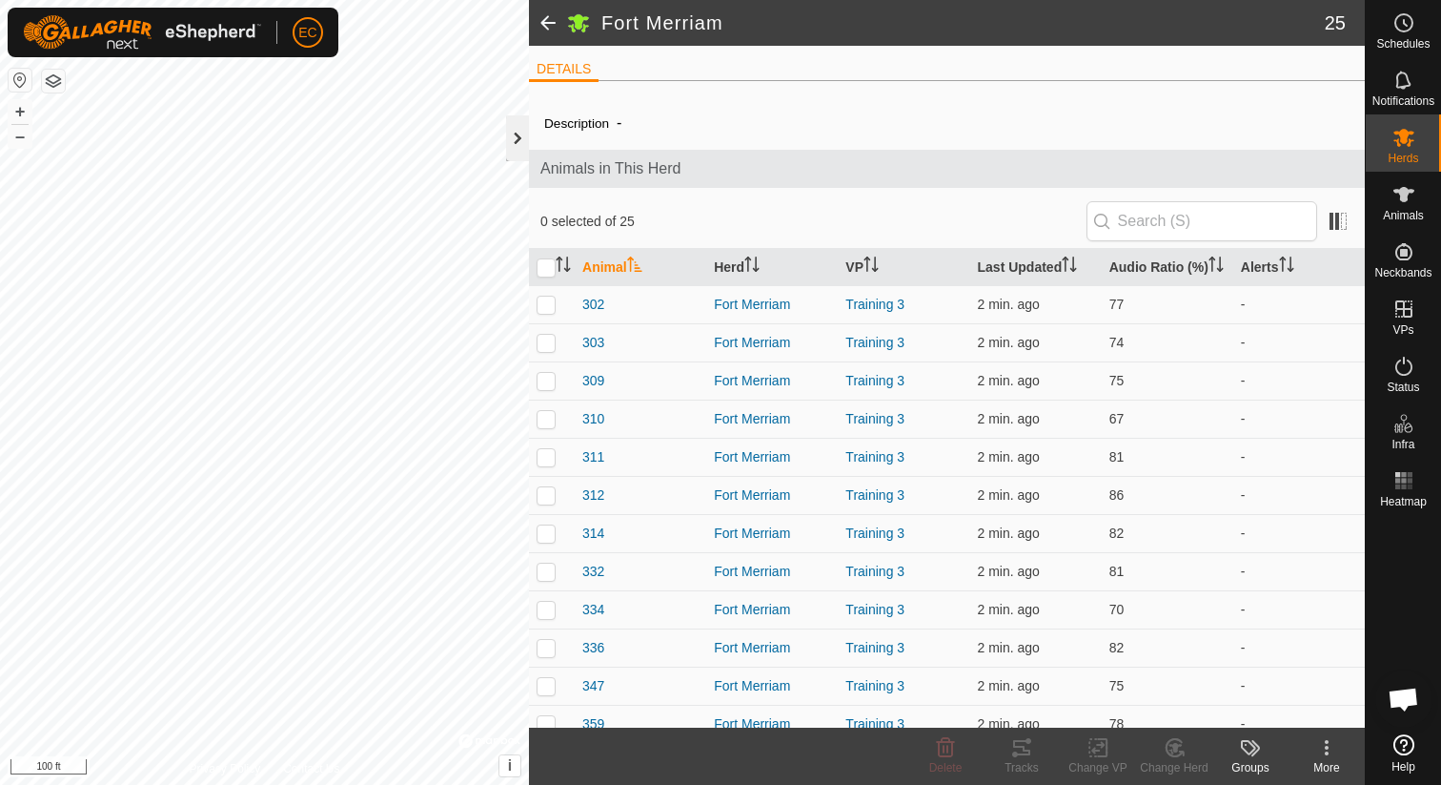
click at [517, 148] on div at bounding box center [517, 138] width 23 height 46
